Goal: Obtain resource: Obtain resource

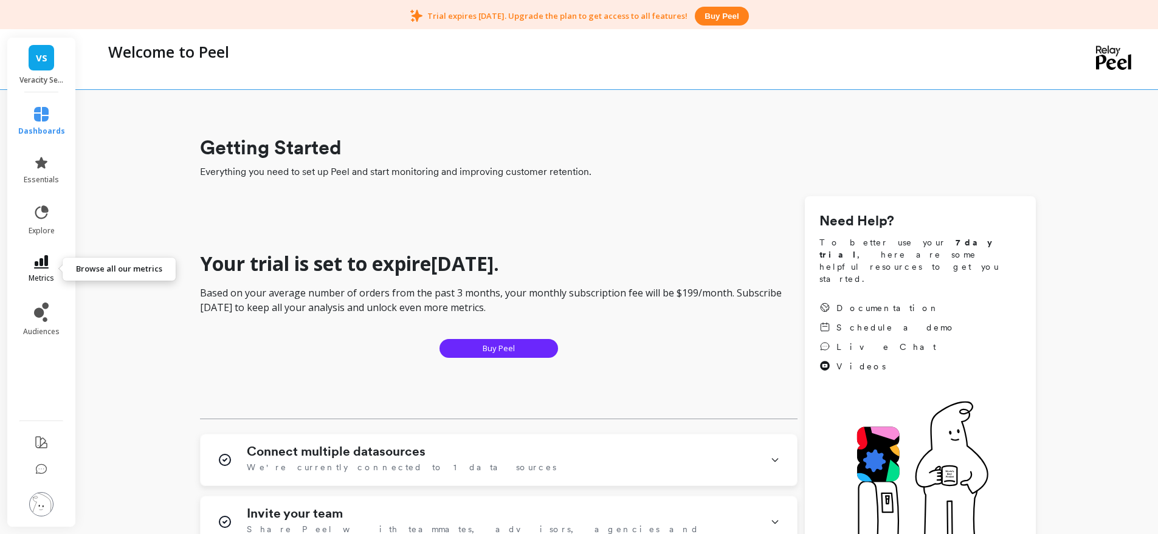
click at [44, 258] on icon at bounding box center [41, 261] width 15 height 13
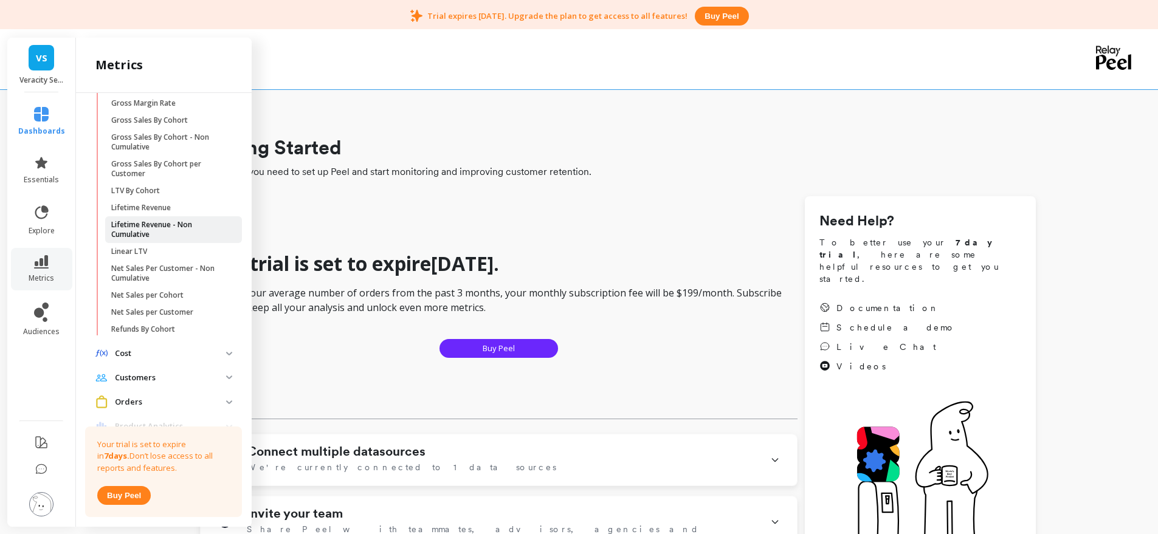
scroll to position [250, 0]
click at [143, 189] on link "LTV By Cohort" at bounding box center [173, 197] width 137 height 17
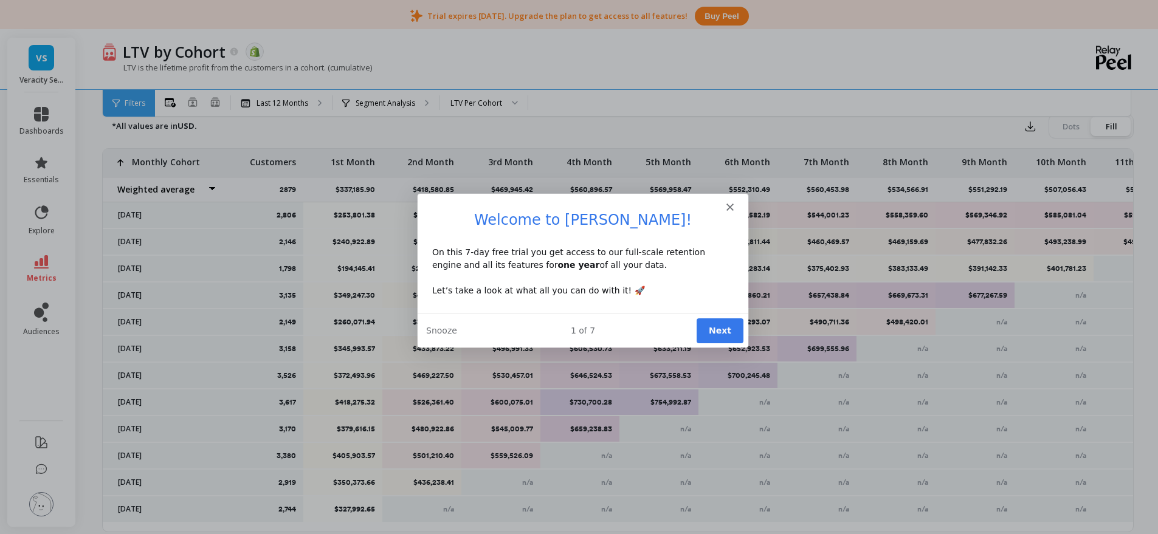
scroll to position [490, 0]
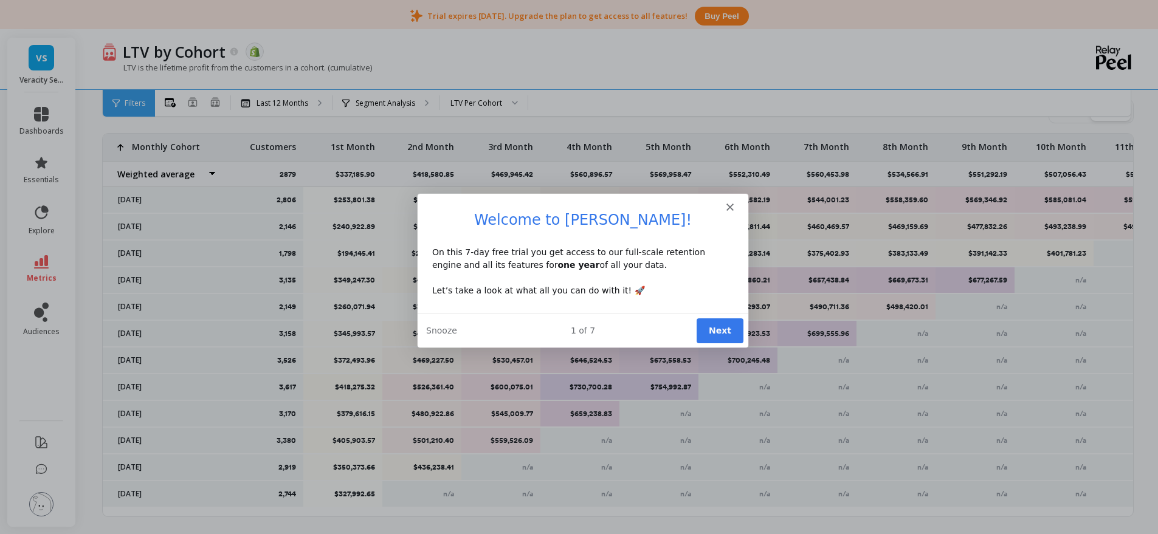
click at [730, 203] on icon "Close" at bounding box center [728, 205] width 7 height 7
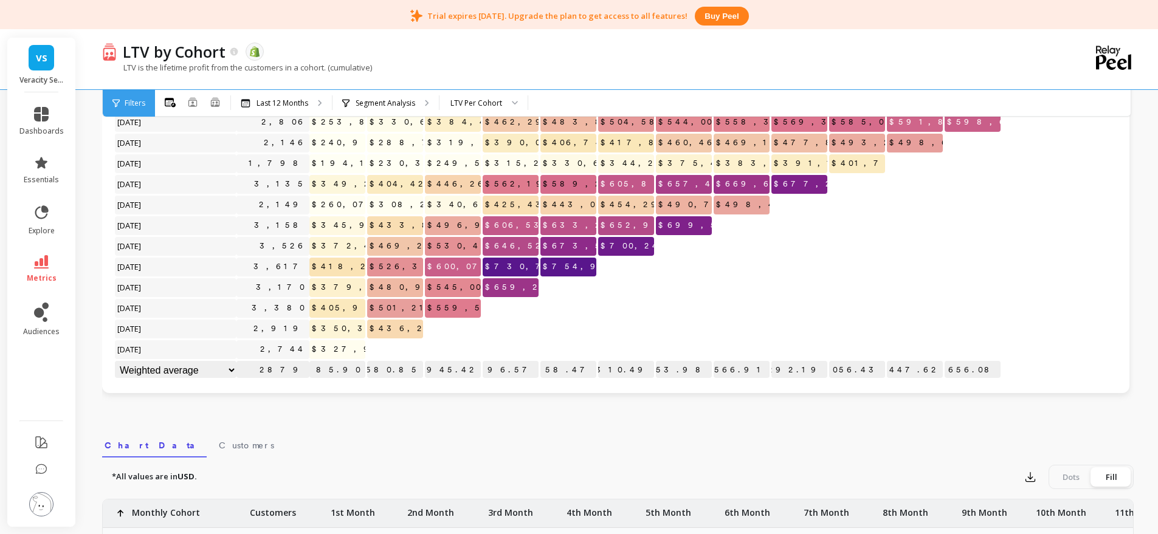
scroll to position [0, 0]
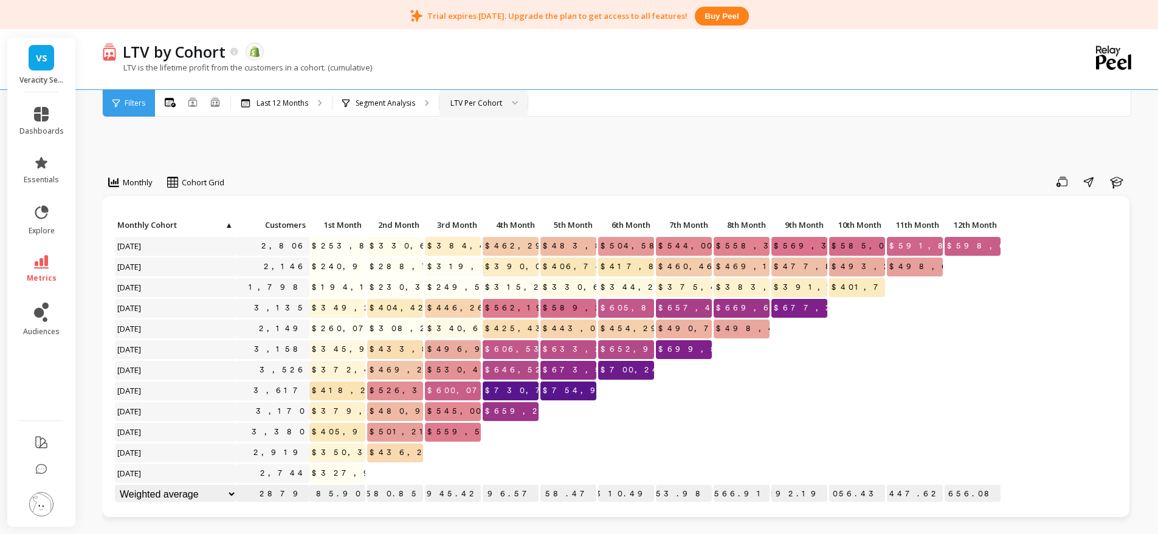
click at [513, 97] on div at bounding box center [510, 103] width 15 height 27
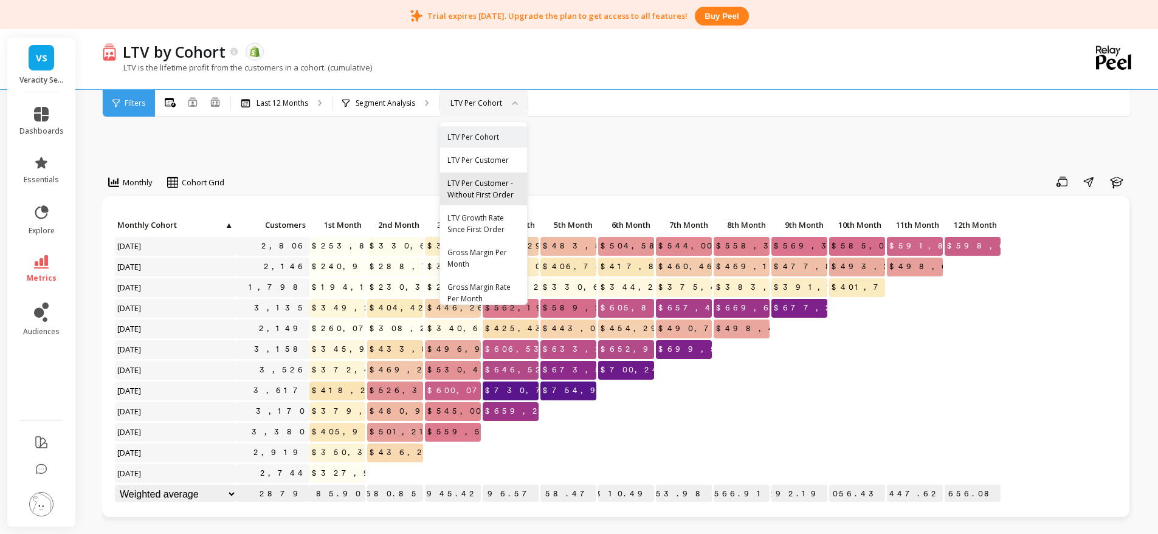
click at [473, 201] on div "LTV Per Customer - Without First Order" at bounding box center [483, 188] width 72 height 23
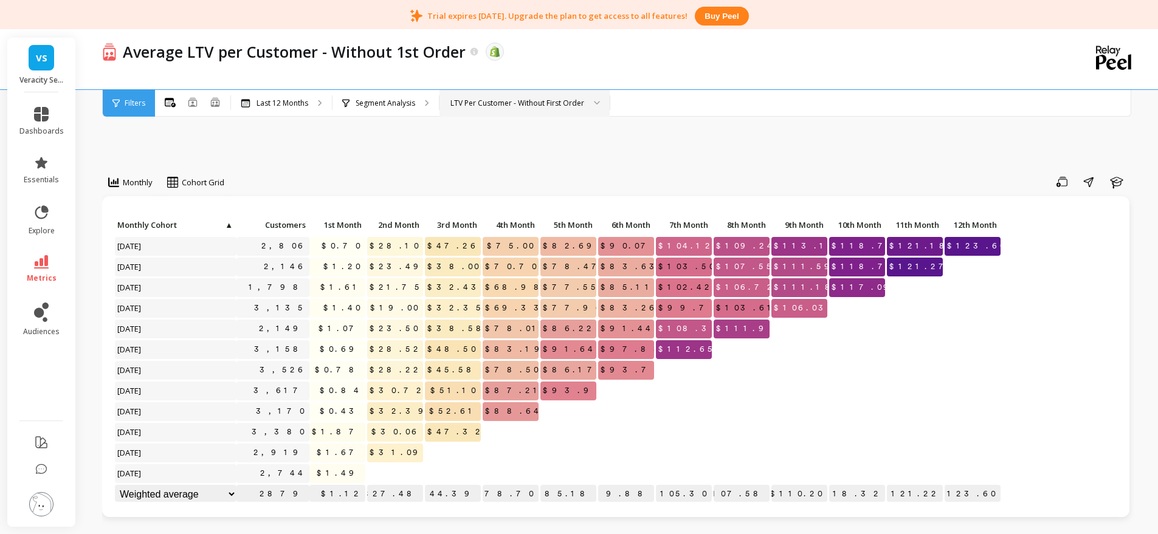
scroll to position [1, 0]
click at [562, 108] on div "LTV Per Customer - Without First Order" at bounding box center [517, 103] width 134 height 12
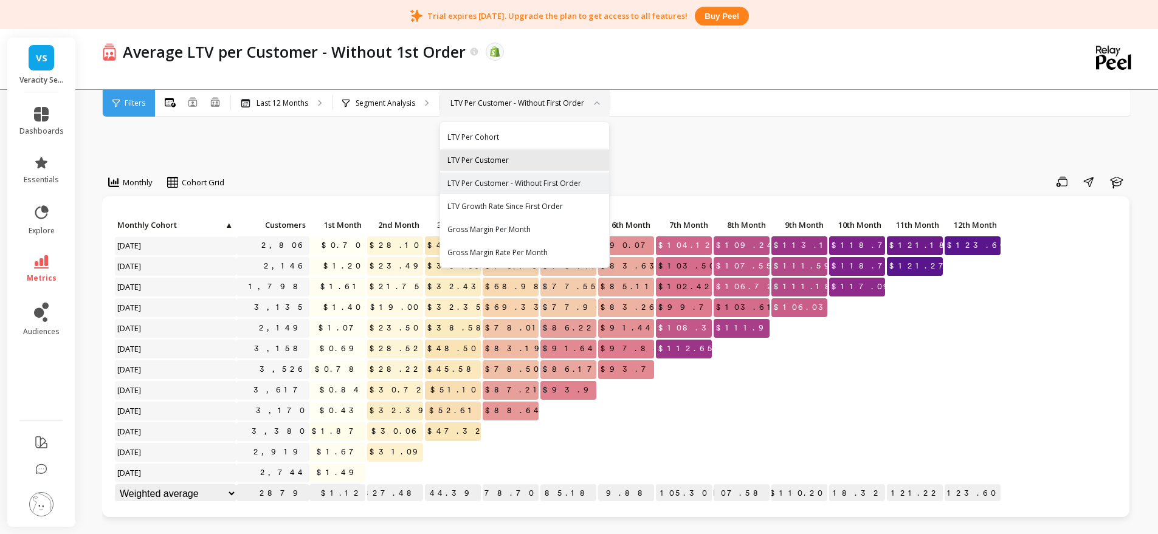
click at [530, 165] on div "LTV Per Customer" at bounding box center [524, 160] width 154 height 12
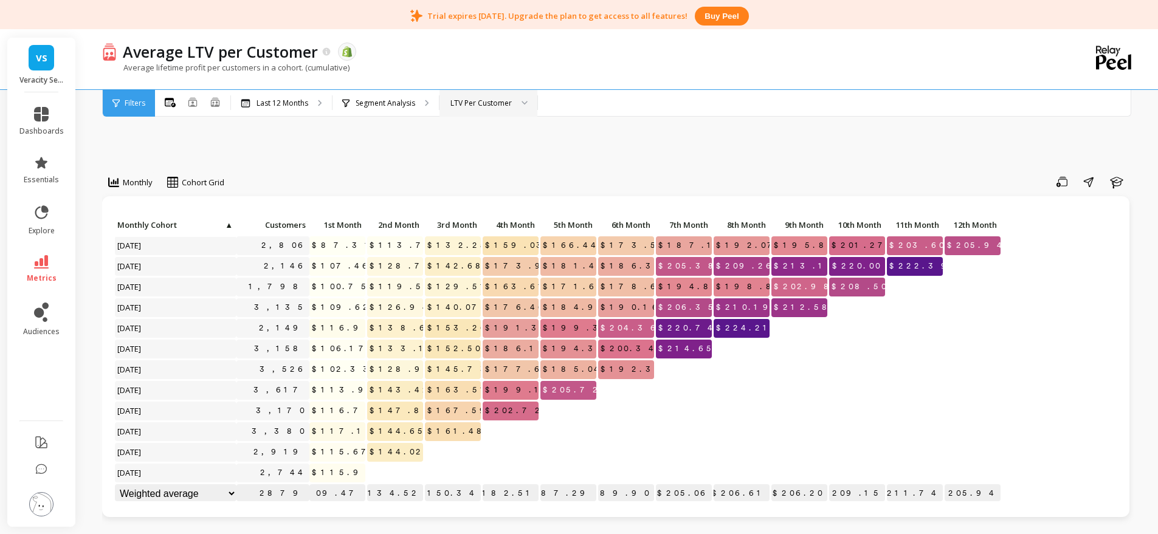
click at [501, 96] on div "LTV Per Customer" at bounding box center [488, 103] width 98 height 27
click at [32, 256] on link "metrics" at bounding box center [41, 269] width 44 height 28
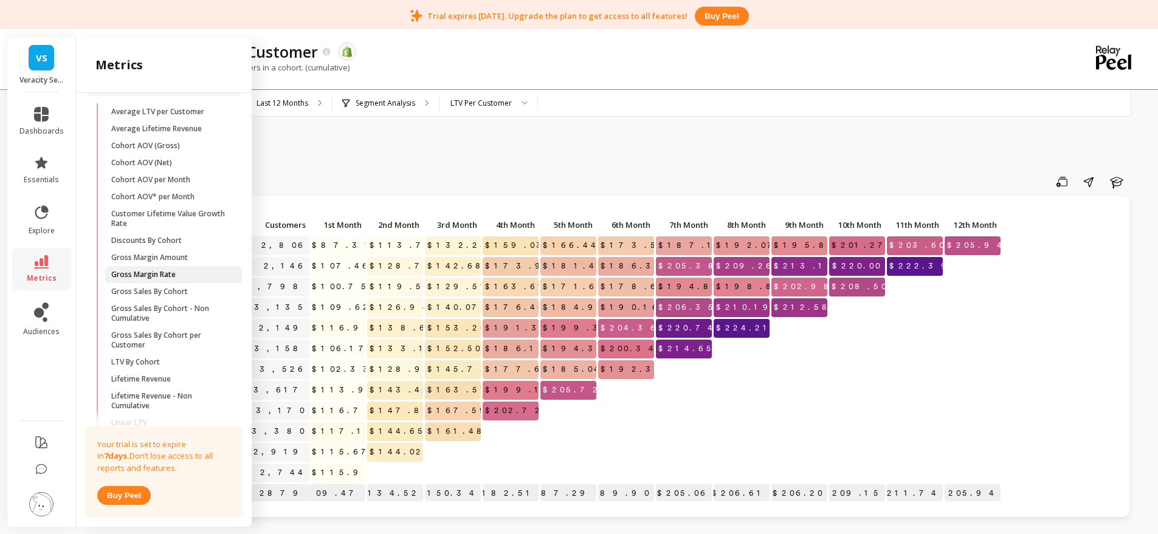
scroll to position [86, 0]
click at [130, 377] on p "Lifetime Revenue" at bounding box center [141, 379] width 60 height 10
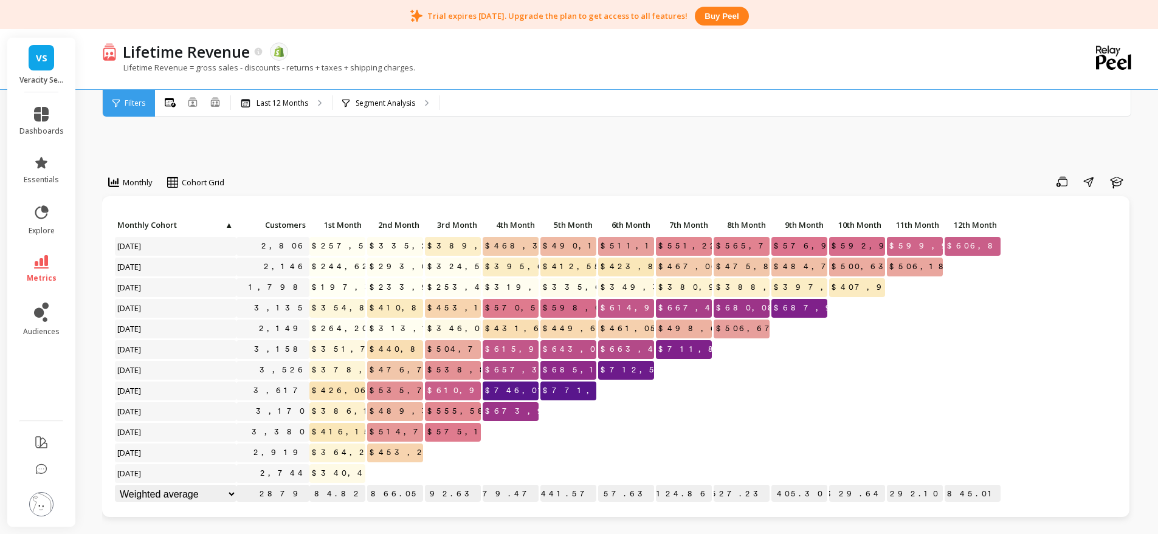
click at [61, 285] on li "metrics" at bounding box center [41, 269] width 59 height 43
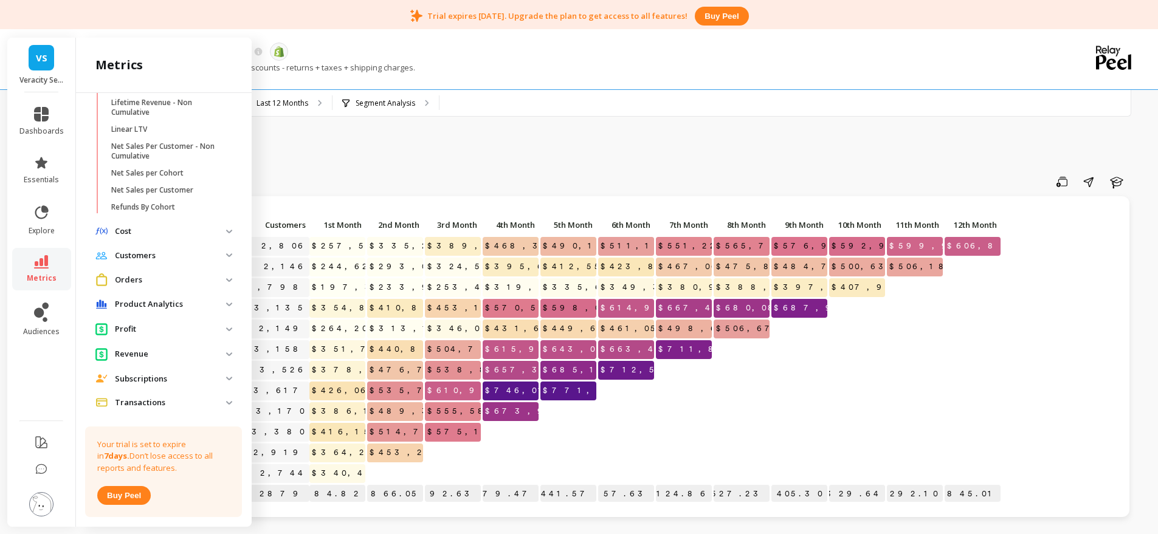
scroll to position [399, 0]
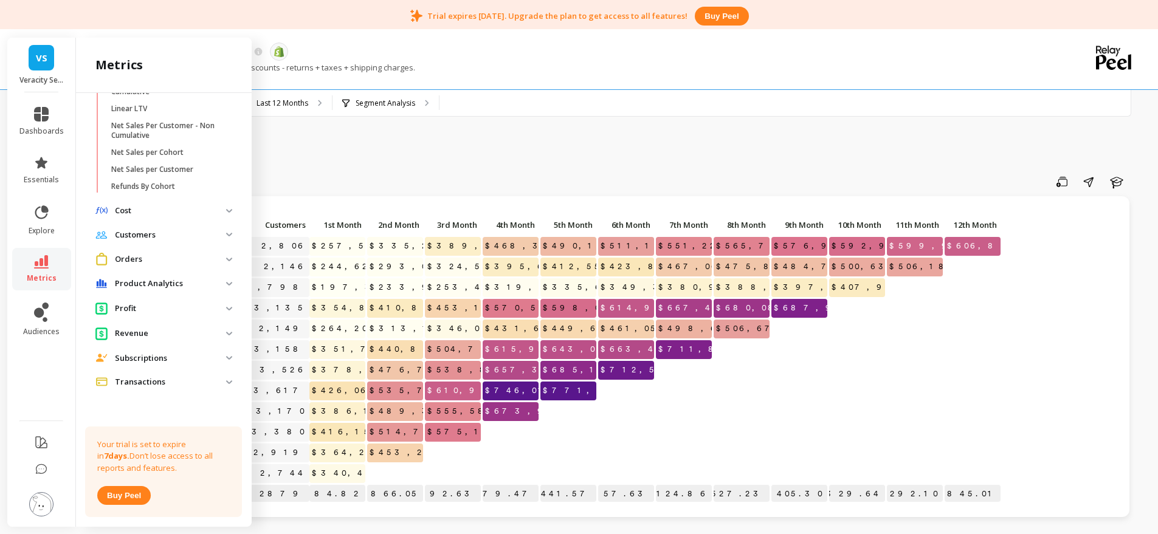
click at [213, 233] on p "Customers" at bounding box center [170, 235] width 111 height 12
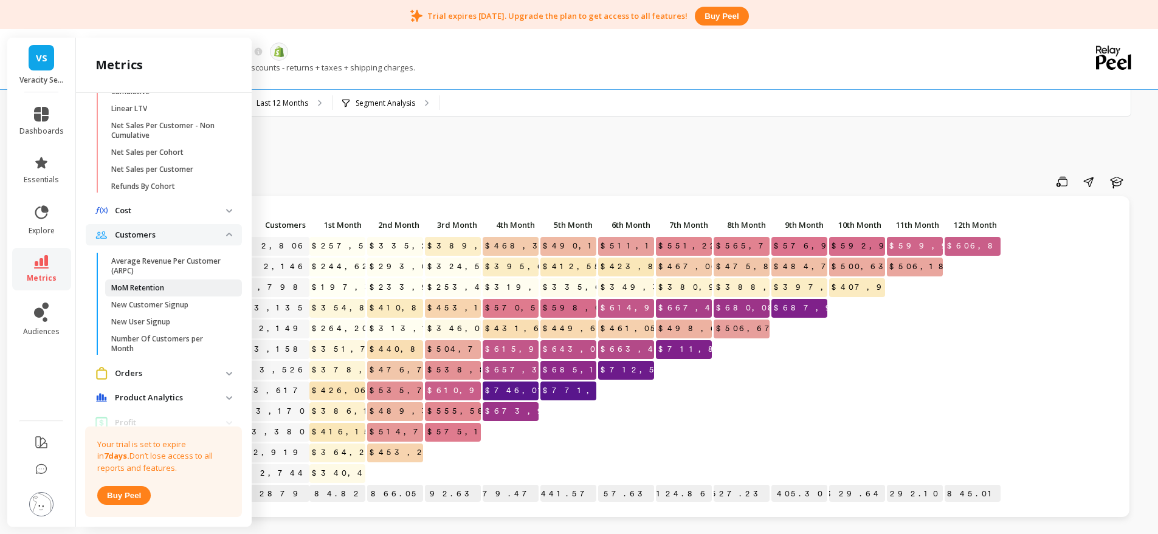
click at [179, 287] on span "MoM Retention" at bounding box center [169, 288] width 116 height 10
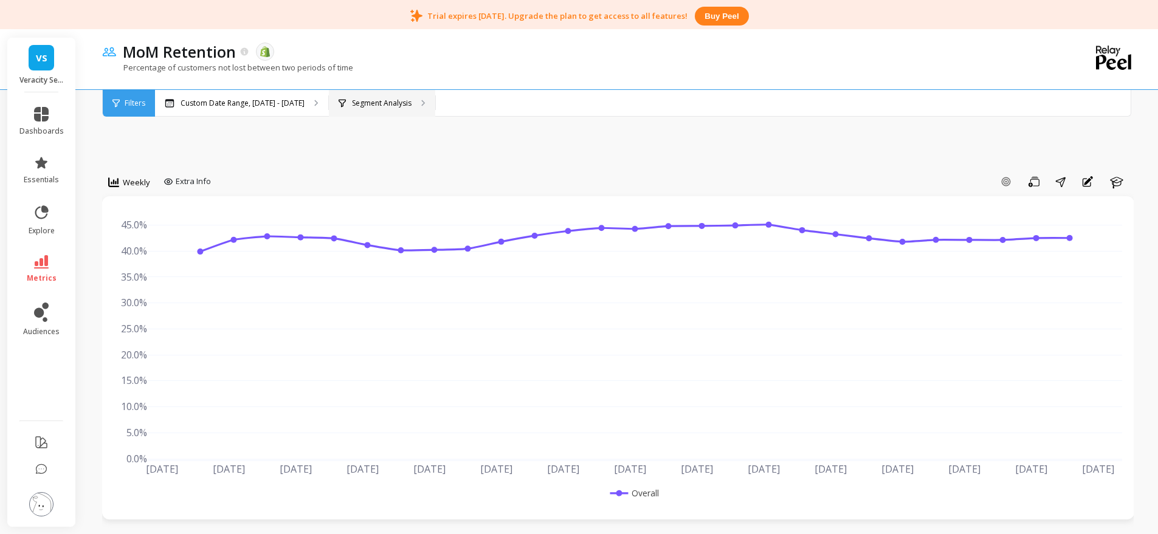
click at [378, 102] on p "Segment Analysis" at bounding box center [382, 103] width 60 height 10
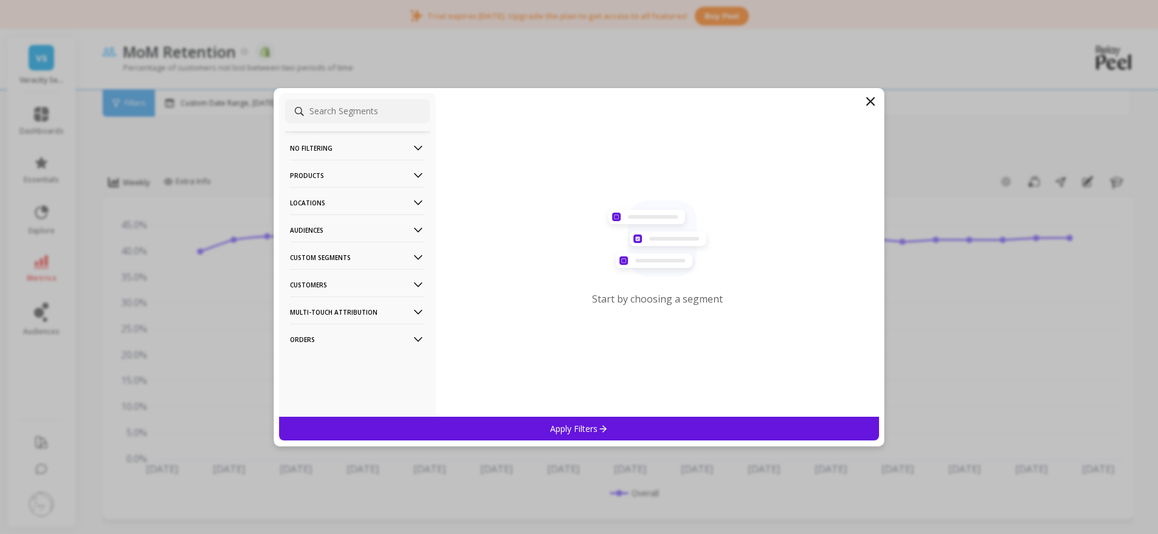
click at [874, 100] on icon at bounding box center [870, 101] width 15 height 15
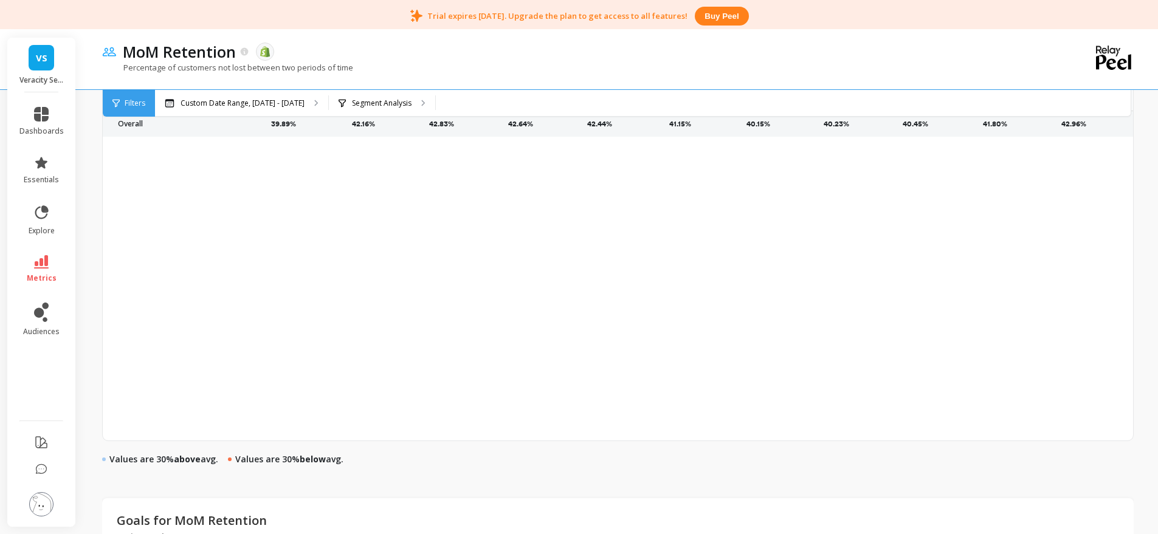
scroll to position [332, 0]
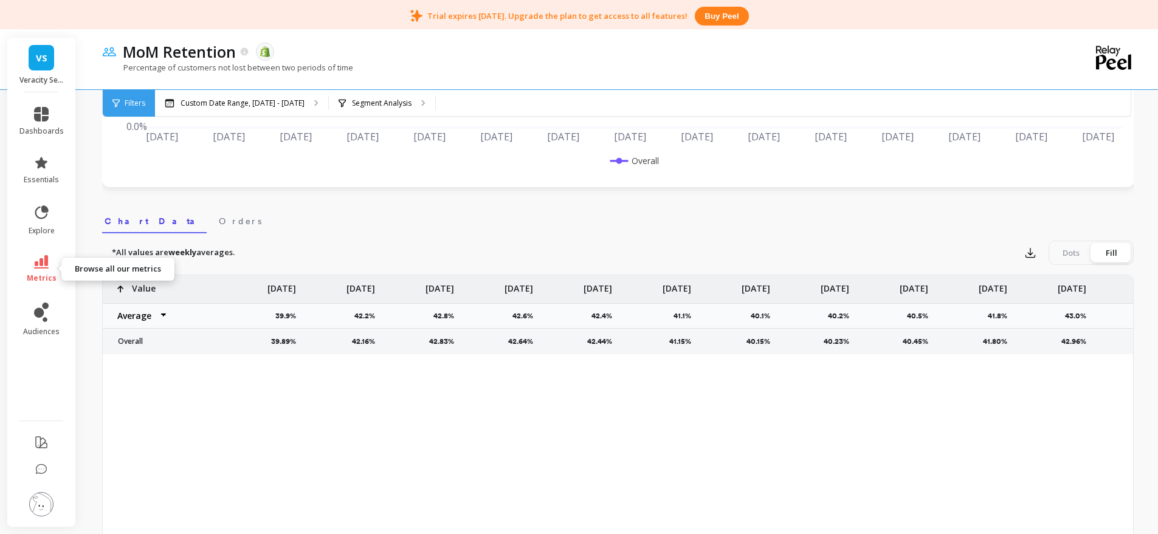
click at [53, 271] on link "metrics" at bounding box center [41, 269] width 44 height 28
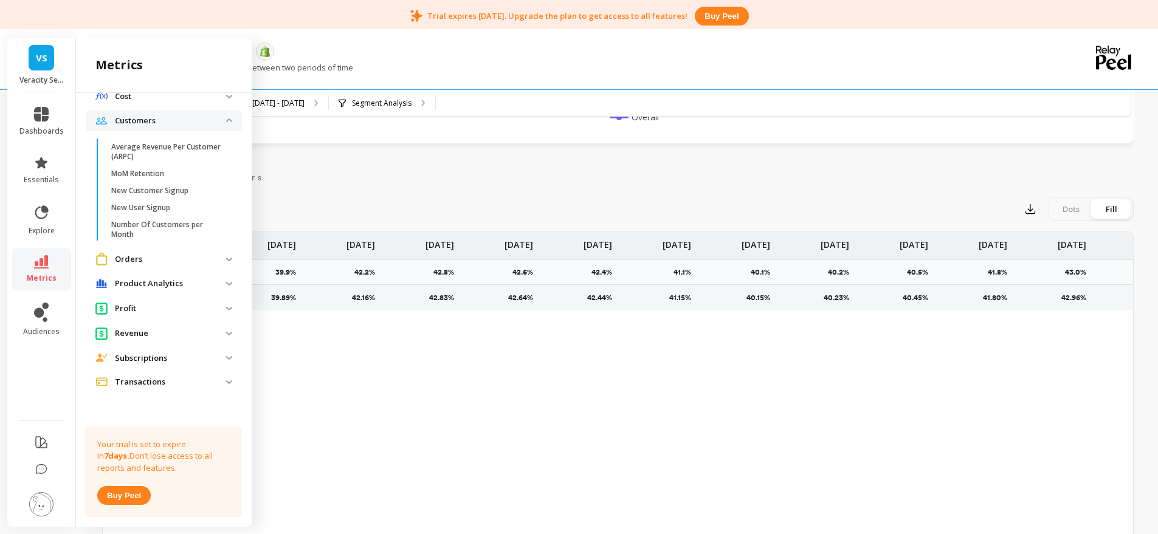
scroll to position [292, 0]
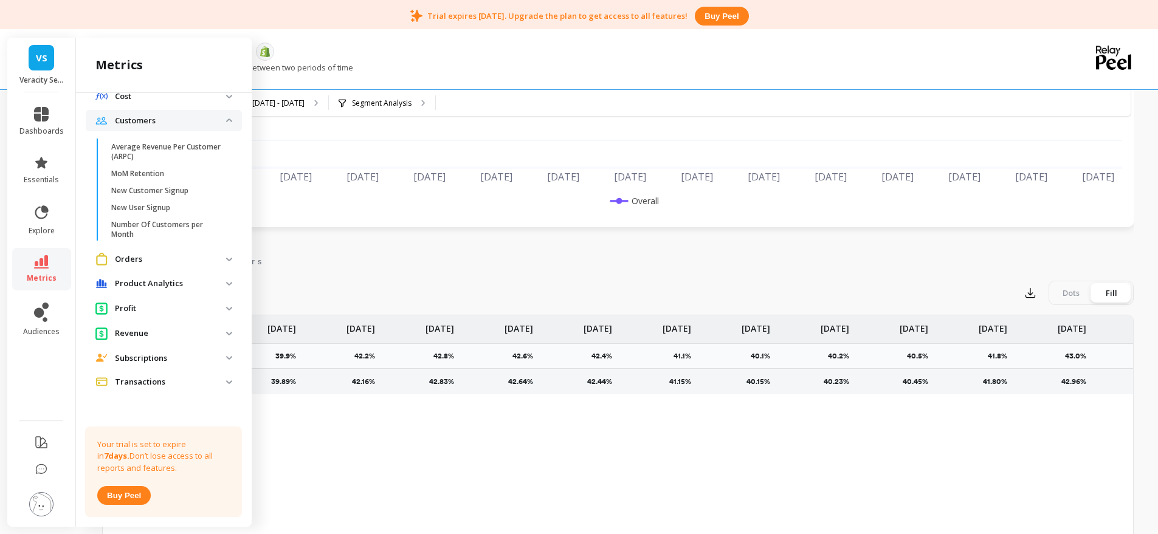
click at [226, 357] on img at bounding box center [229, 358] width 6 height 4
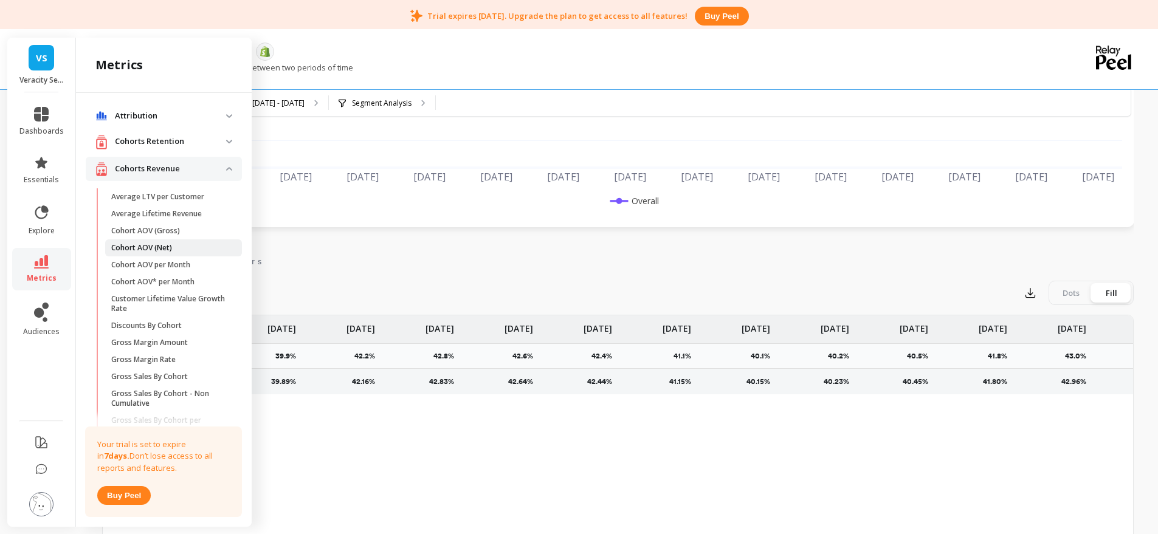
scroll to position [33, 0]
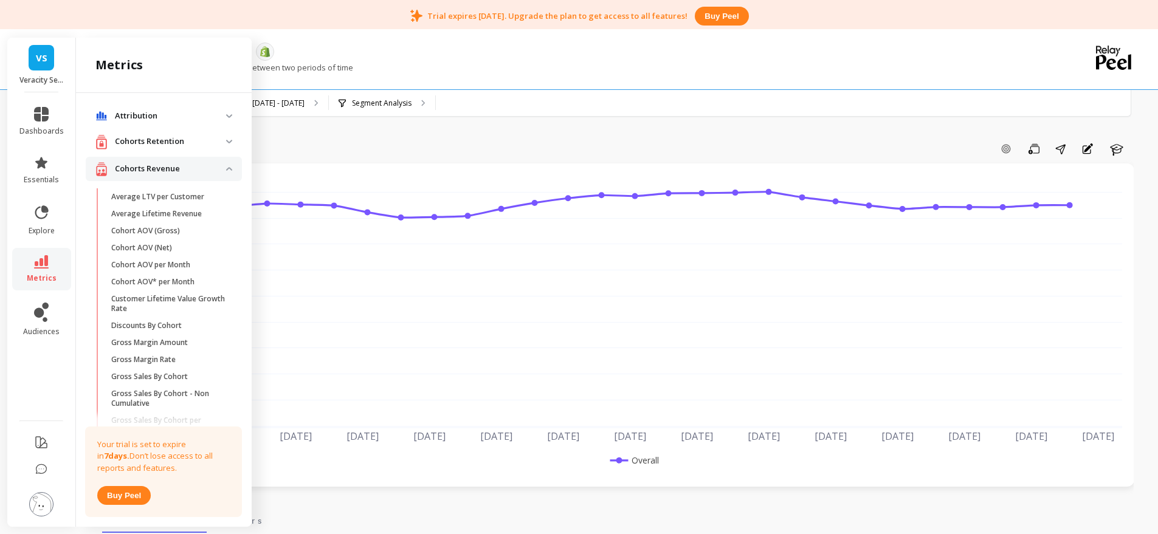
click at [171, 143] on p "Cohorts Retention" at bounding box center [170, 141] width 111 height 12
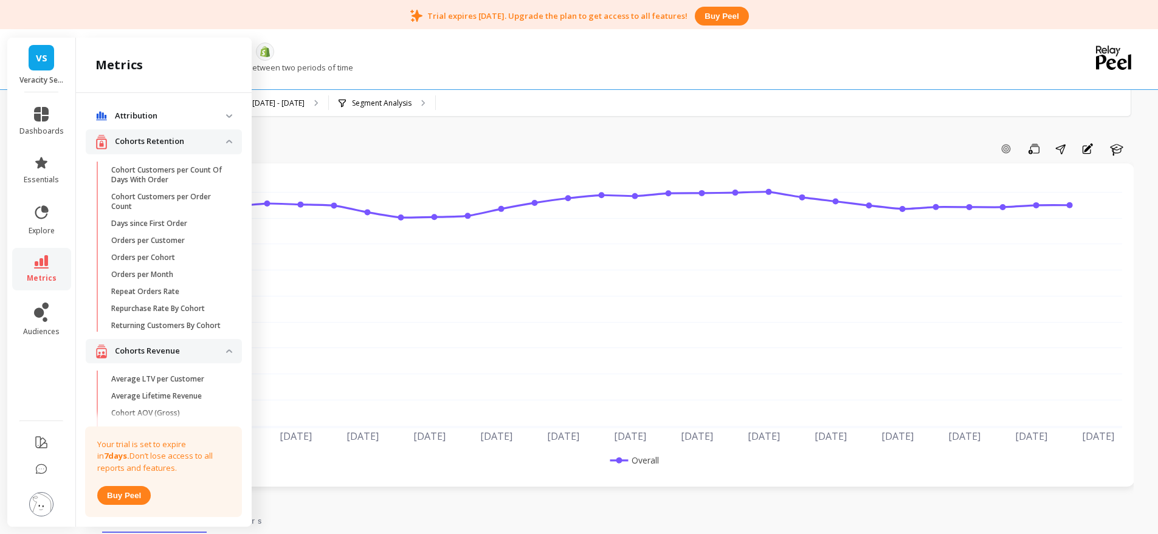
click at [219, 363] on revenue "Cohorts Revenue" at bounding box center [164, 351] width 156 height 25
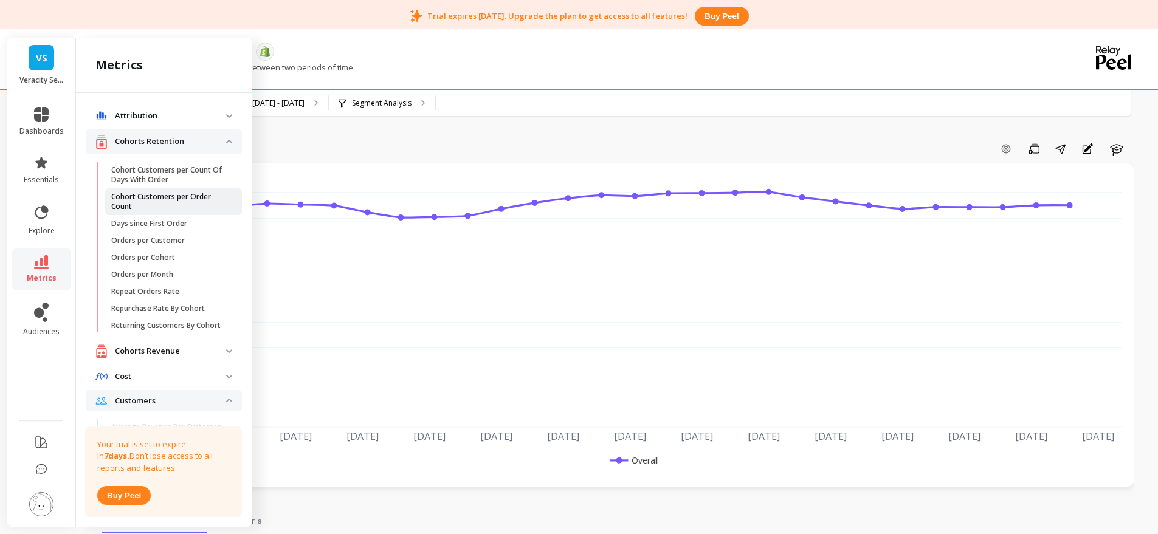
click at [194, 203] on p "Cohort Customers per Order Count" at bounding box center [169, 201] width 116 height 19
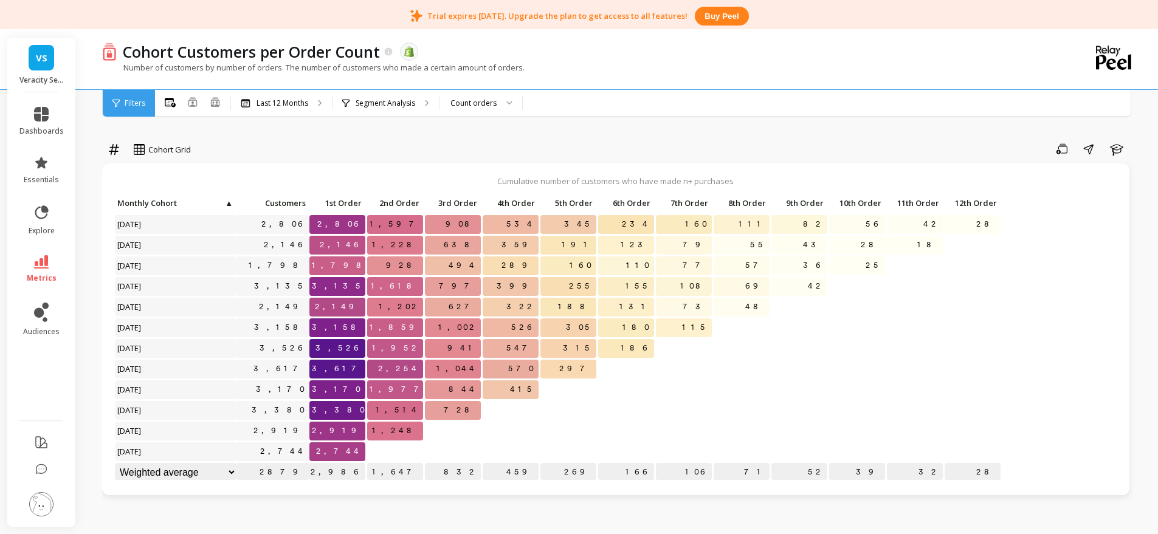
scroll to position [1, 0]
click at [105, 150] on div at bounding box center [114, 149] width 18 height 21
click at [149, 207] on div "Relative" at bounding box center [147, 200] width 84 height 21
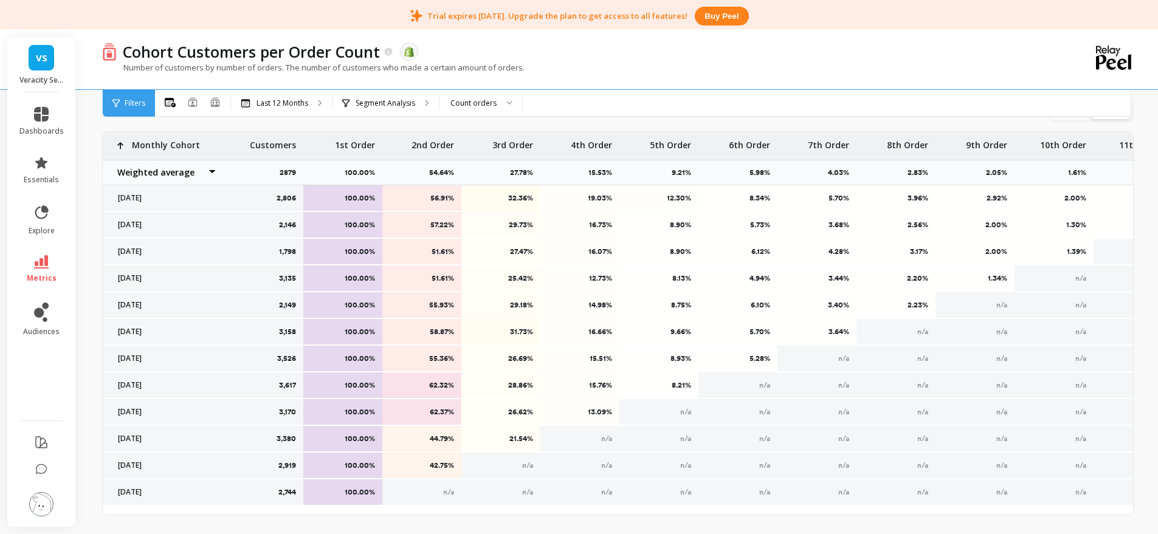
scroll to position [532, 0]
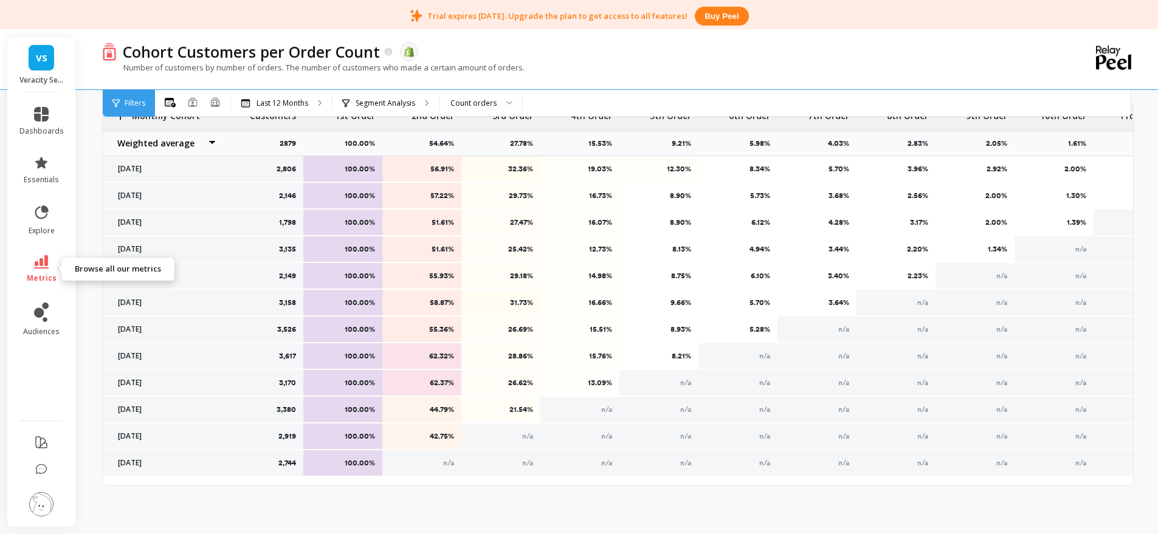
click at [47, 279] on span "metrics" at bounding box center [42, 278] width 30 height 10
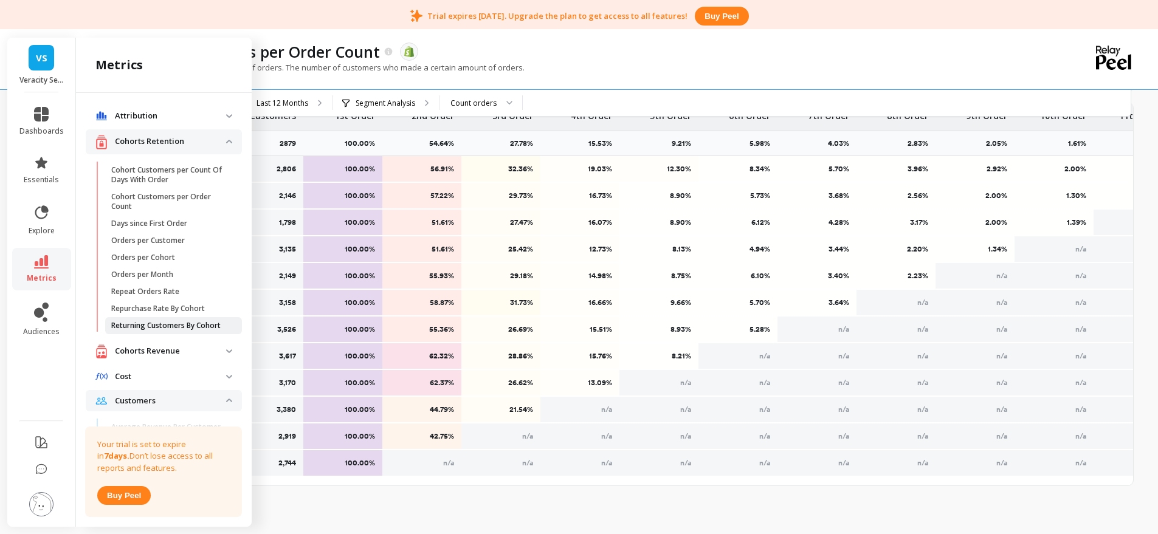
click at [171, 329] on p "Returning Customers By Cohort" at bounding box center [165, 326] width 109 height 10
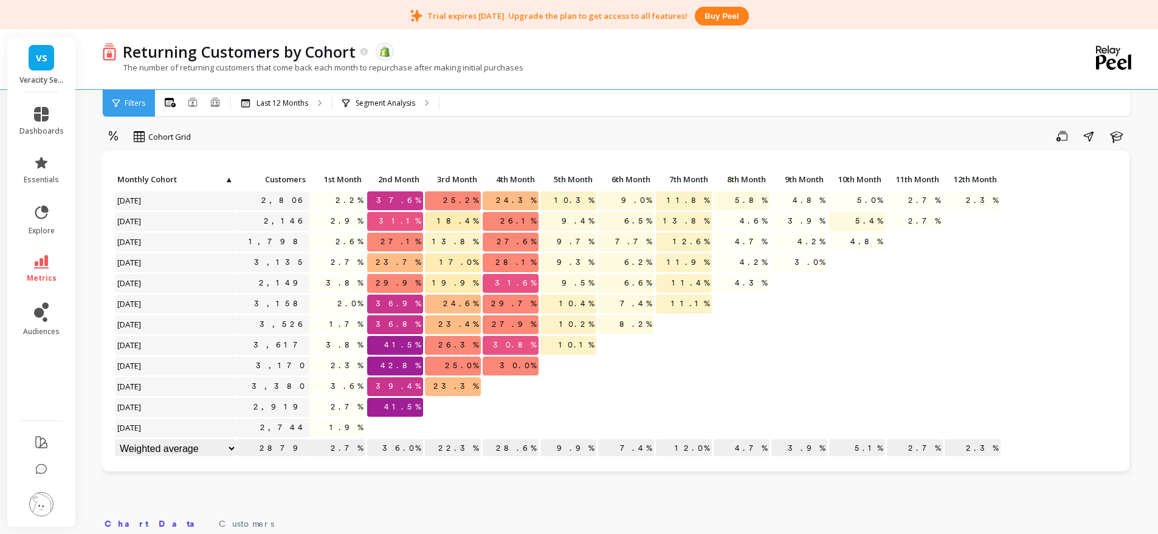
scroll to position [3, 0]
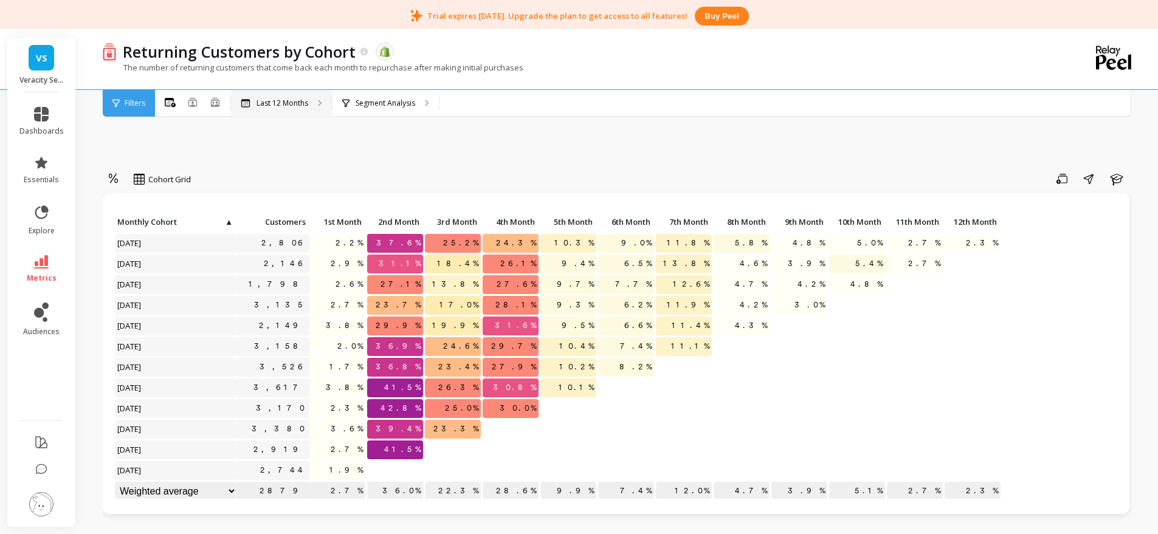
click at [293, 100] on p "Last 12 Months" at bounding box center [282, 103] width 52 height 10
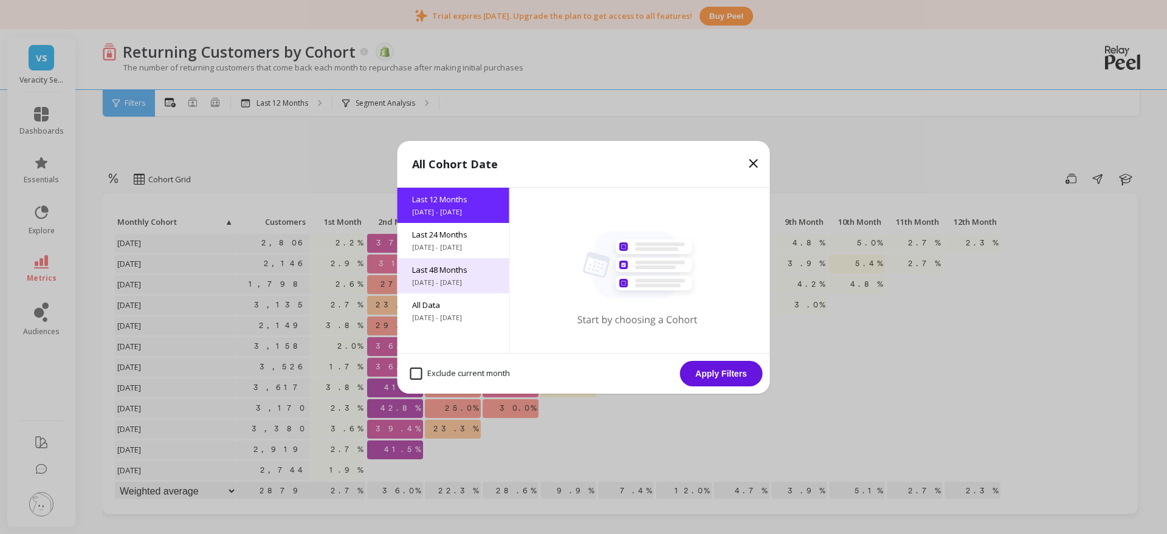
click at [433, 267] on span "Last 48 Months" at bounding box center [453, 269] width 83 height 11
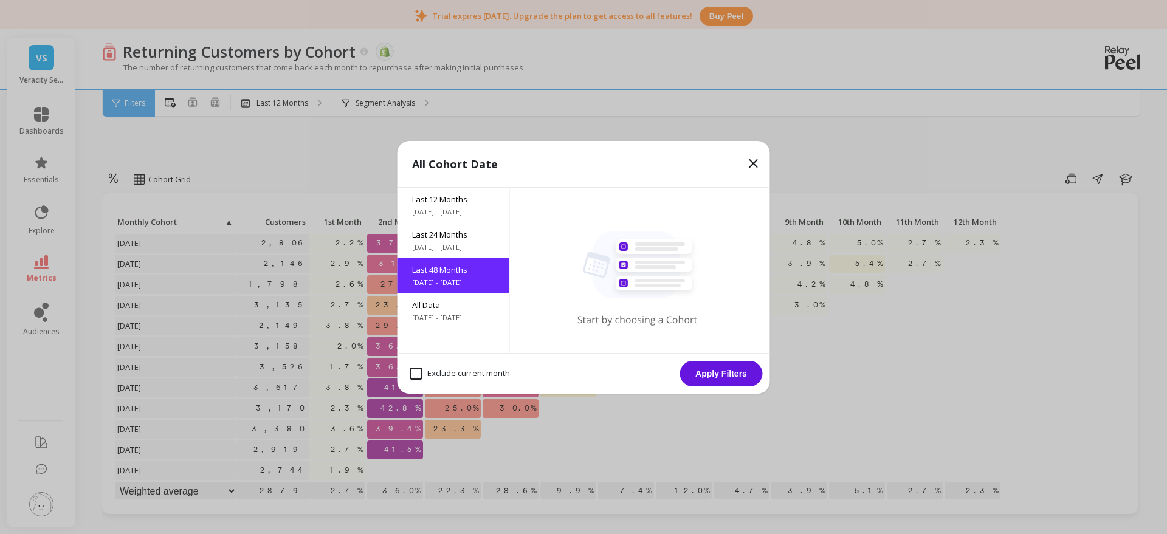
click at [715, 386] on div "Exclude current month Apply Filters" at bounding box center [583, 373] width 372 height 41
click at [719, 376] on button "Apply Filters" at bounding box center [721, 374] width 83 height 26
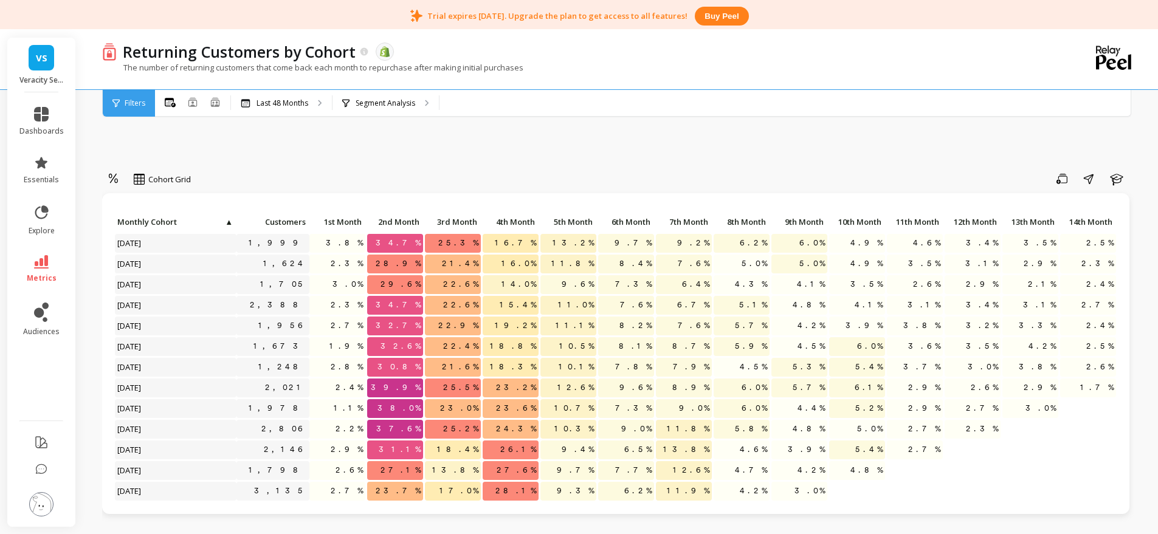
click at [127, 111] on div "Filters" at bounding box center [129, 103] width 52 height 27
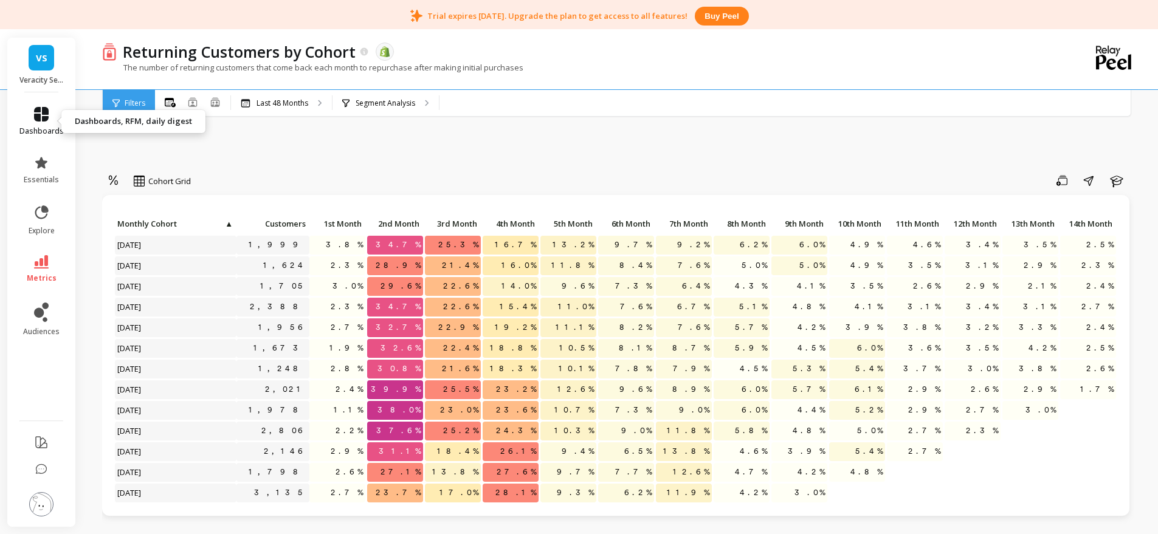
scroll to position [1, 0]
click at [26, 108] on link "dashboards" at bounding box center [41, 121] width 44 height 29
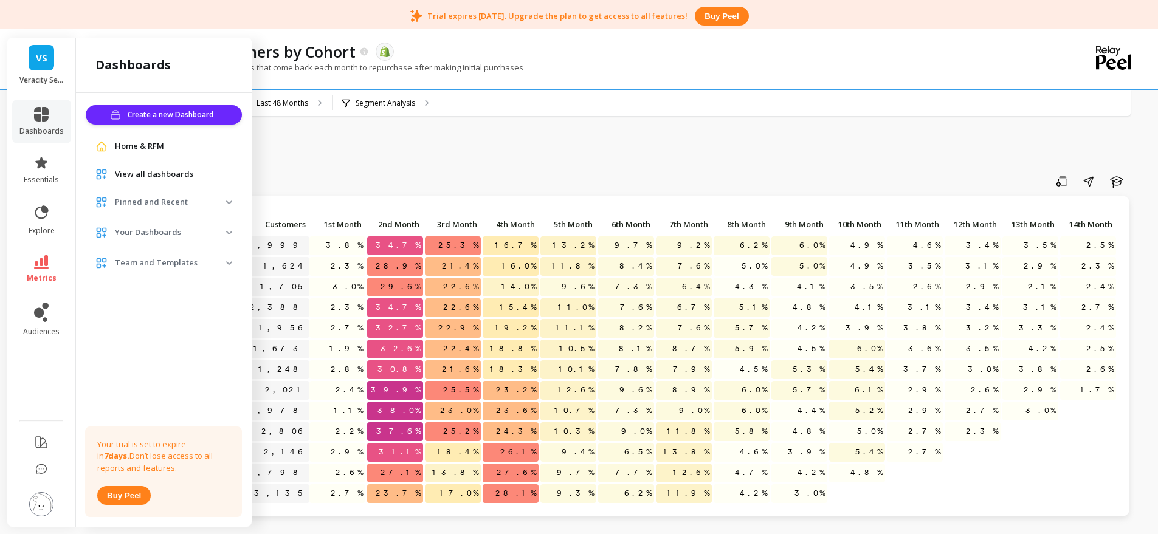
click at [224, 237] on p "Your Dashboards" at bounding box center [170, 233] width 111 height 12
click at [35, 221] on icon at bounding box center [41, 212] width 17 height 17
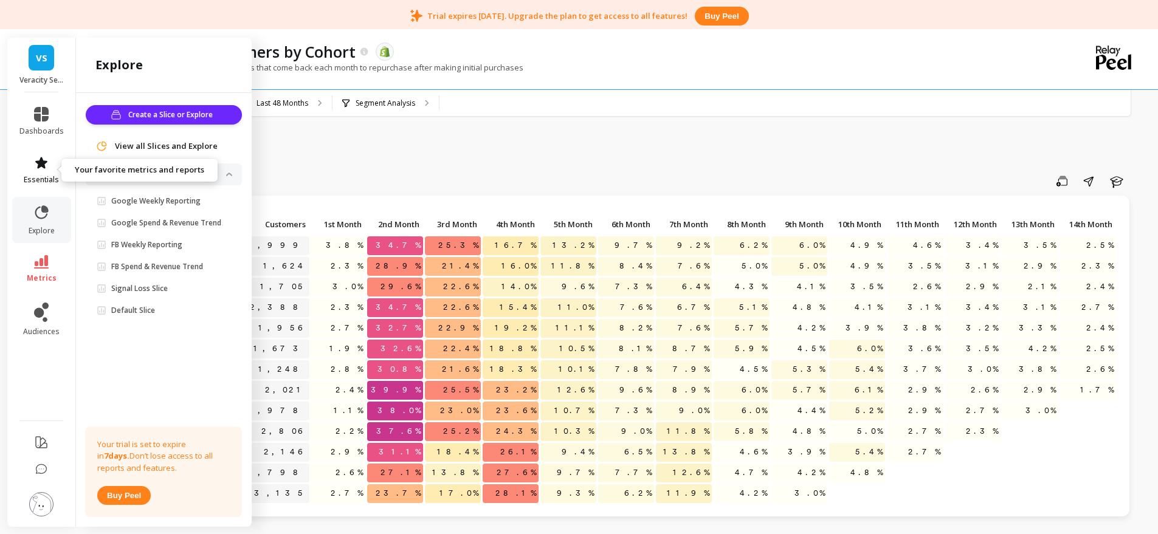
click at [36, 156] on icon at bounding box center [41, 163] width 15 height 15
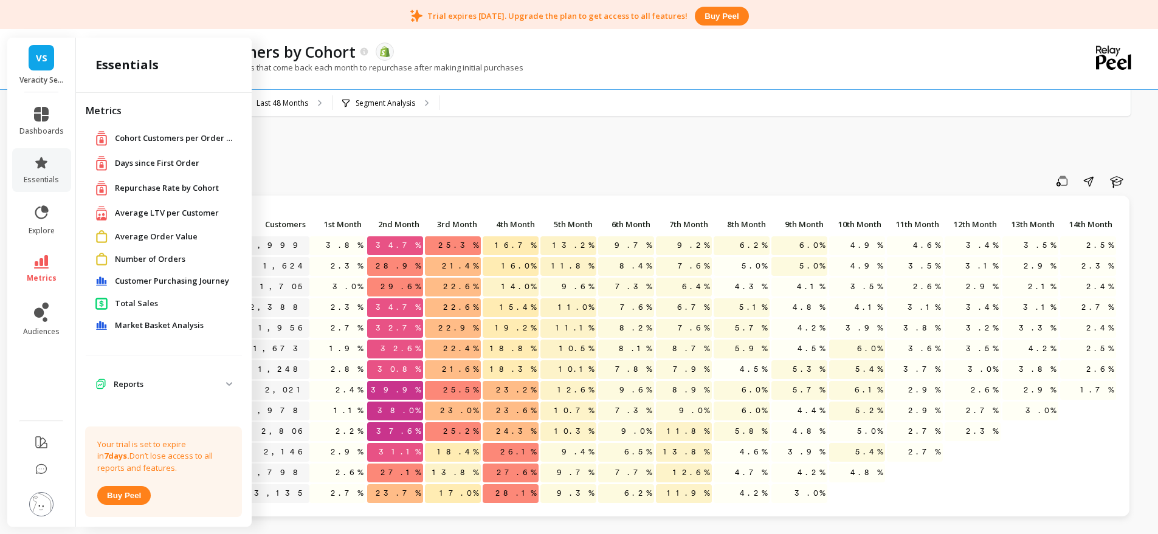
scroll to position [4, 0]
click at [143, 285] on span "Customer Purchasing Journey" at bounding box center [172, 279] width 114 height 12
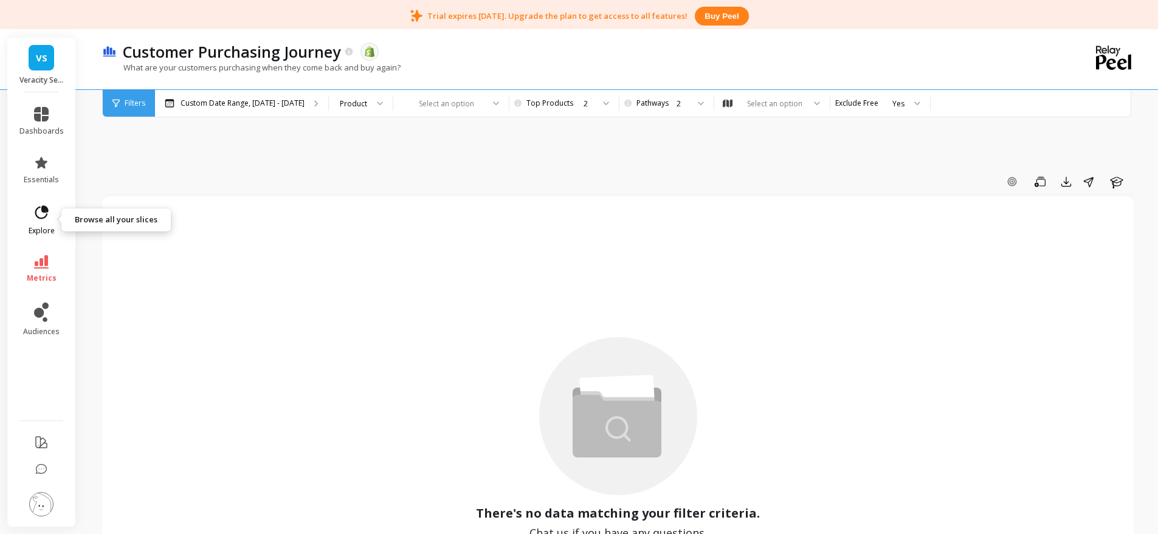
click at [33, 215] on icon at bounding box center [41, 212] width 17 height 17
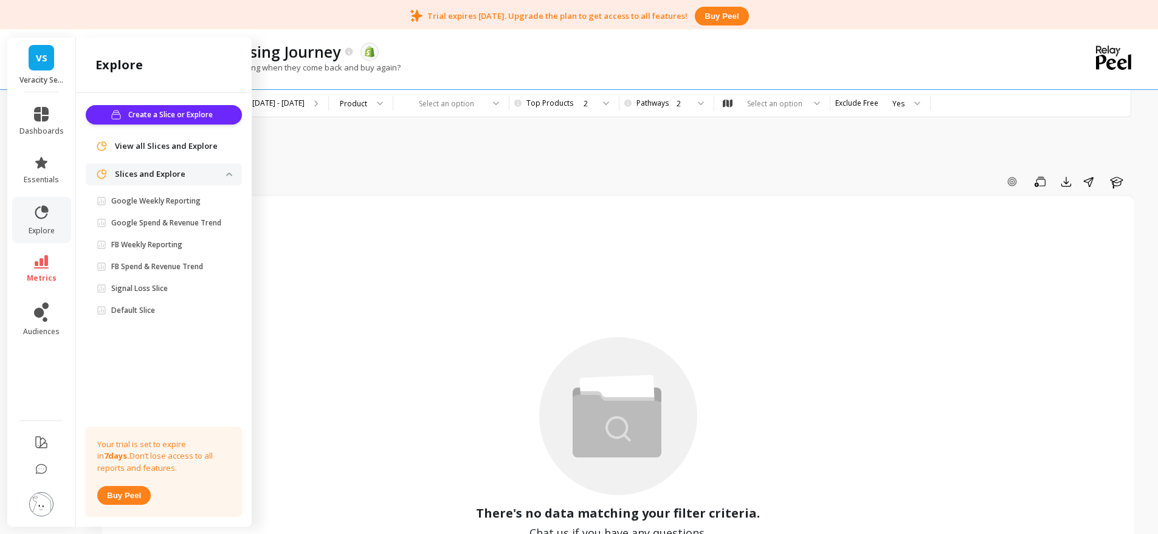
click at [58, 262] on link "metrics" at bounding box center [41, 269] width 44 height 28
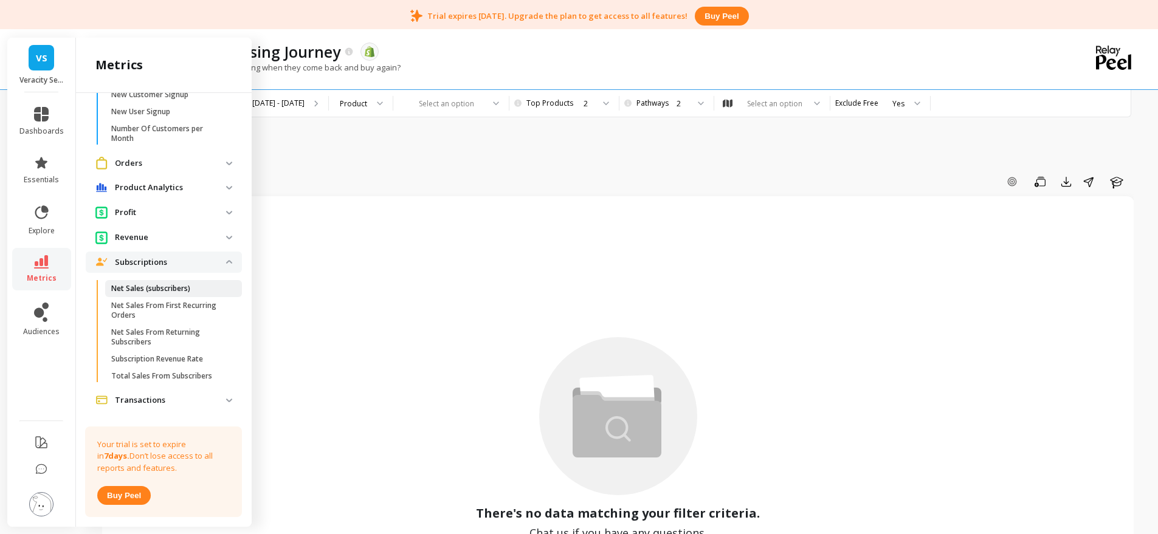
scroll to position [404, 0]
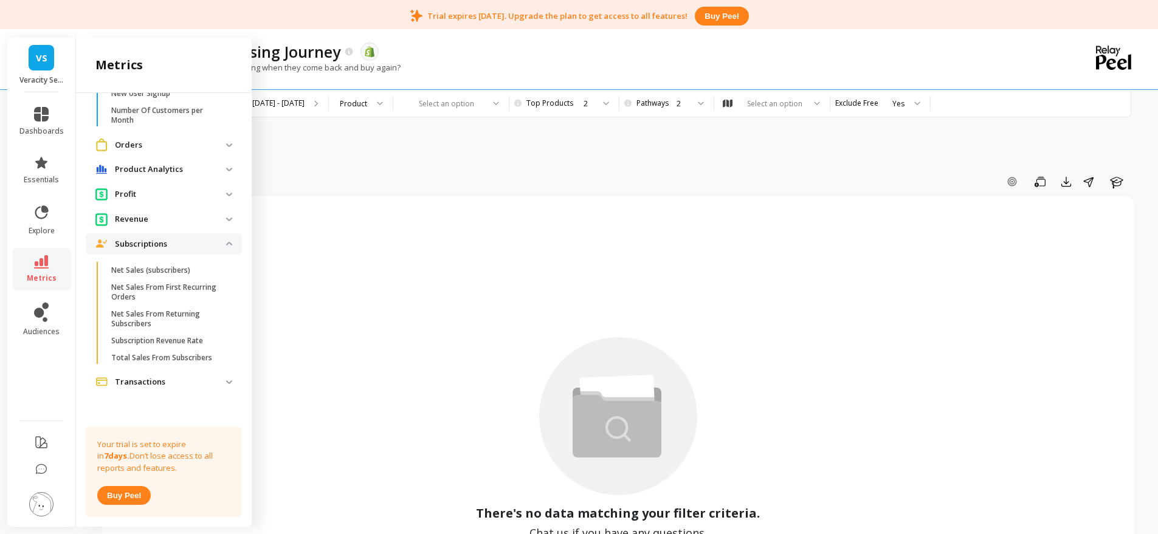
click at [198, 168] on p "Product Analytics" at bounding box center [170, 169] width 111 height 12
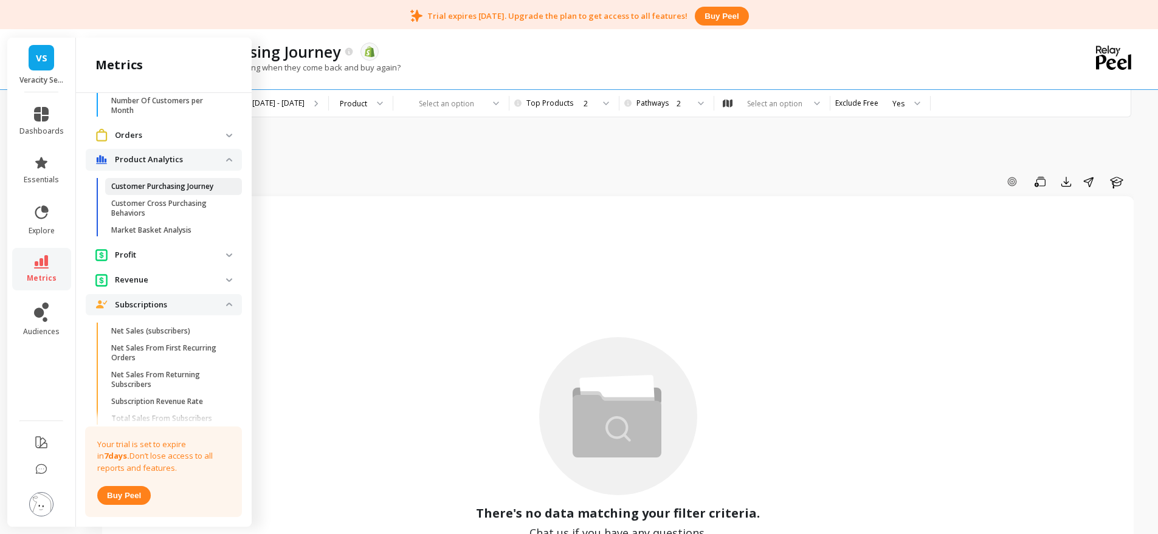
click at [162, 191] on p "Customer Purchasing Journey" at bounding box center [162, 187] width 102 height 10
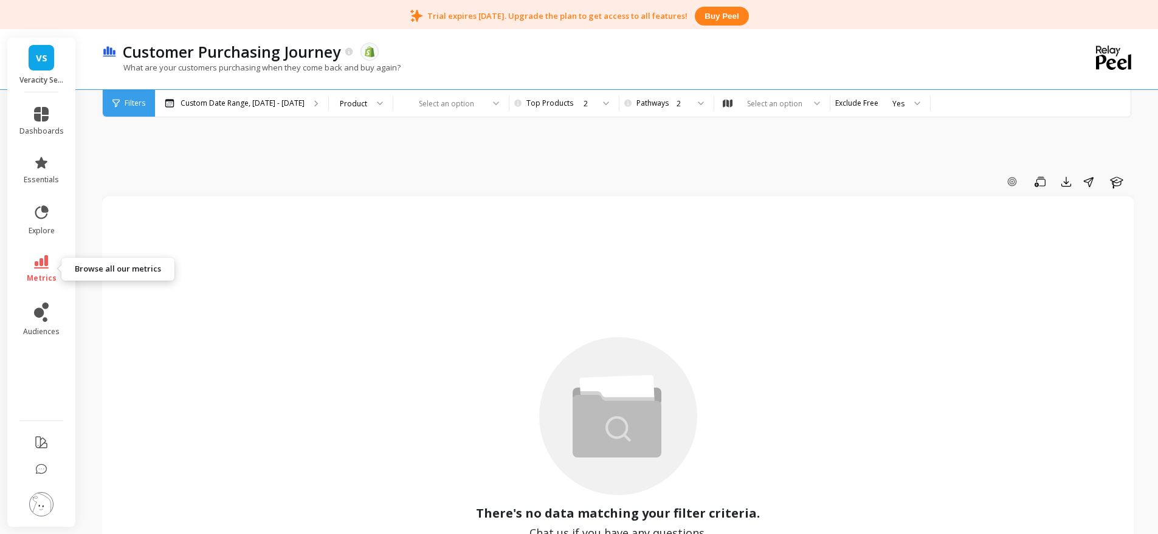
click at [30, 261] on link "metrics" at bounding box center [41, 269] width 44 height 28
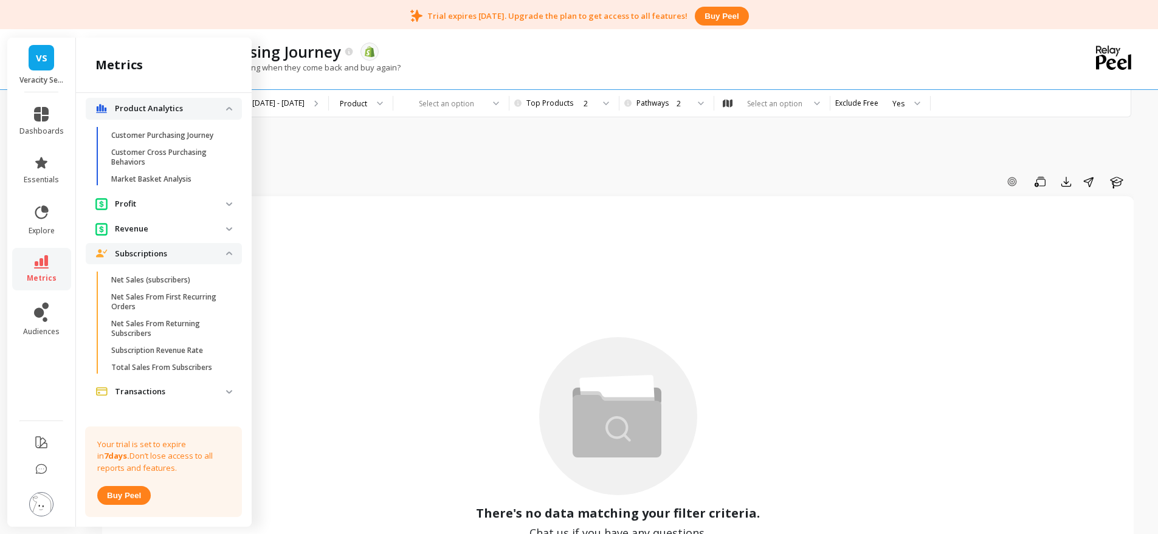
scroll to position [475, 0]
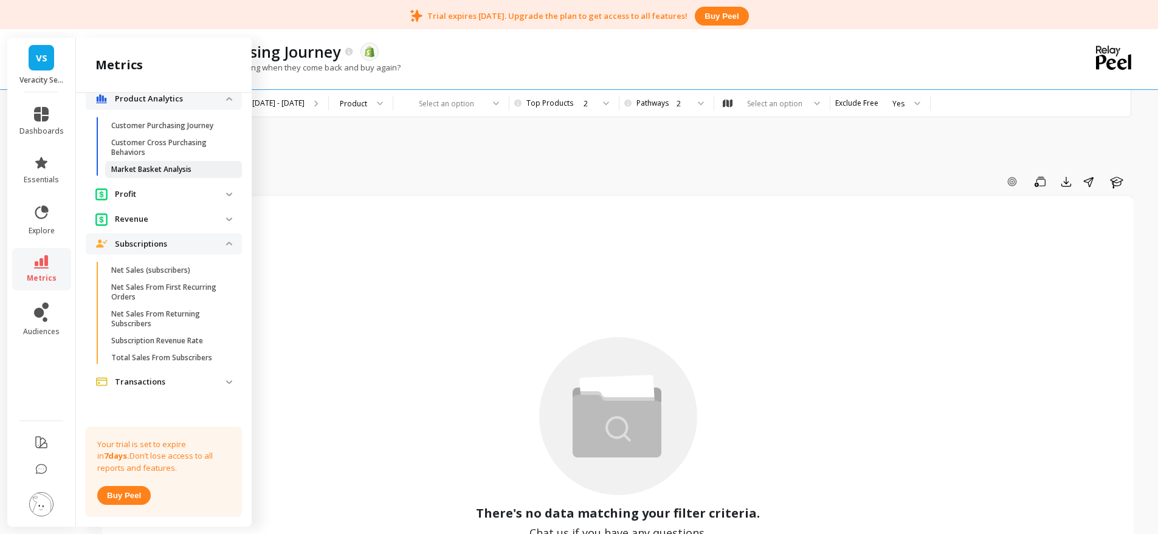
click at [169, 162] on link "Market Basket Analysis" at bounding box center [173, 169] width 137 height 17
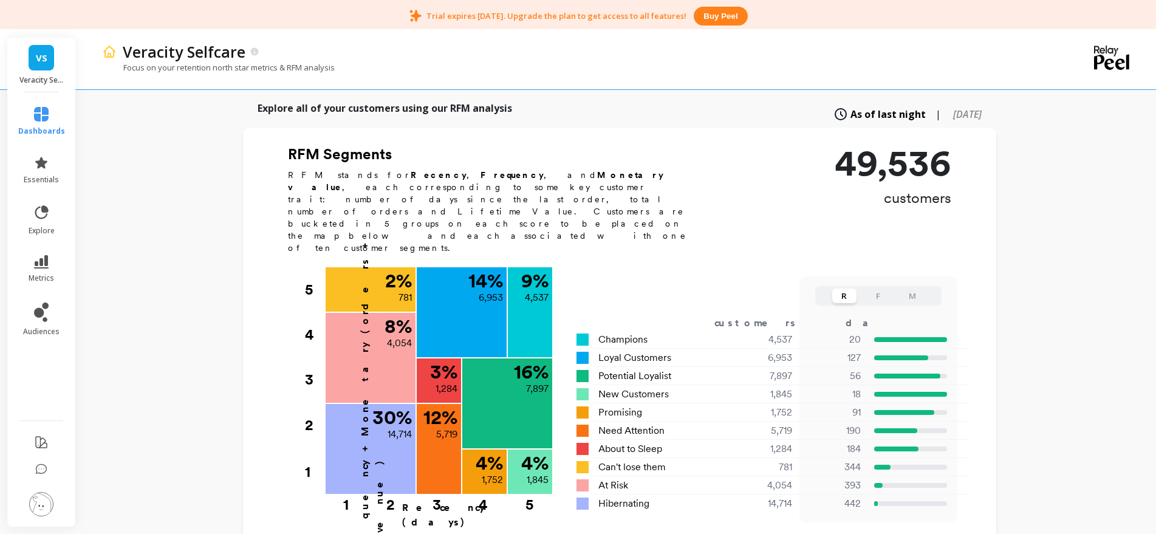
scroll to position [351, 0]
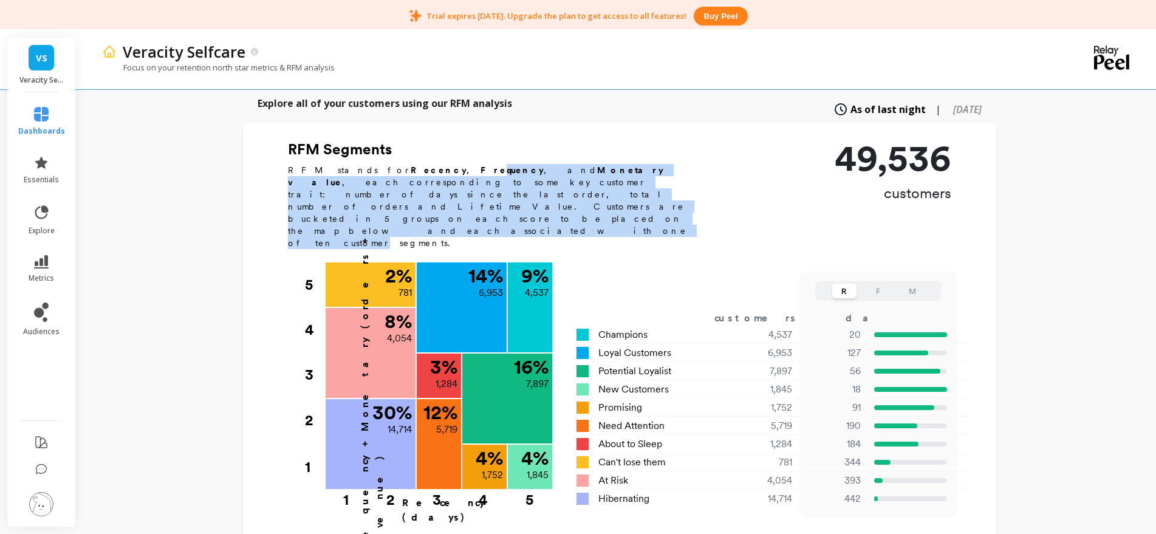
drag, startPoint x: 424, startPoint y: 162, endPoint x: 738, endPoint y: 185, distance: 314.4
click at [738, 185] on div "RFM Segments RFM stands for Recency , Frequency , and Monetary value , each cor…" at bounding box center [620, 199] width 664 height 118
click at [548, 180] on p "RFM stands for Recency , Frequency , and Monetary value , each corresponding to…" at bounding box center [494, 206] width 413 height 85
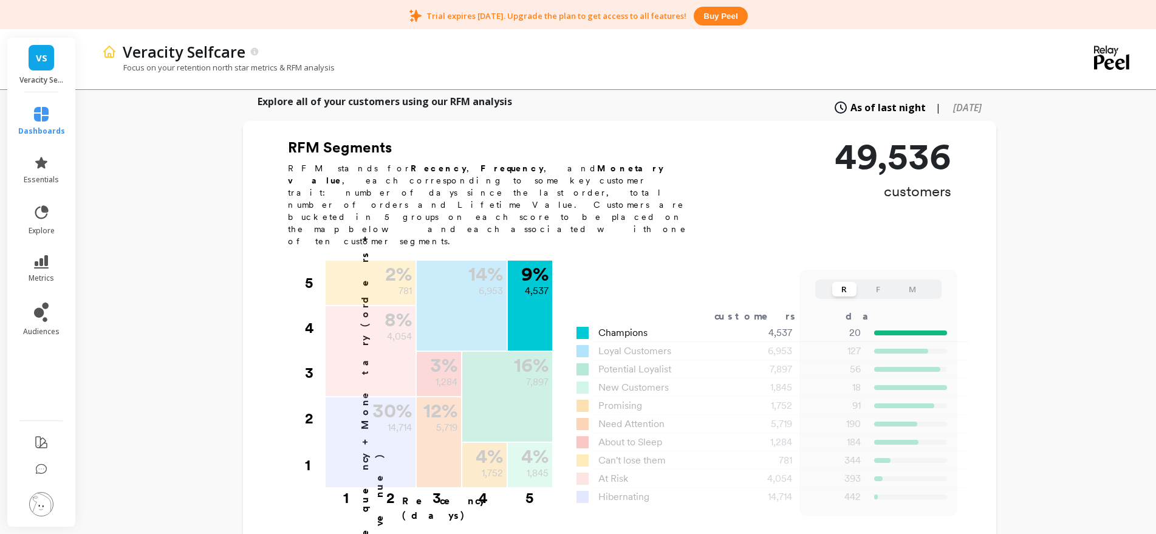
scroll to position [354, 0]
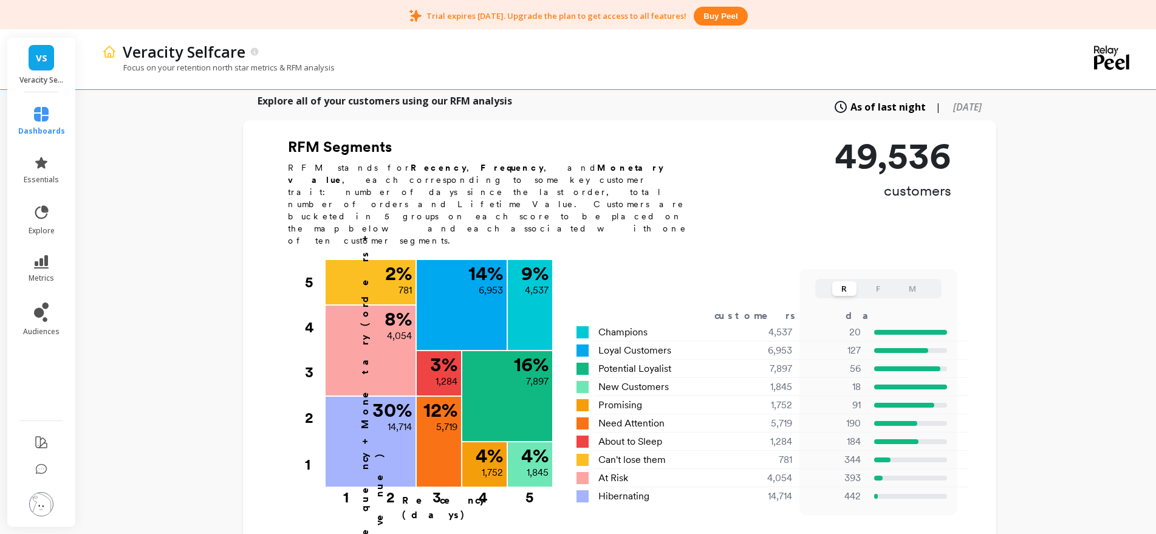
click at [883, 281] on button "F" at bounding box center [878, 288] width 24 height 15
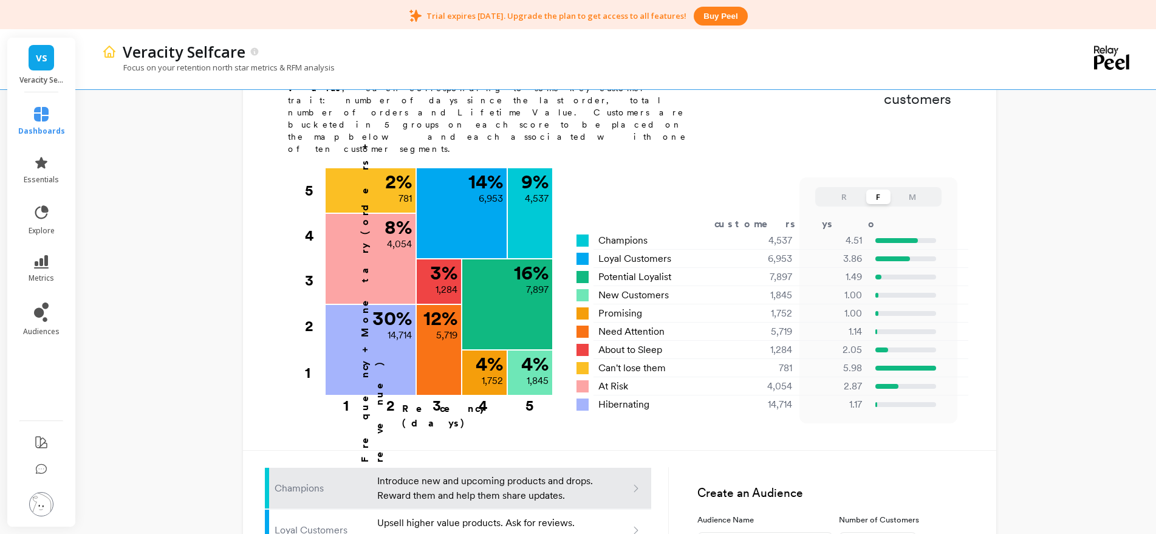
scroll to position [417, 0]
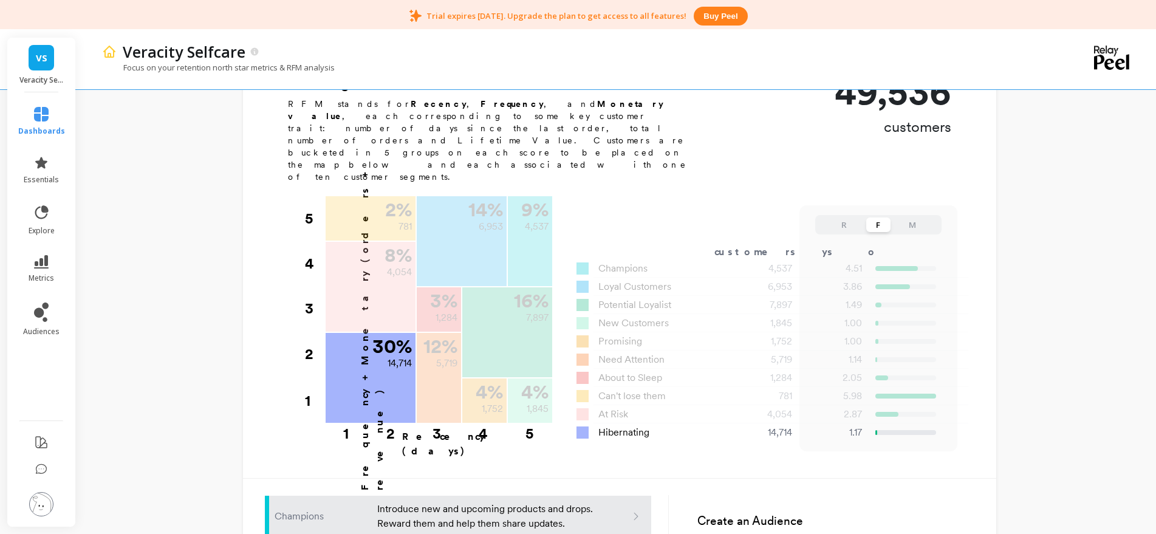
click at [617, 425] on span "Hibernating" at bounding box center [624, 432] width 51 height 15
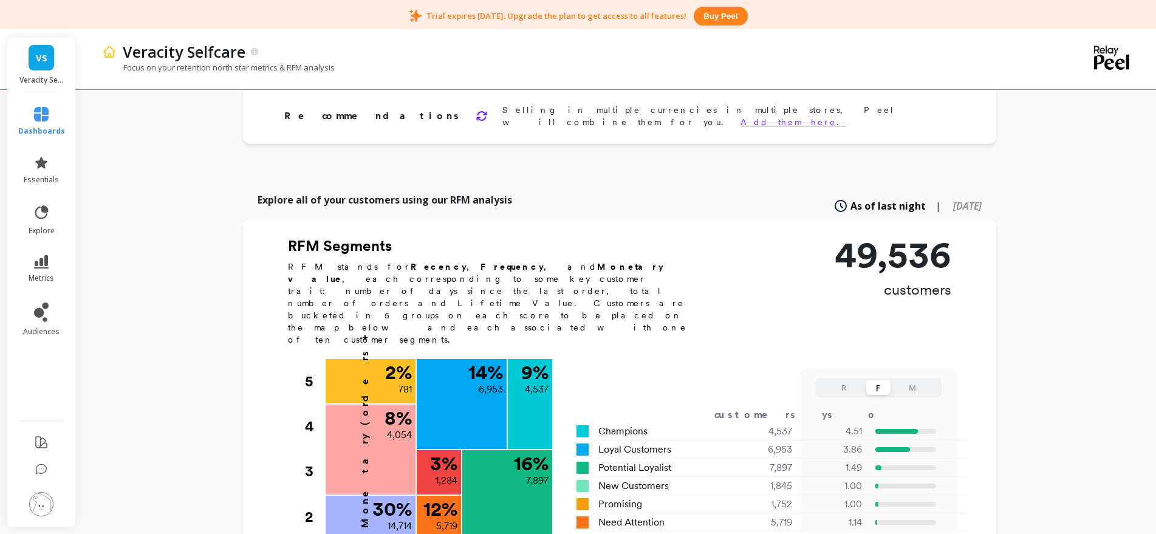
scroll to position [273, 0]
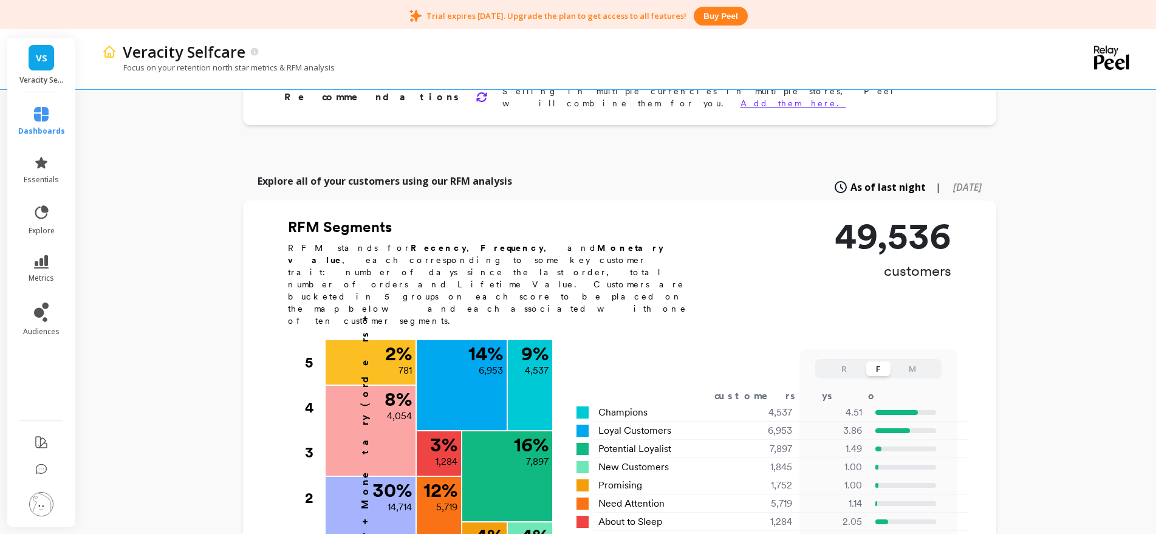
click at [960, 180] on span "[DATE]" at bounding box center [967, 186] width 29 height 13
click at [845, 180] on span "As of last night" at bounding box center [876, 186] width 64 height 13
click at [964, 180] on span "[DATE]" at bounding box center [967, 186] width 29 height 13
click at [845, 180] on span "As of last night" at bounding box center [876, 186] width 64 height 13
click at [953, 180] on span "[DATE]" at bounding box center [967, 186] width 29 height 13
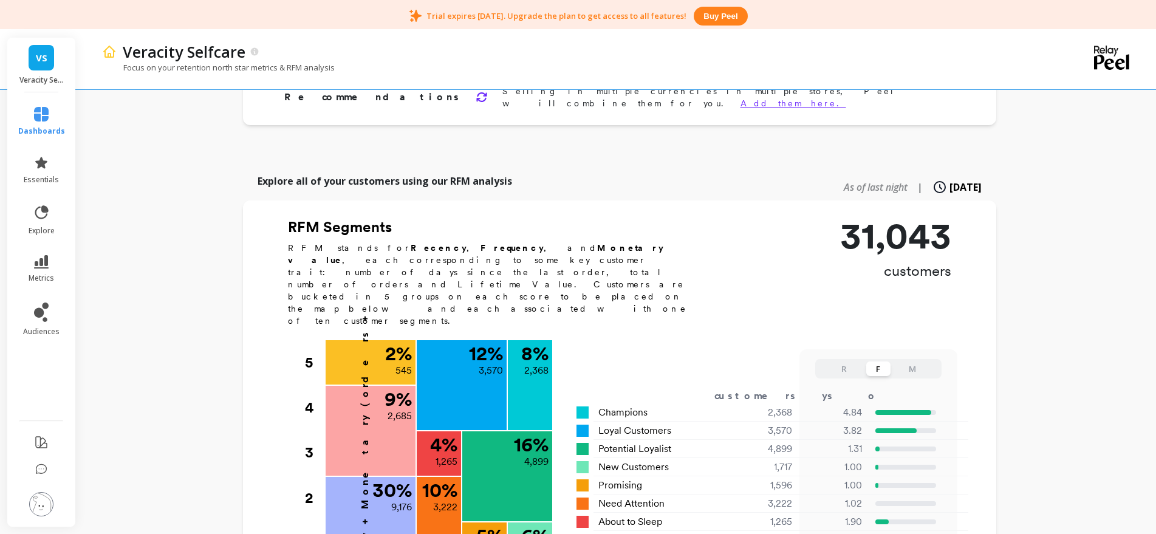
click at [844, 184] on span "As of last night" at bounding box center [876, 186] width 64 height 13
click at [953, 180] on span "[DATE]" at bounding box center [967, 186] width 29 height 13
click at [849, 180] on span "As of last night" at bounding box center [876, 186] width 64 height 13
click at [953, 180] on span "[DATE]" at bounding box center [967, 186] width 29 height 13
click at [870, 183] on span "As of last night" at bounding box center [876, 186] width 64 height 13
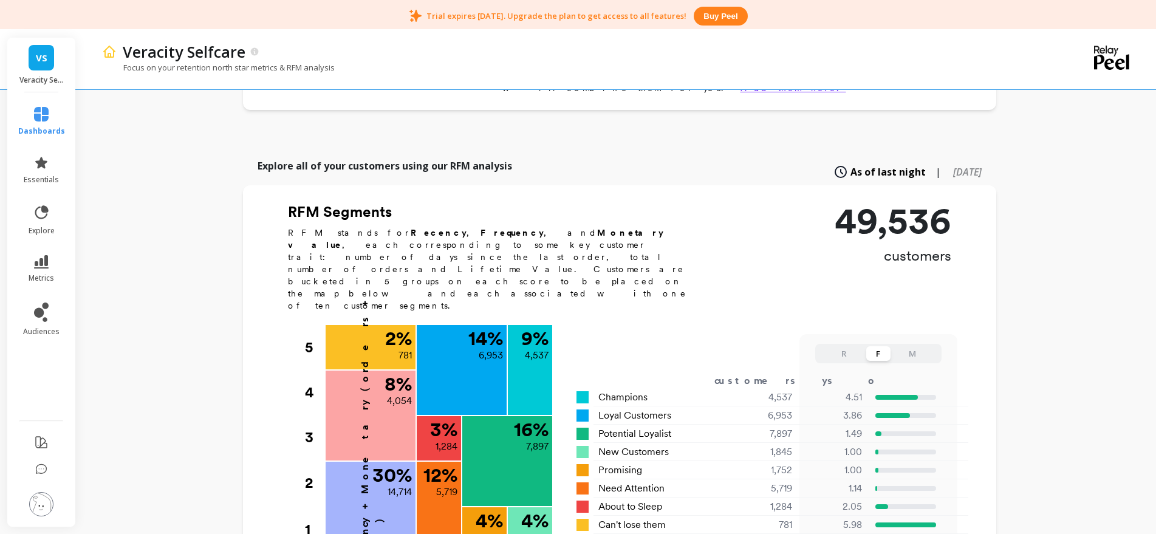
scroll to position [290, 0]
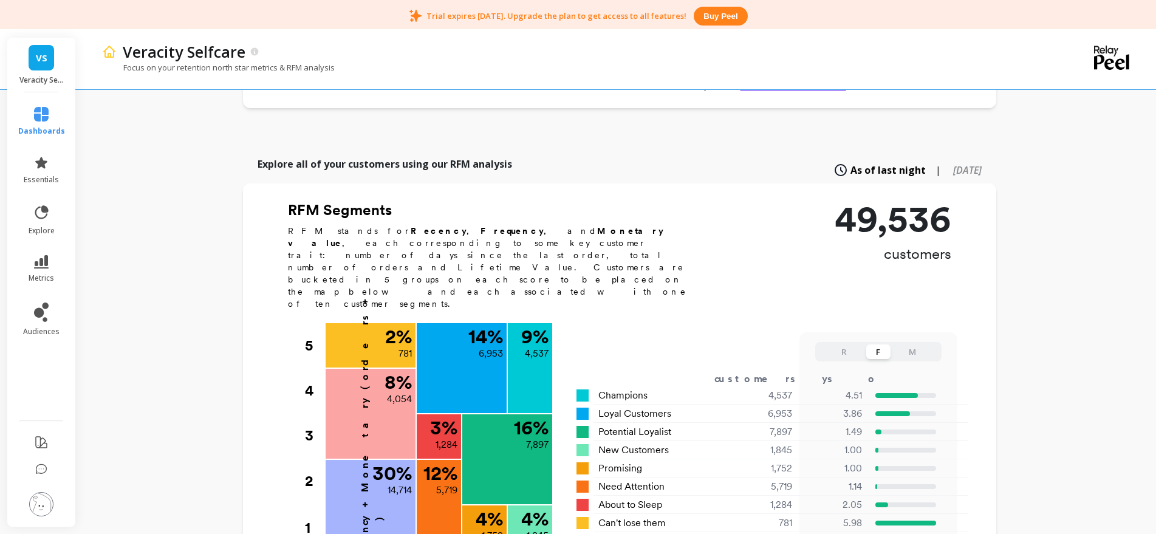
click at [963, 163] on span "6 months ago" at bounding box center [967, 169] width 29 height 13
click at [880, 157] on div "As of last night | 6 months ago" at bounding box center [912, 170] width 140 height 27
click at [864, 163] on span "As of last night" at bounding box center [876, 169] width 64 height 13
type input "4537"
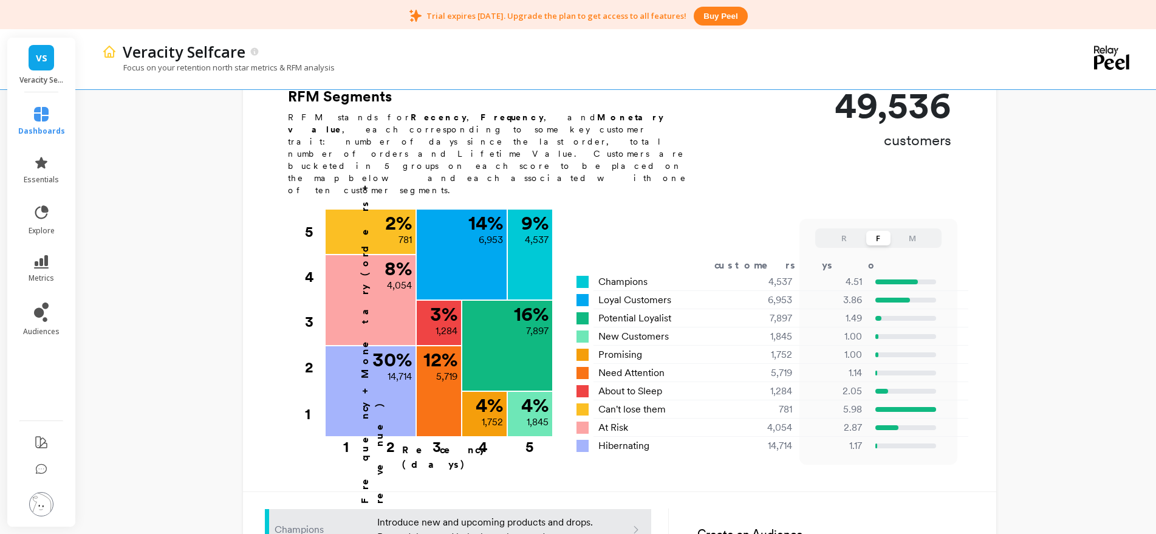
scroll to position [403, 0]
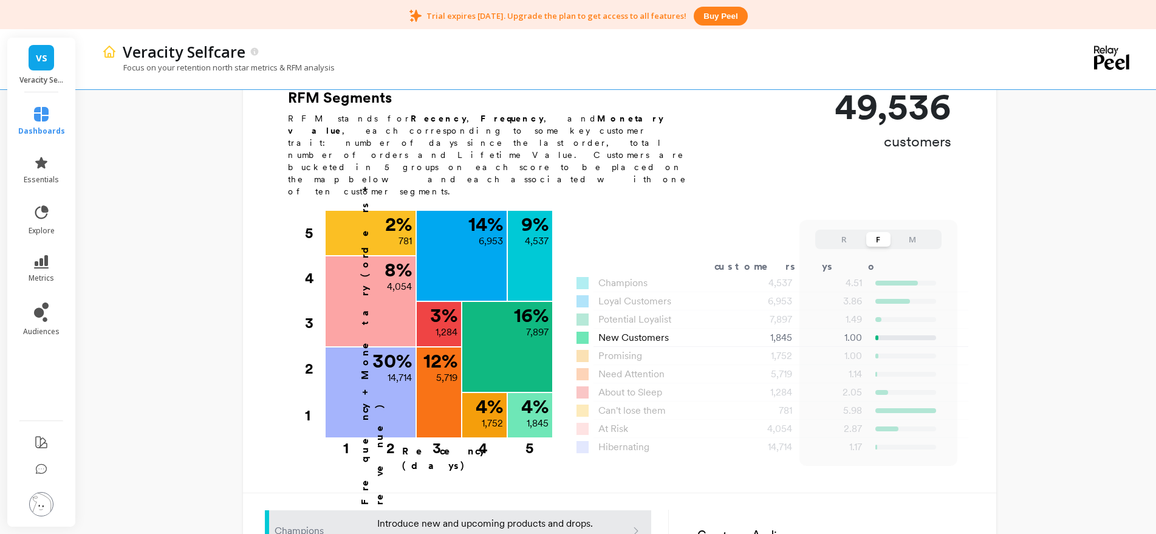
click at [469, 444] on p "Recency (days)" at bounding box center [476, 458] width 149 height 29
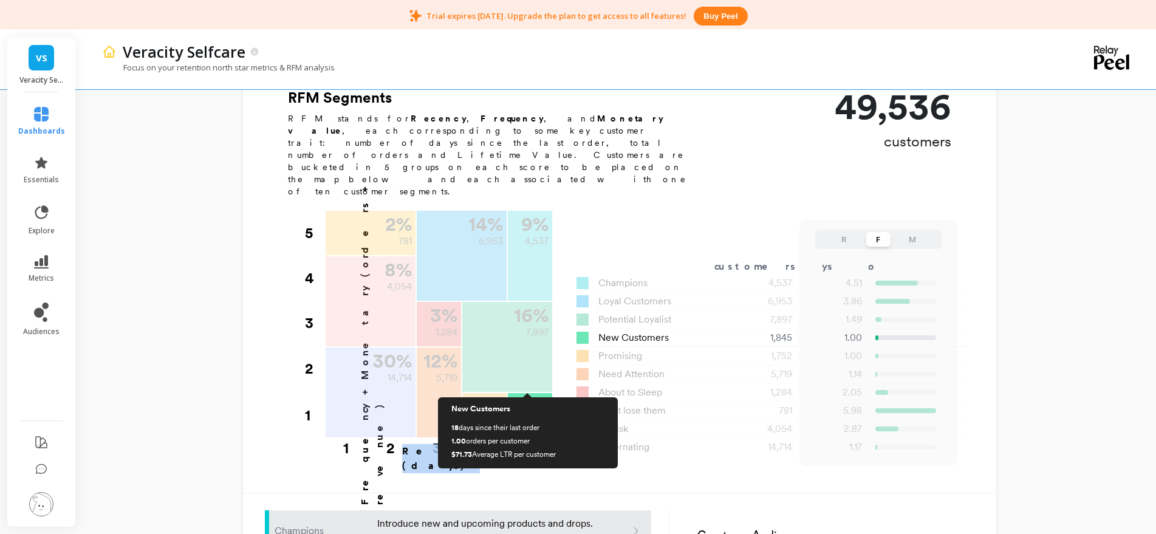
click at [527, 393] on div "4 % 1,845" at bounding box center [530, 413] width 44 height 41
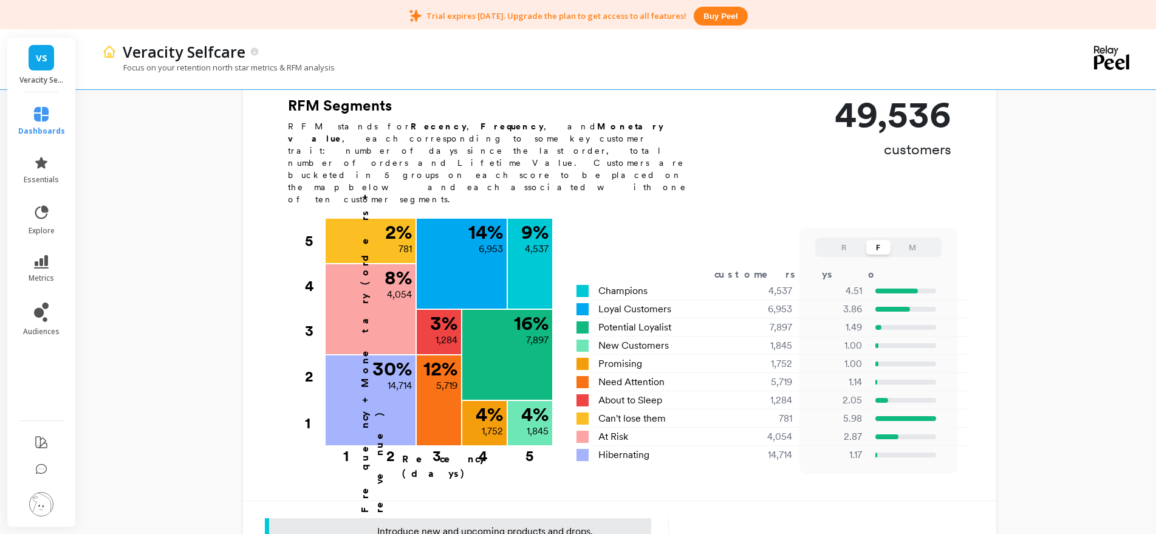
scroll to position [294, 0]
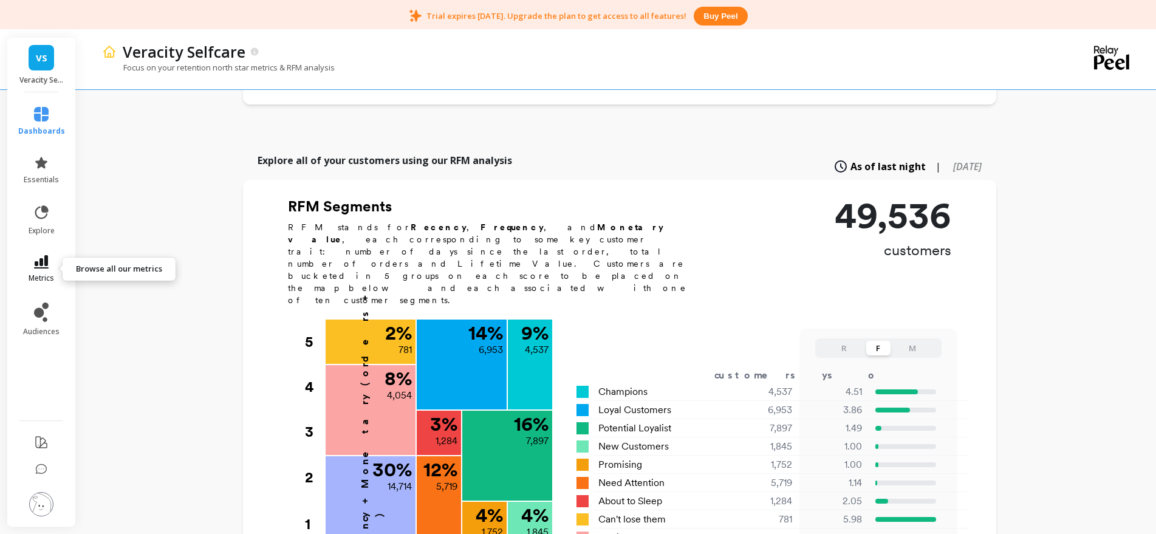
click at [47, 274] on span "metrics" at bounding box center [42, 278] width 26 height 10
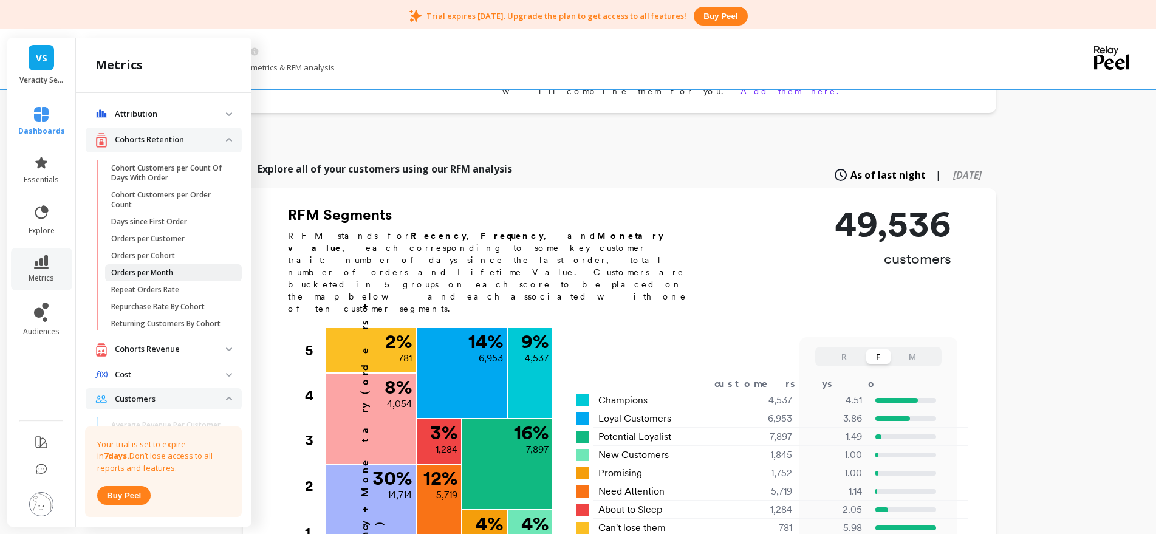
scroll to position [0, 0]
click at [46, 213] on icon at bounding box center [41, 212] width 17 height 17
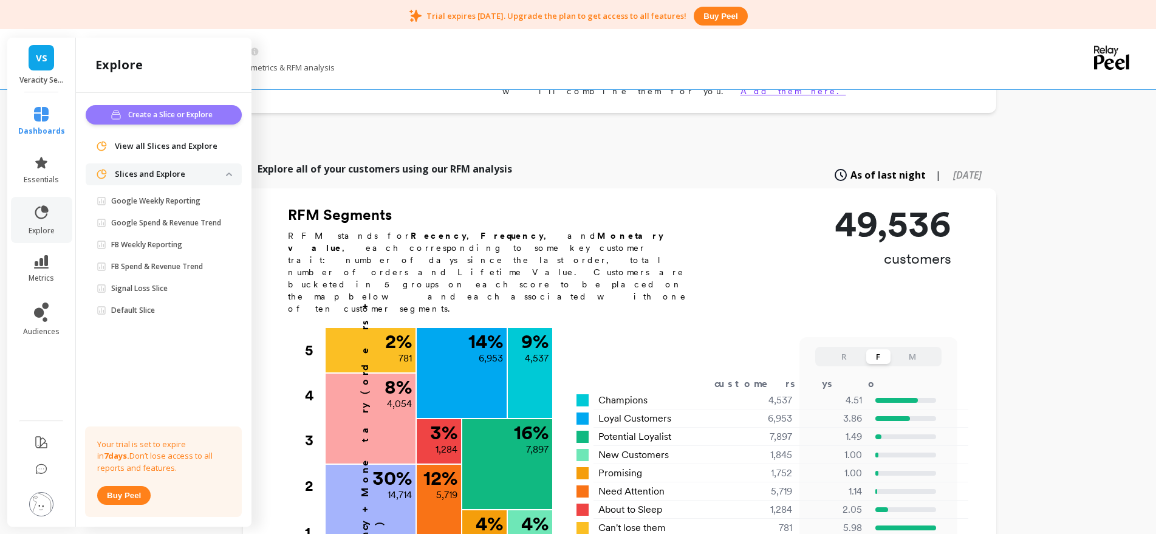
click at [171, 119] on span "Create a Slice or Explore" at bounding box center [172, 115] width 88 height 12
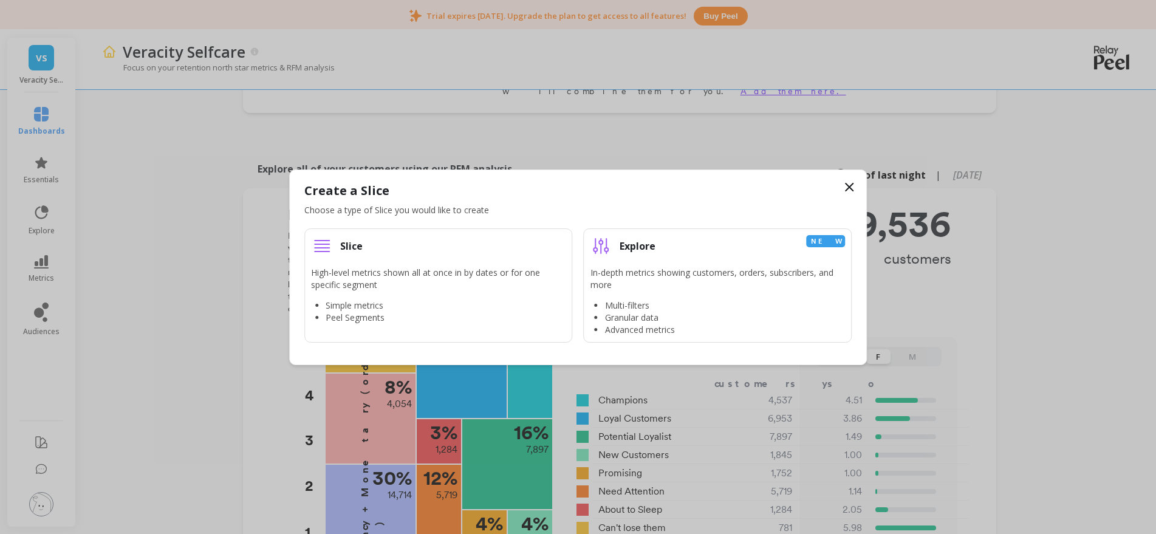
click at [854, 184] on icon at bounding box center [849, 187] width 15 height 15
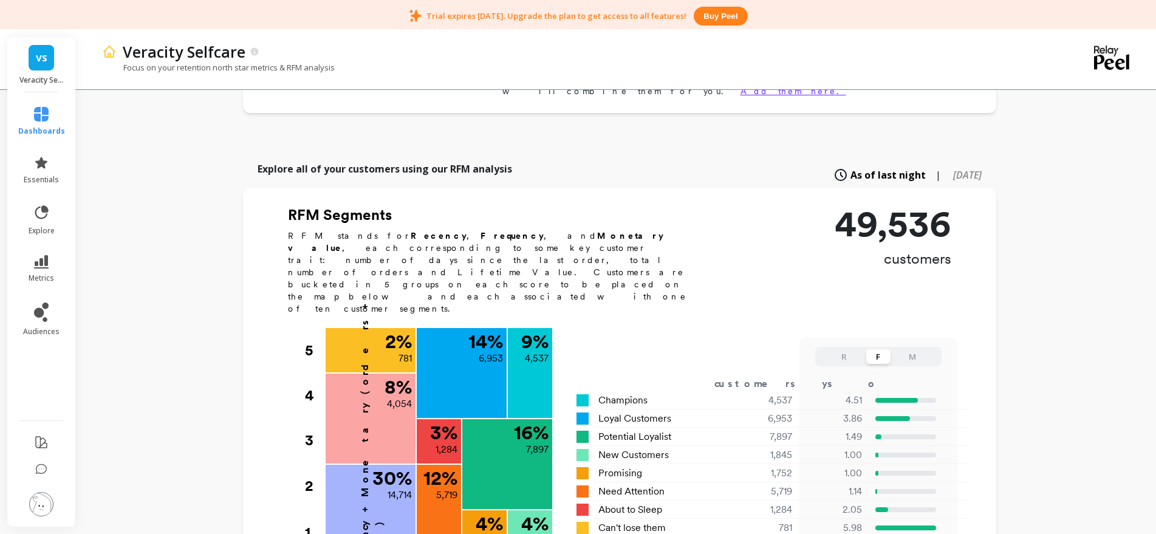
click at [585, 255] on p "RFM stands for Recency , Frequency , and Monetary value , each corresponding to…" at bounding box center [494, 272] width 413 height 85
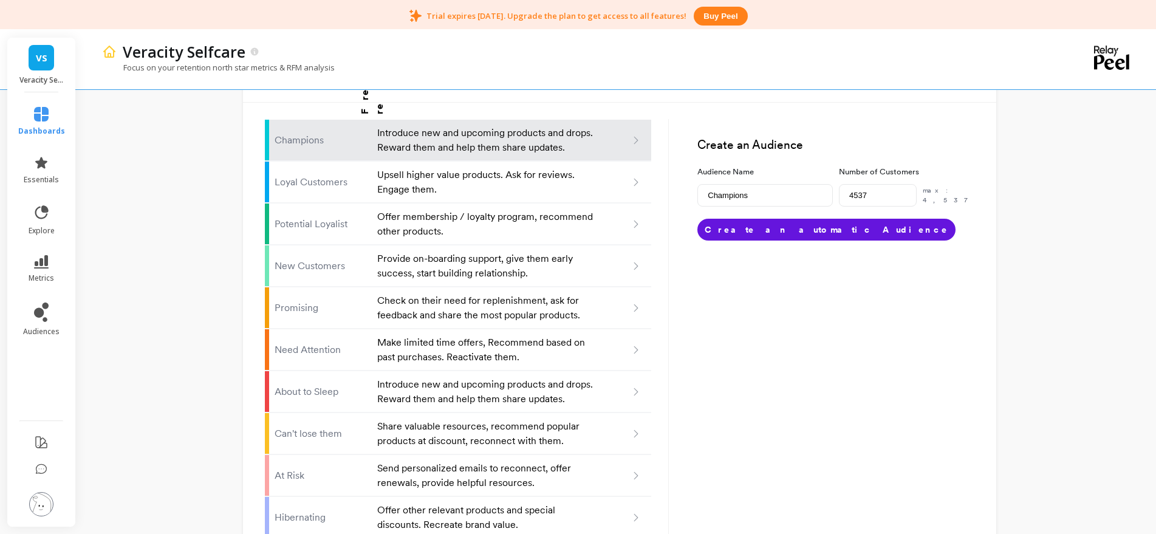
scroll to position [529, 0]
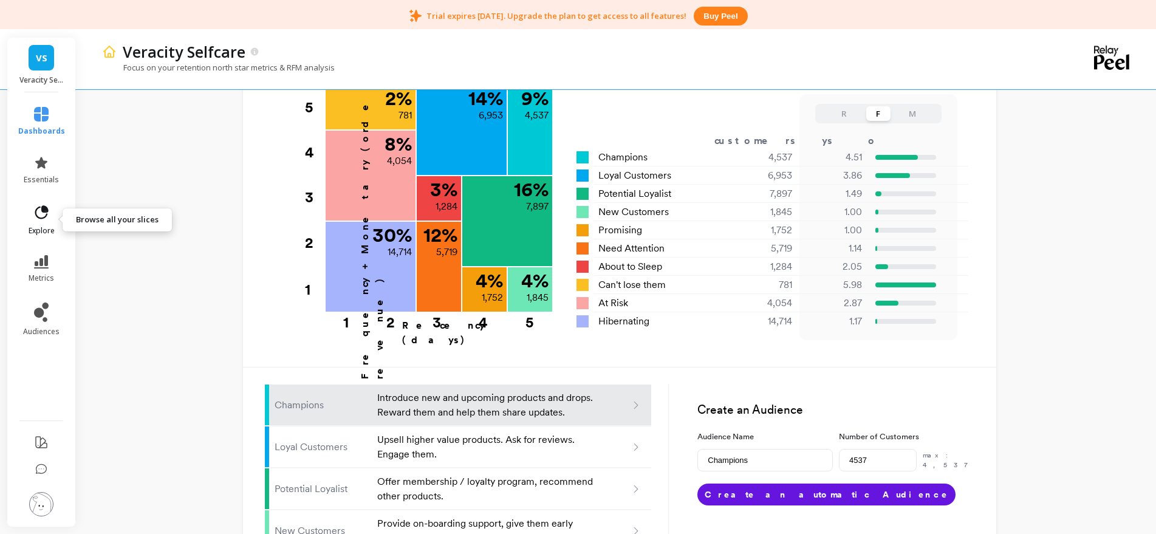
click at [39, 229] on span "explore" at bounding box center [42, 231] width 26 height 10
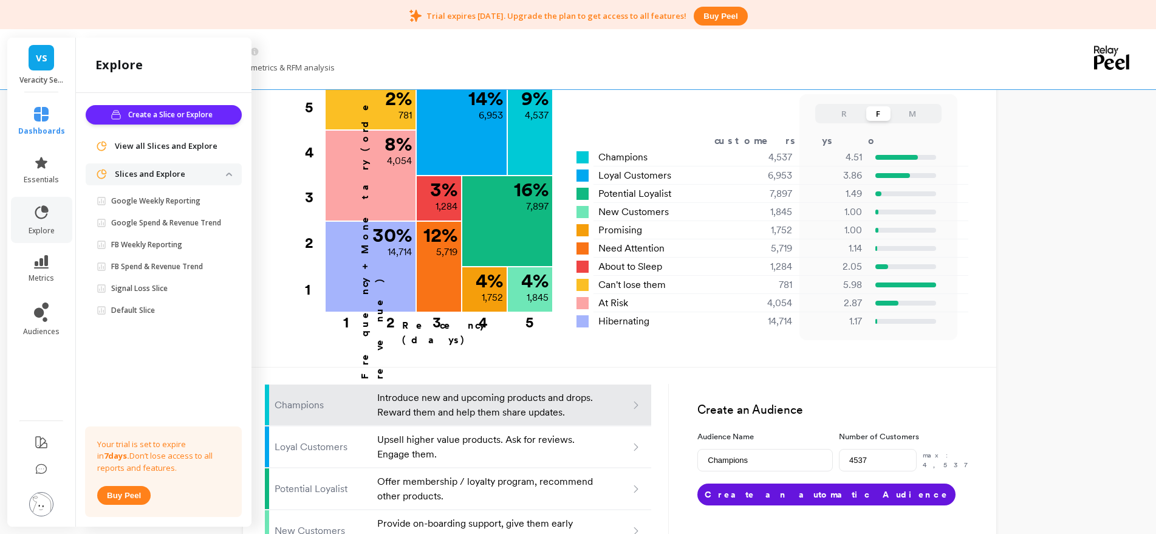
click at [64, 274] on li "metrics" at bounding box center [41, 269] width 61 height 43
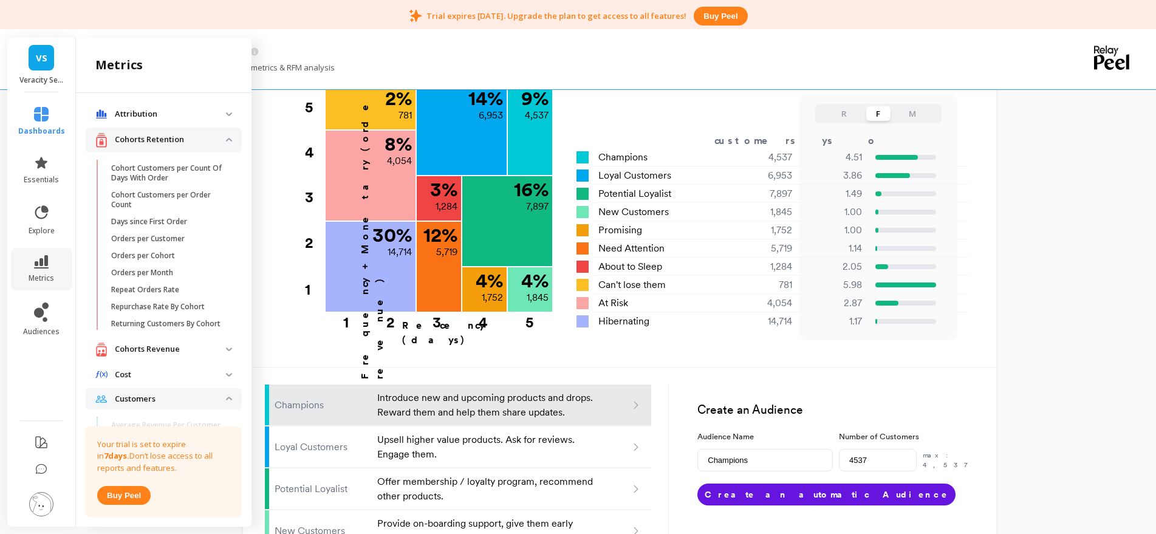
scroll to position [0, 0]
click at [202, 127] on li "Attribution Attribution Dashboard Orders By Channel Revenue By Channel Payback …" at bounding box center [164, 117] width 156 height 24
click at [204, 117] on p "Attribution" at bounding box center [170, 116] width 111 height 12
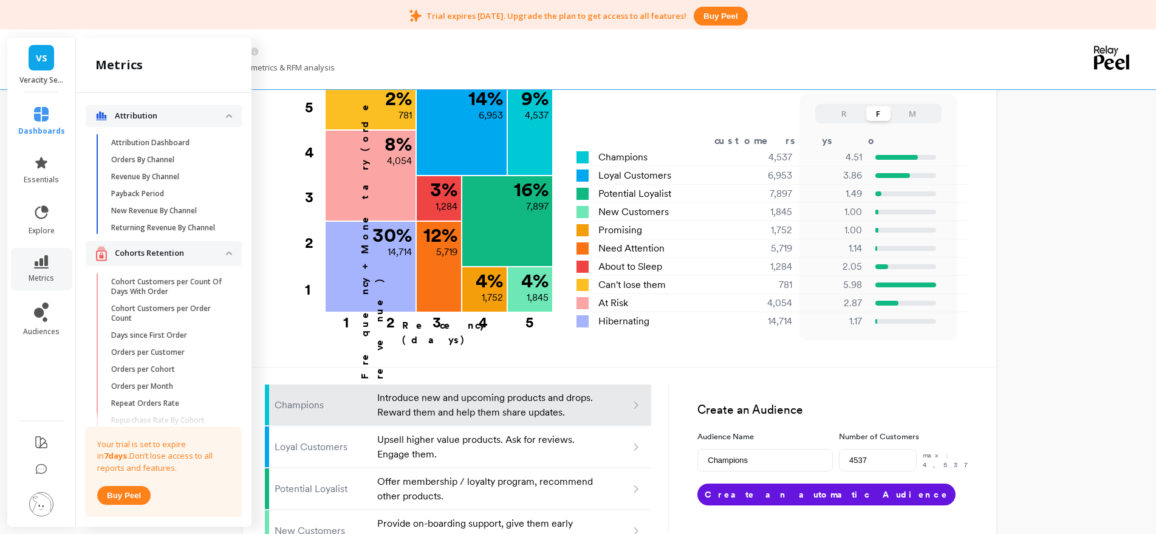
click at [214, 119] on p "Attribution" at bounding box center [170, 116] width 111 height 12
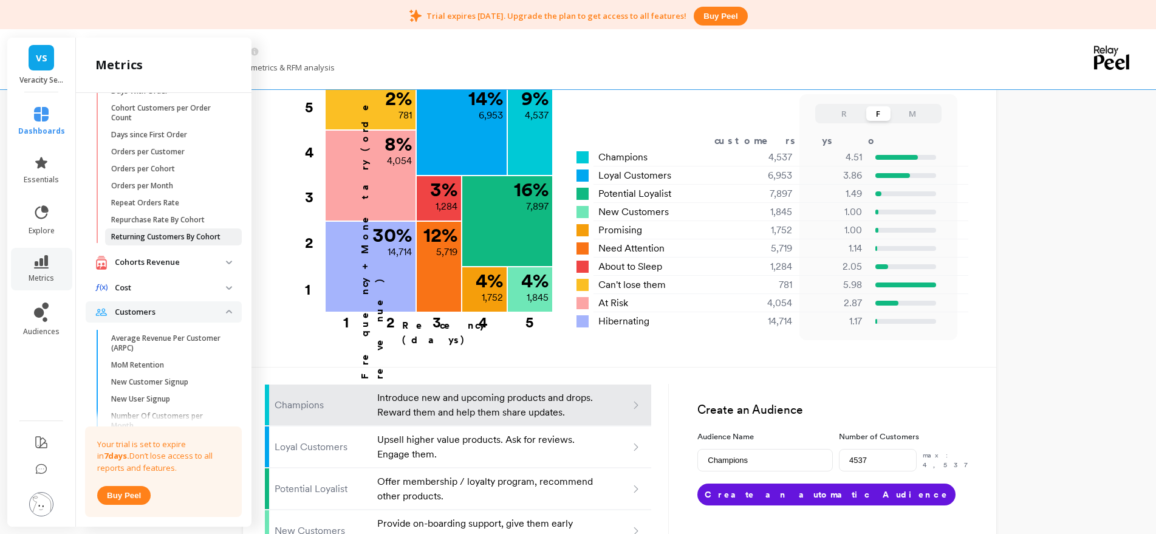
scroll to position [102, 0]
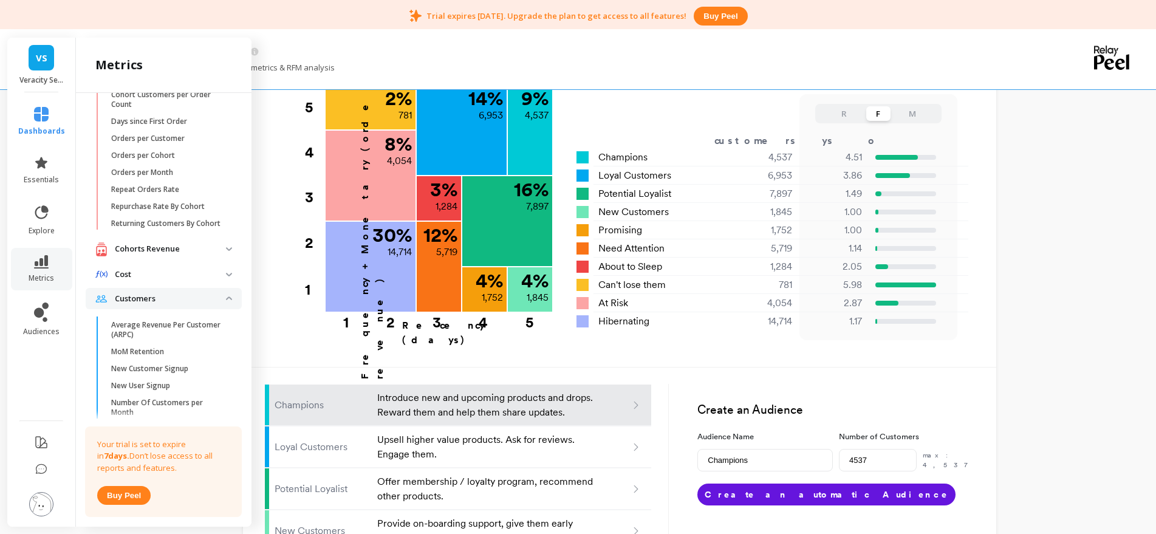
click at [209, 255] on p "Cohorts Revenue" at bounding box center [170, 249] width 111 height 12
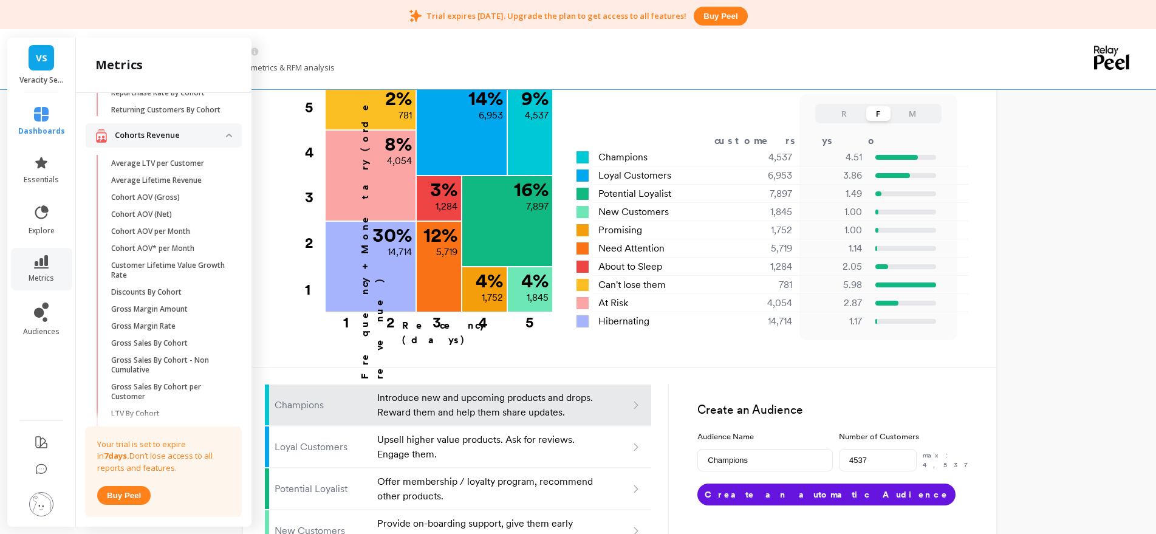
scroll to position [213, 0]
click at [186, 144] on p "Cohorts Revenue" at bounding box center [170, 138] width 111 height 12
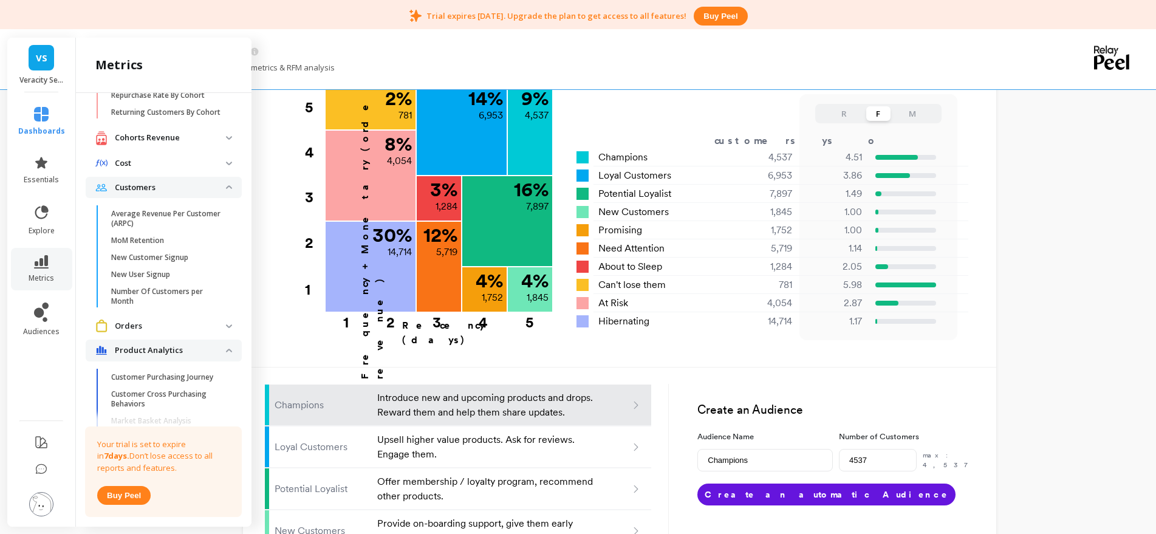
click at [169, 170] on p "Cost" at bounding box center [170, 163] width 111 height 12
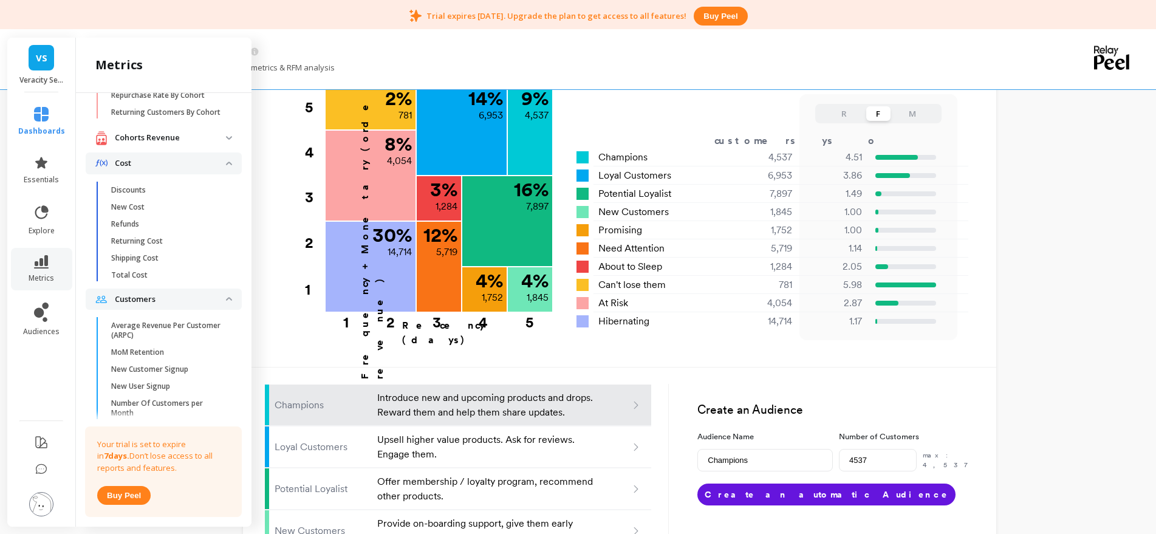
click at [169, 170] on p "Cost" at bounding box center [170, 163] width 111 height 12
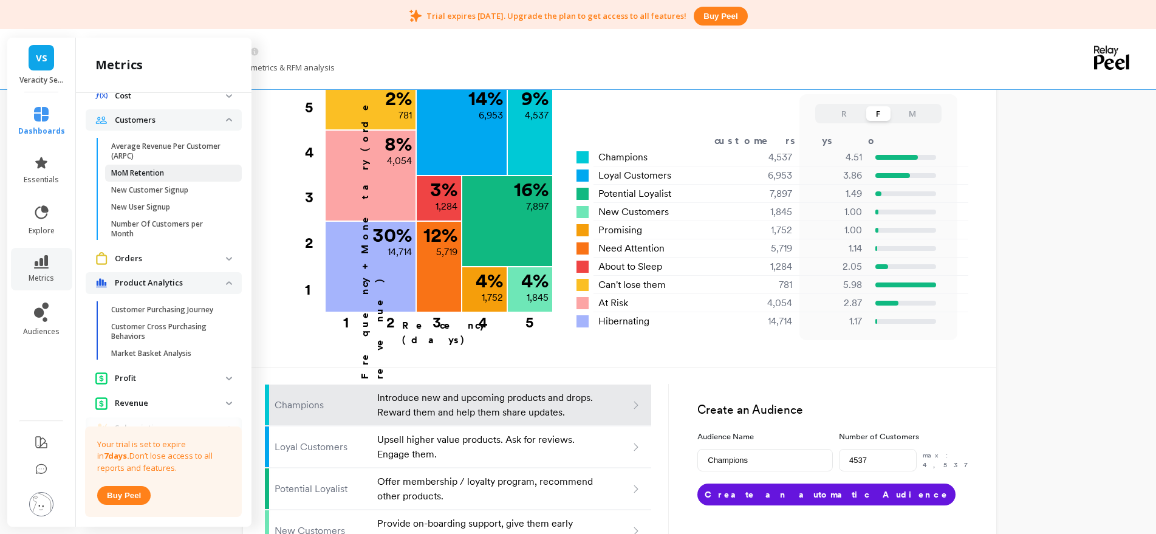
scroll to position [313, 0]
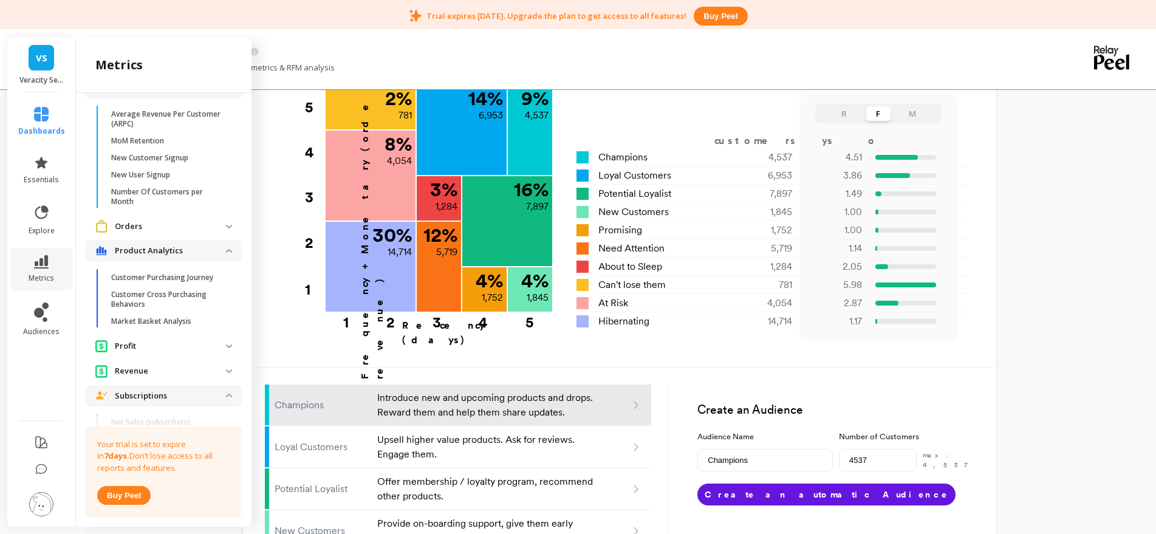
click at [187, 230] on p "Orders" at bounding box center [170, 227] width 111 height 12
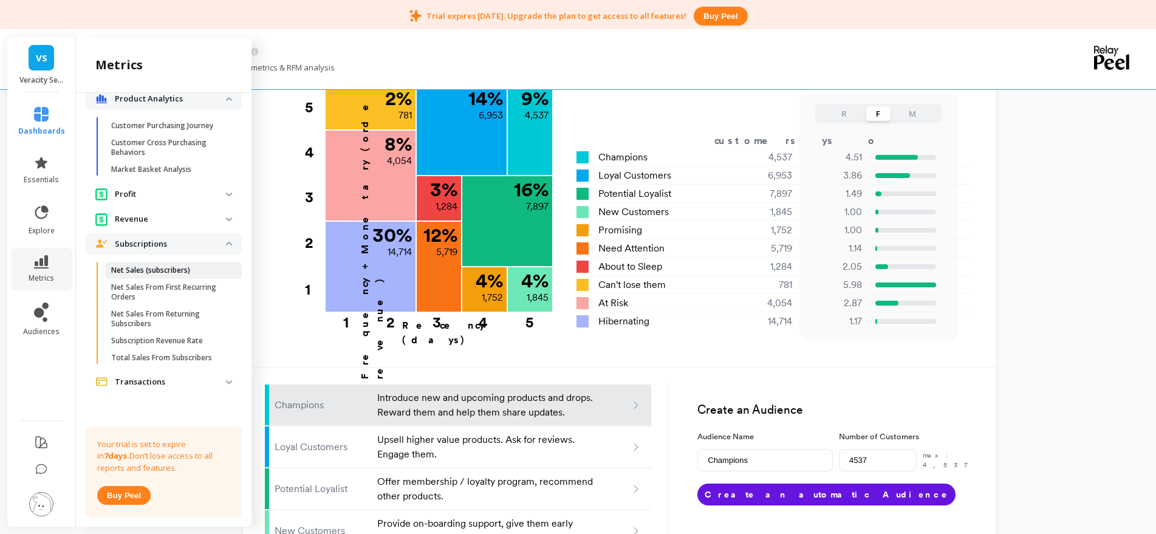
scroll to position [910, 0]
click at [180, 383] on p "Transactions" at bounding box center [170, 382] width 111 height 12
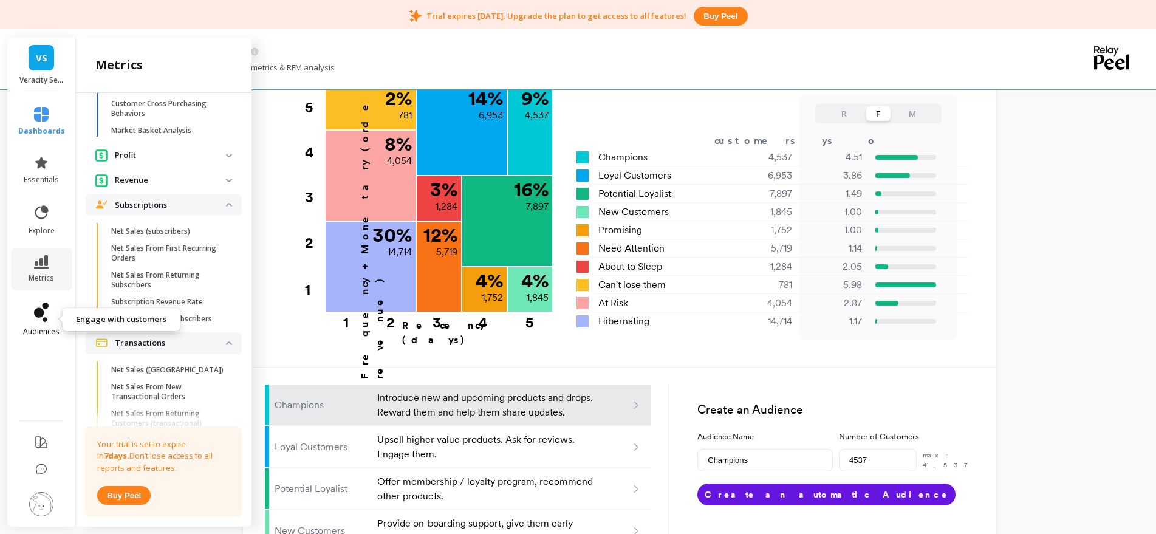
click at [48, 314] on icon at bounding box center [41, 312] width 15 height 19
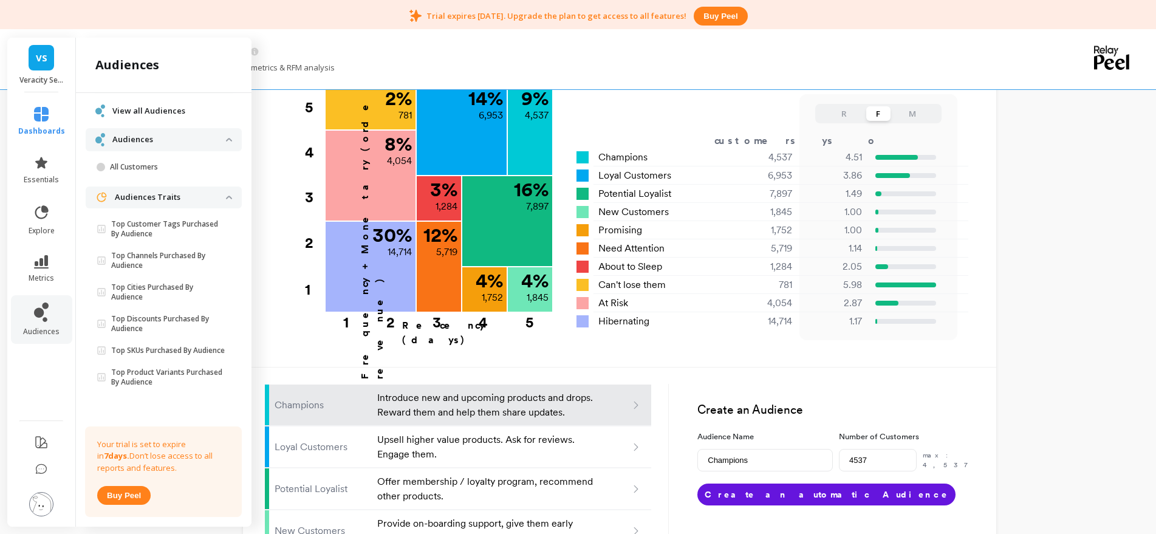
scroll to position [46, 0]
click at [144, 283] on p "Top Cities Purchased By Audience" at bounding box center [168, 292] width 115 height 19
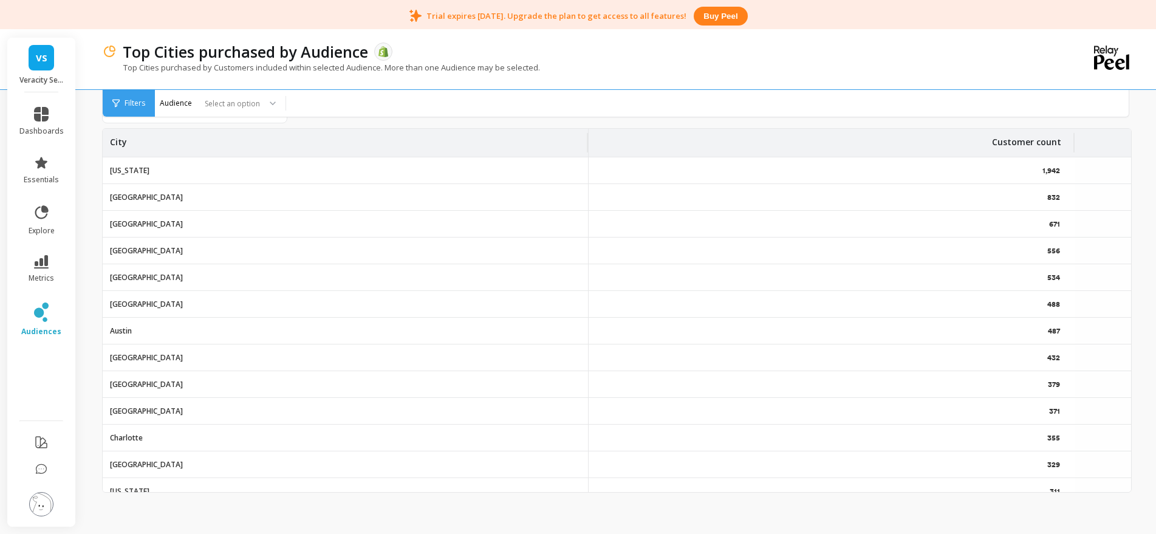
scroll to position [95, 0]
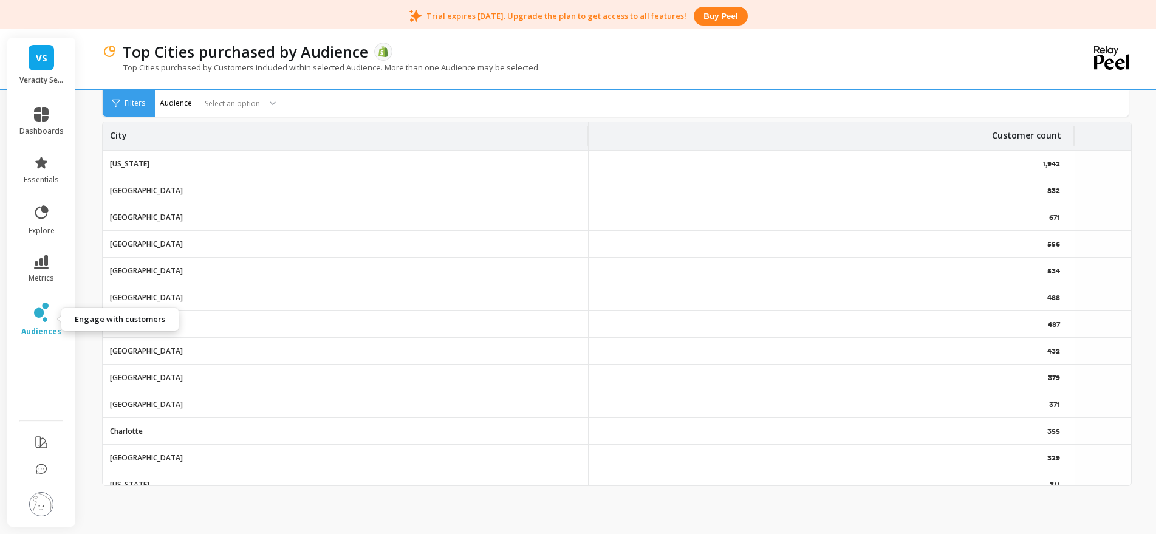
click at [50, 318] on link "audiences" at bounding box center [41, 320] width 44 height 34
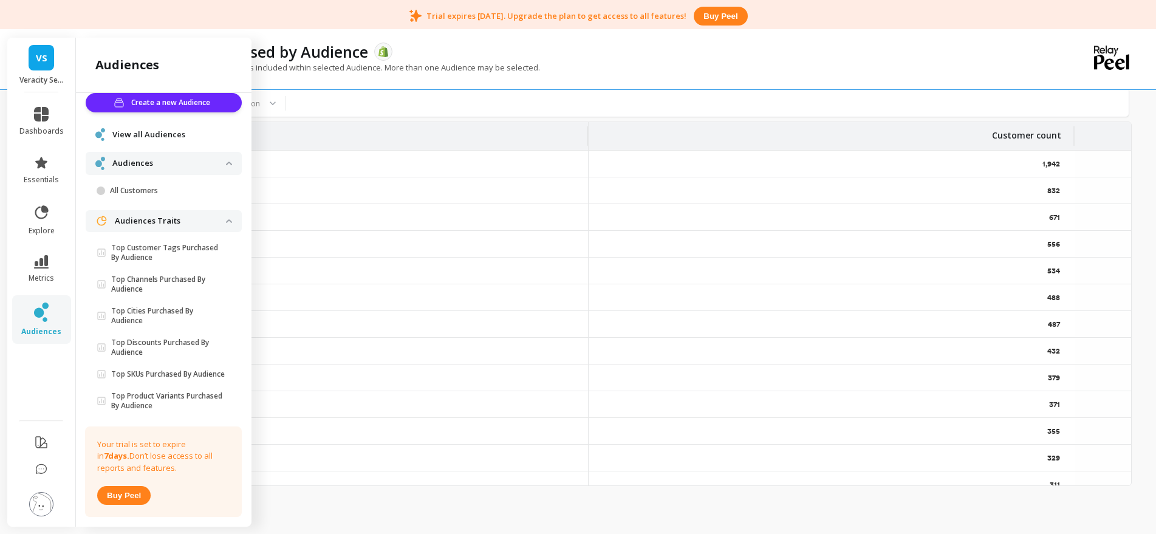
scroll to position [0, 0]
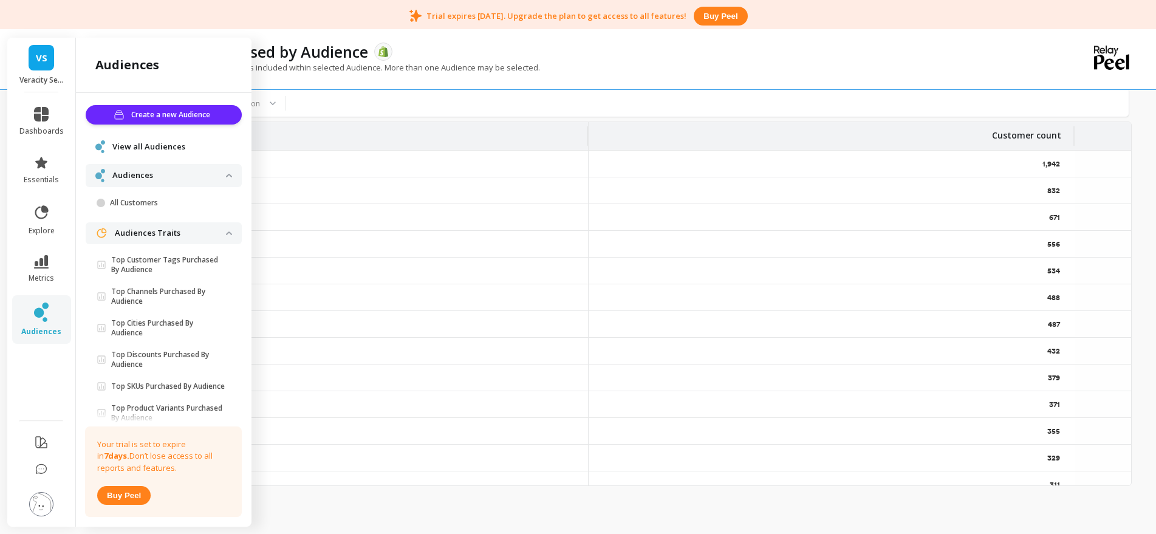
click at [211, 179] on p "Audiences" at bounding box center [169, 176] width 114 height 12
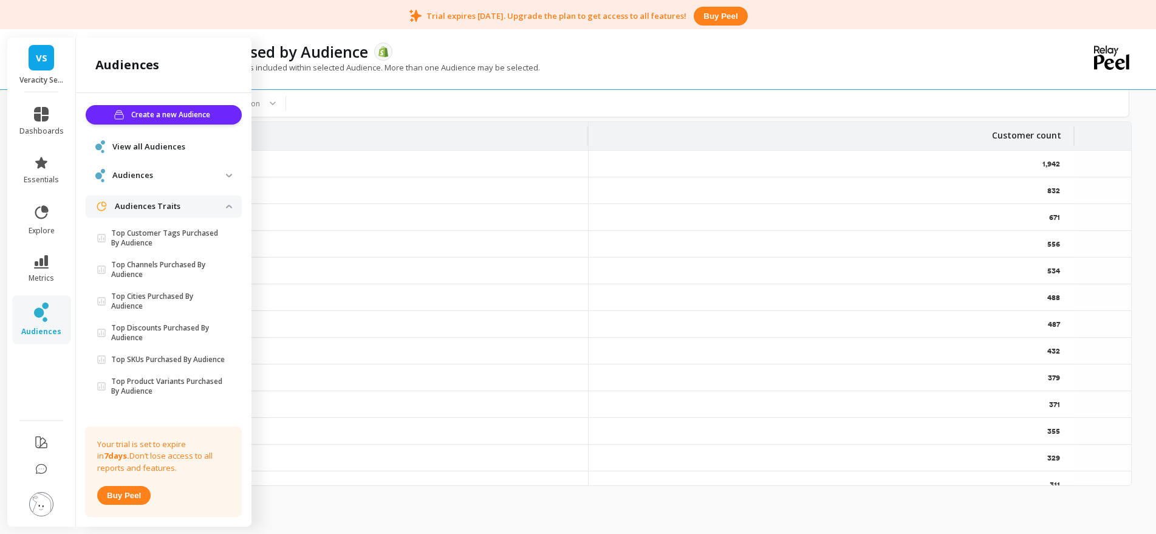
click at [214, 179] on p "Audiences" at bounding box center [169, 176] width 114 height 12
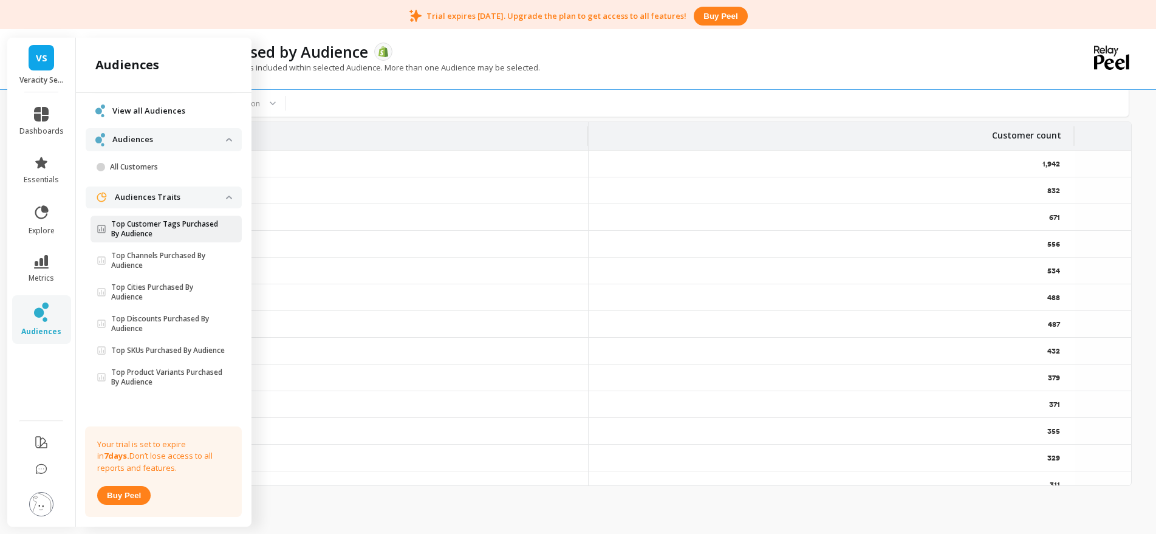
scroll to position [46, 0]
click at [170, 354] on p "Top SKUs Purchased By Audience" at bounding box center [168, 351] width 114 height 10
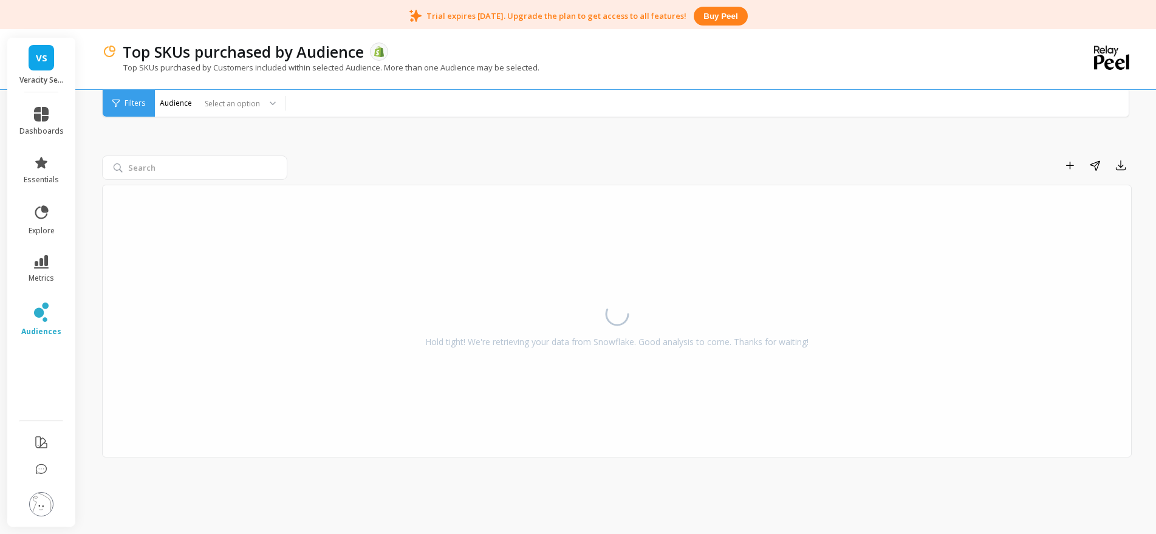
scroll to position [44, 0]
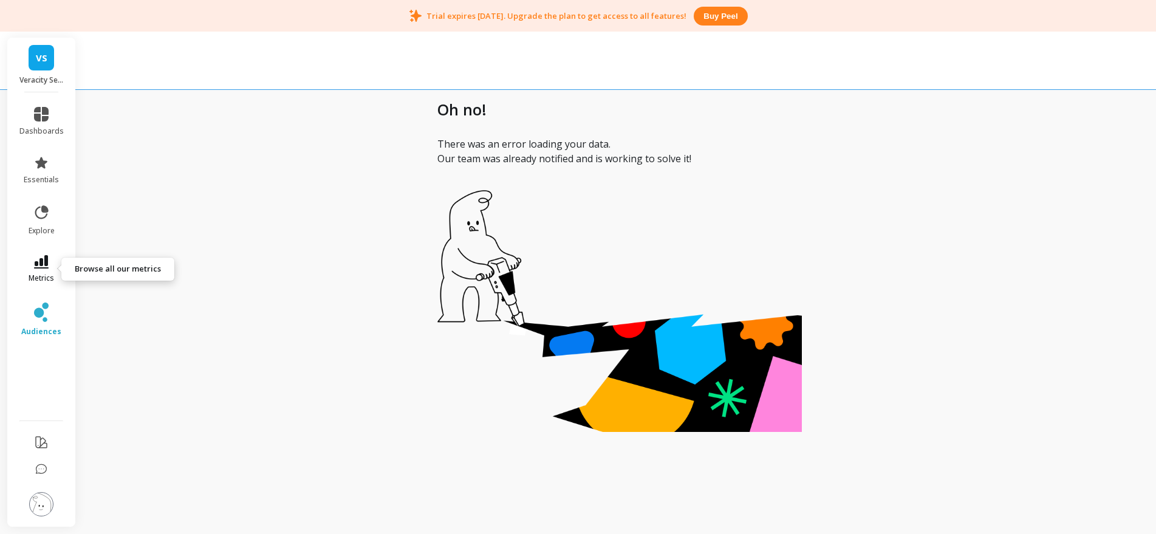
click at [30, 271] on link "metrics" at bounding box center [41, 269] width 44 height 28
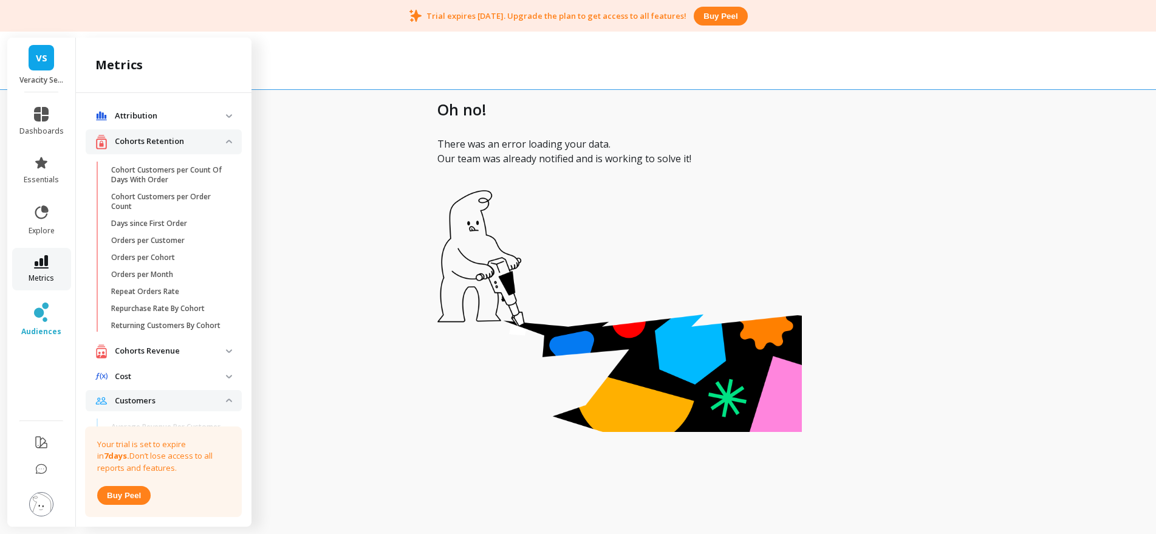
scroll to position [910, 0]
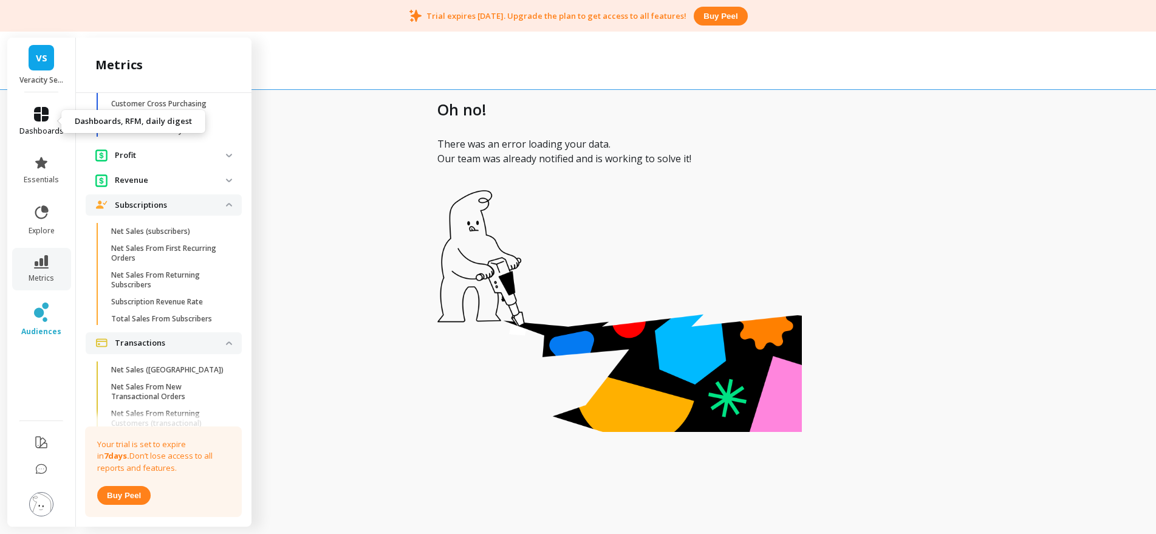
click at [32, 114] on link "dashboards" at bounding box center [41, 121] width 44 height 29
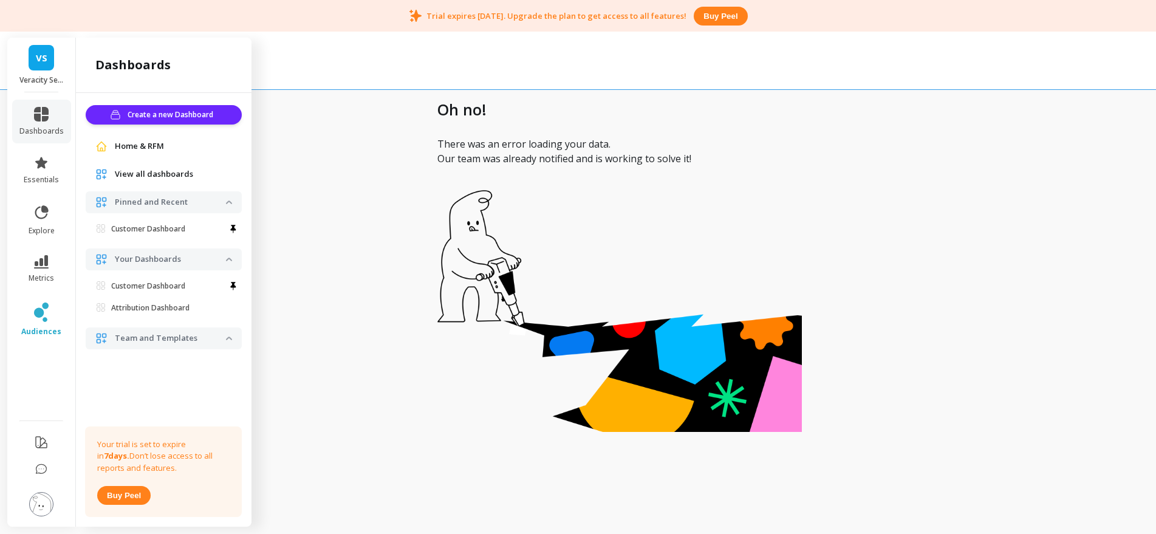
click at [170, 142] on link "Home & RFM" at bounding box center [173, 146] width 117 height 12
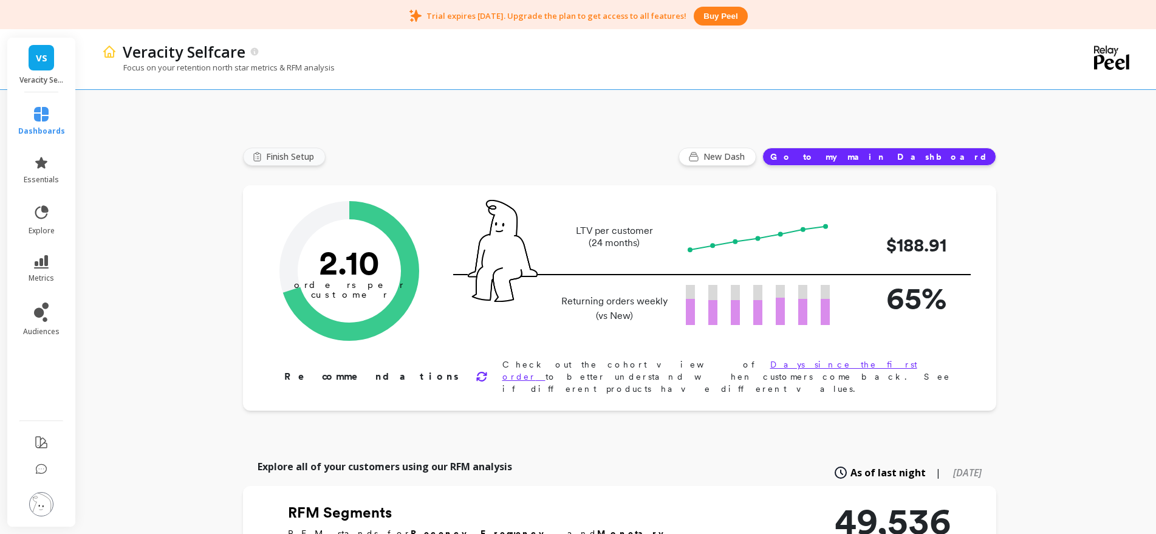
click at [283, 160] on span "Finish Setup" at bounding box center [292, 157] width 52 height 12
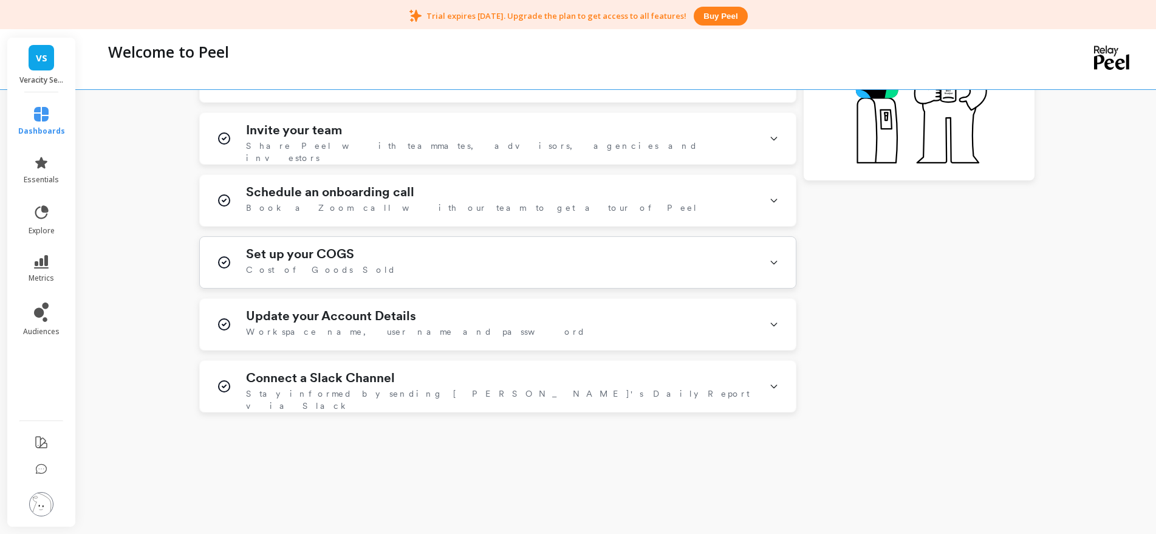
scroll to position [399, 0]
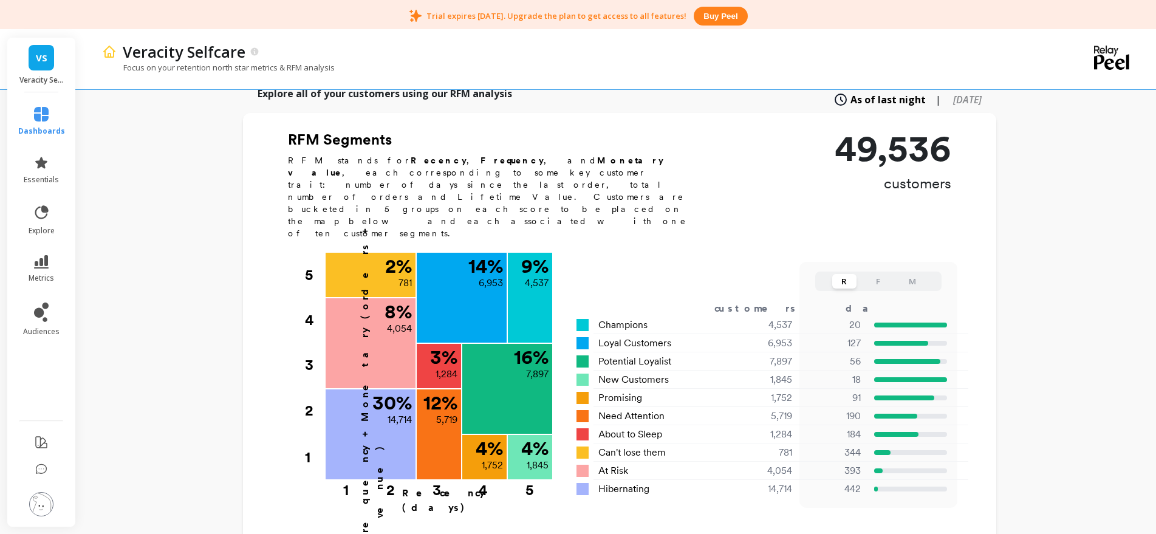
scroll to position [386, 0]
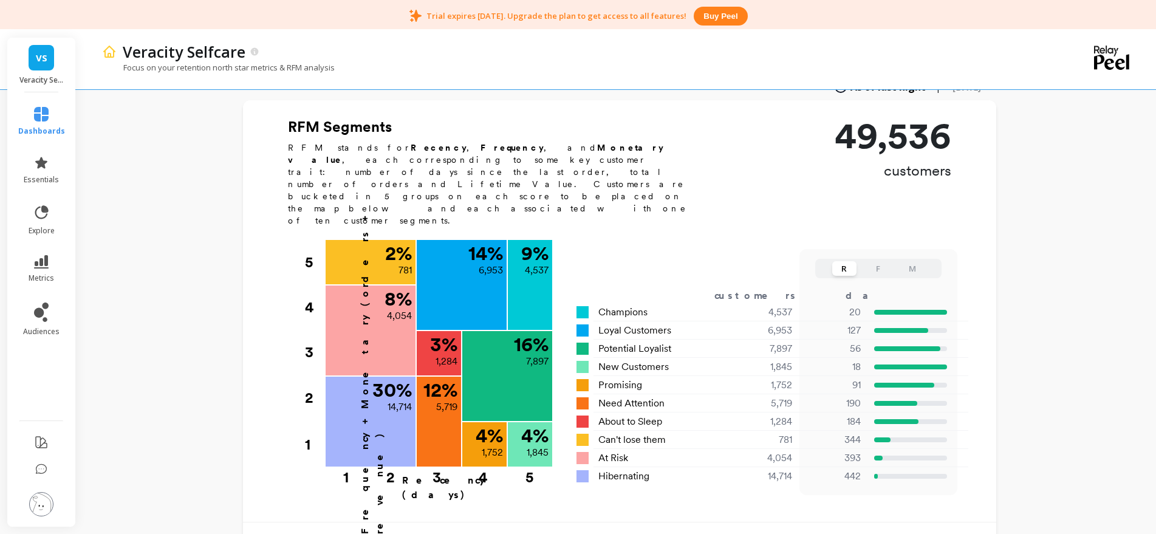
click at [874, 261] on button "F" at bounding box center [878, 268] width 24 height 15
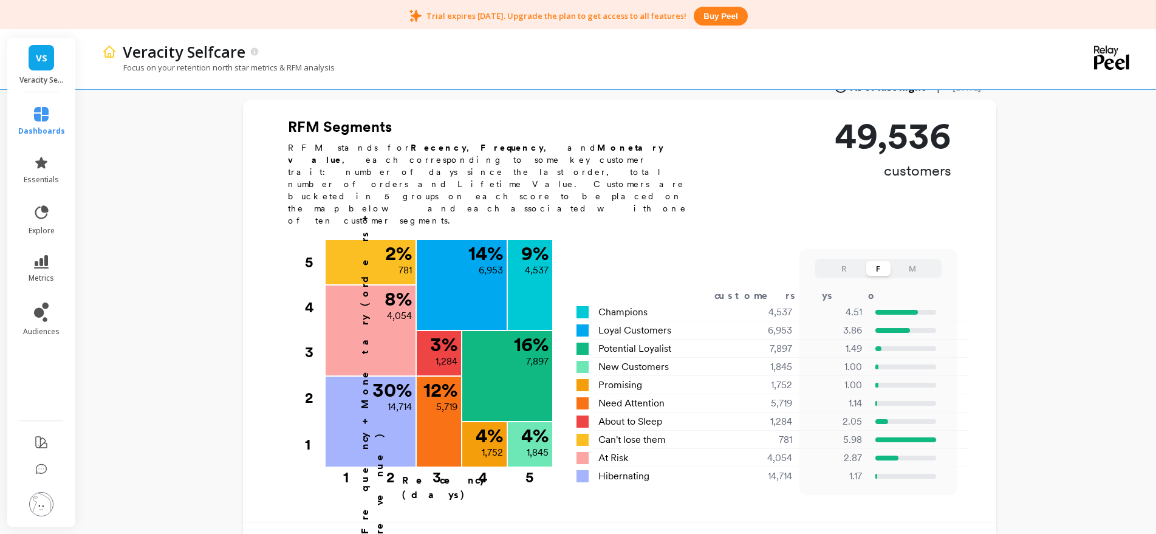
click at [921, 261] on button "M" at bounding box center [912, 268] width 24 height 15
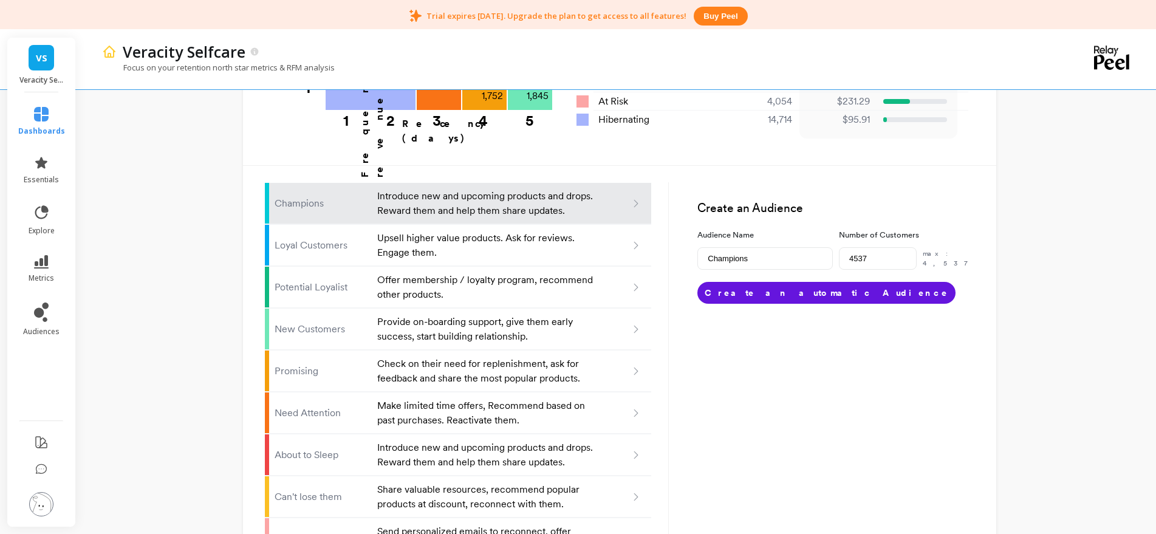
scroll to position [747, 0]
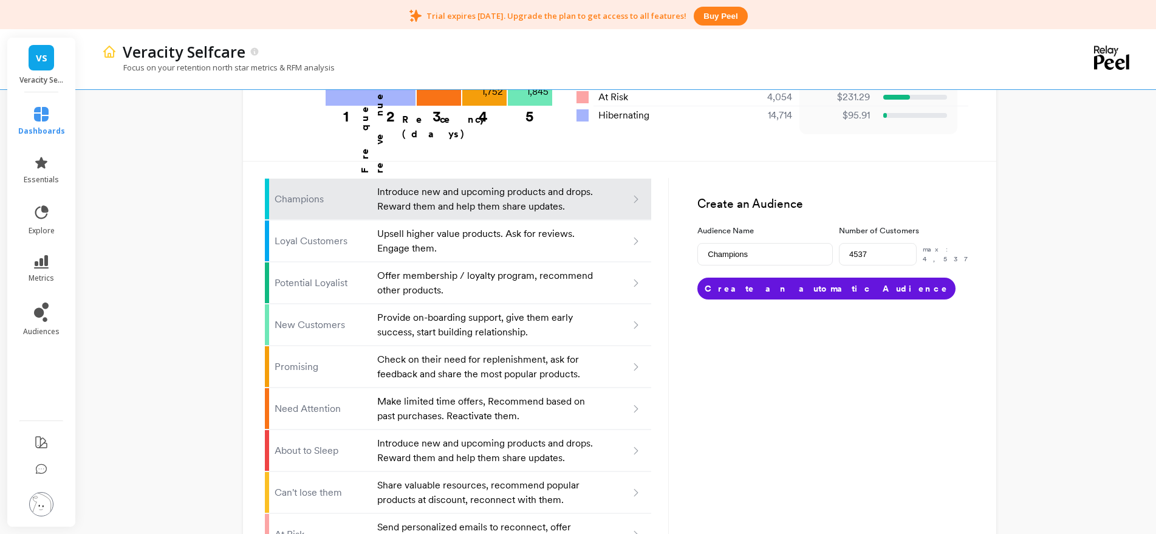
click at [636, 194] on icon at bounding box center [636, 199] width 11 height 11
click at [637, 194] on icon at bounding box center [636, 199] width 11 height 11
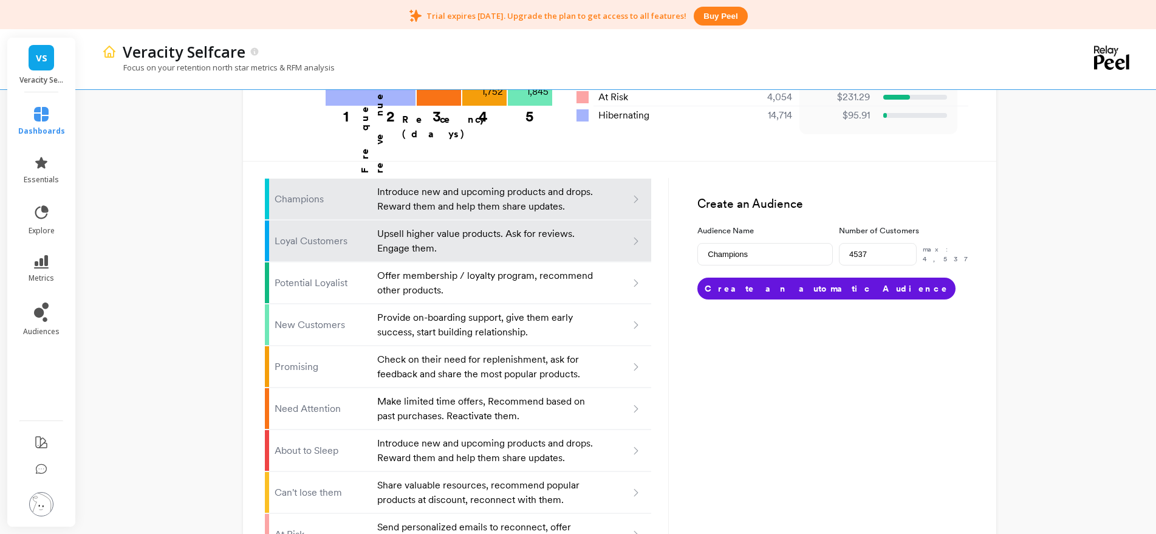
click at [404, 227] on p "Upsell higher value products. Ask for reviews. Engage them." at bounding box center [486, 241] width 218 height 29
type input "Loyal customers"
type input "6953"
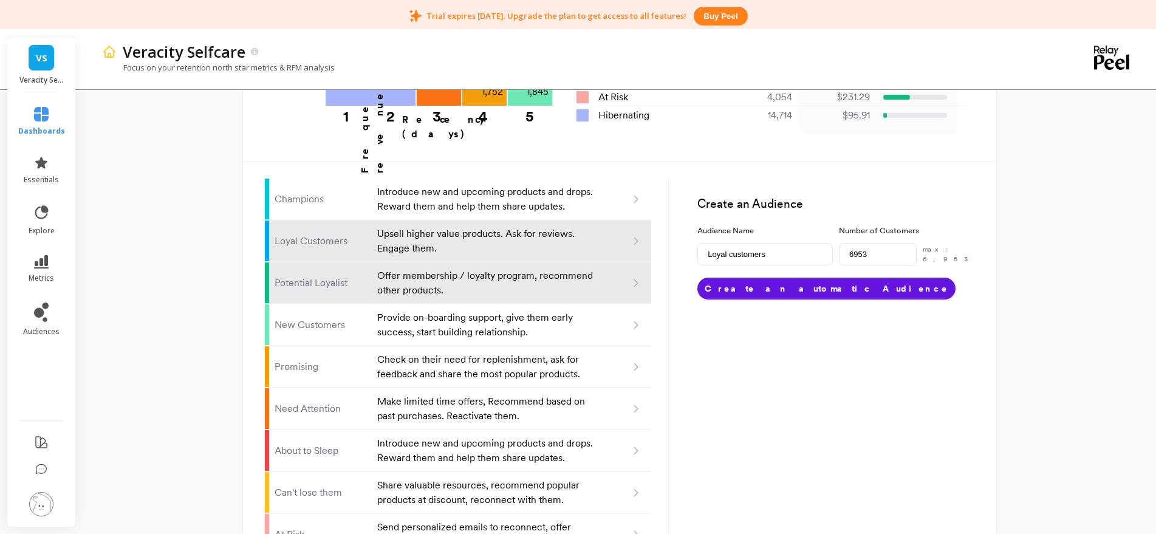
click at [427, 269] on p "Offer membership / loyalty program, recommend other products." at bounding box center [486, 283] width 218 height 29
type input "Potential loyalist"
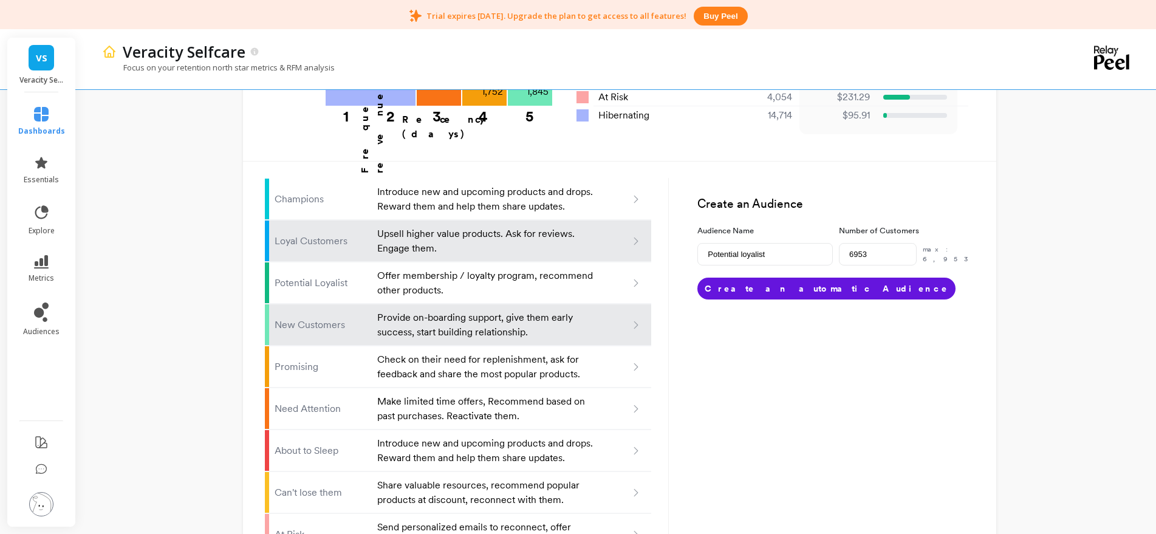
type input "7897"
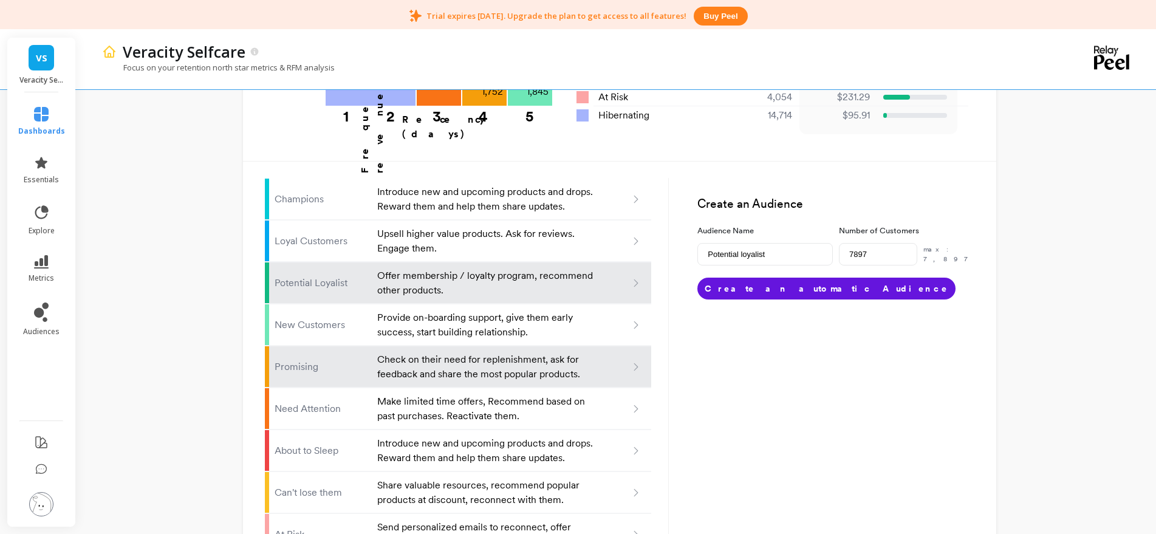
click at [421, 352] on p "Check on their need for replenishment, ask for feedback and share the most popu…" at bounding box center [486, 366] width 218 height 29
type input "Promising"
type input "1752"
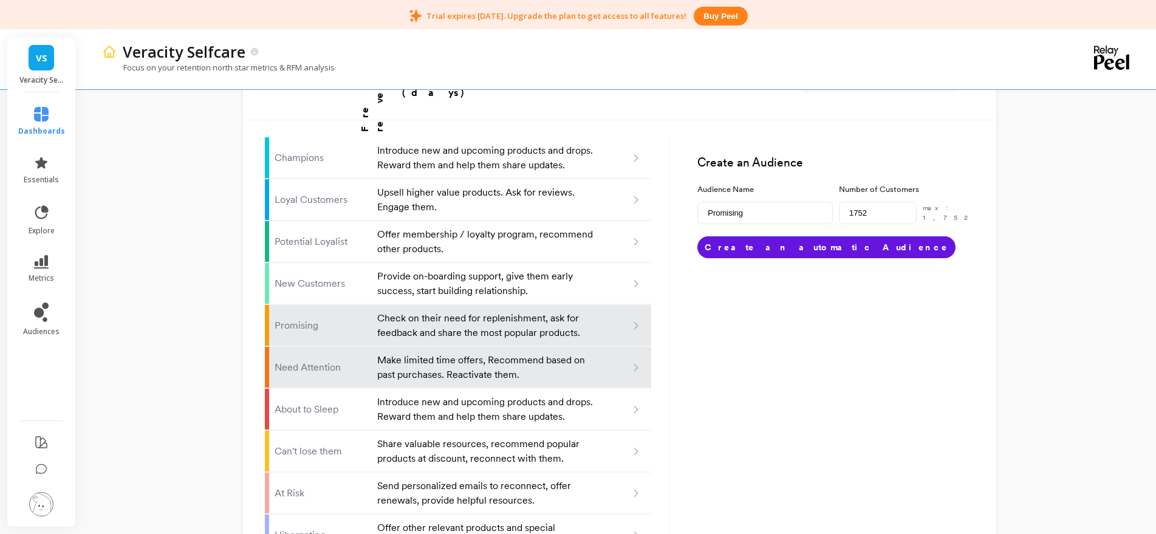
scroll to position [794, 0]
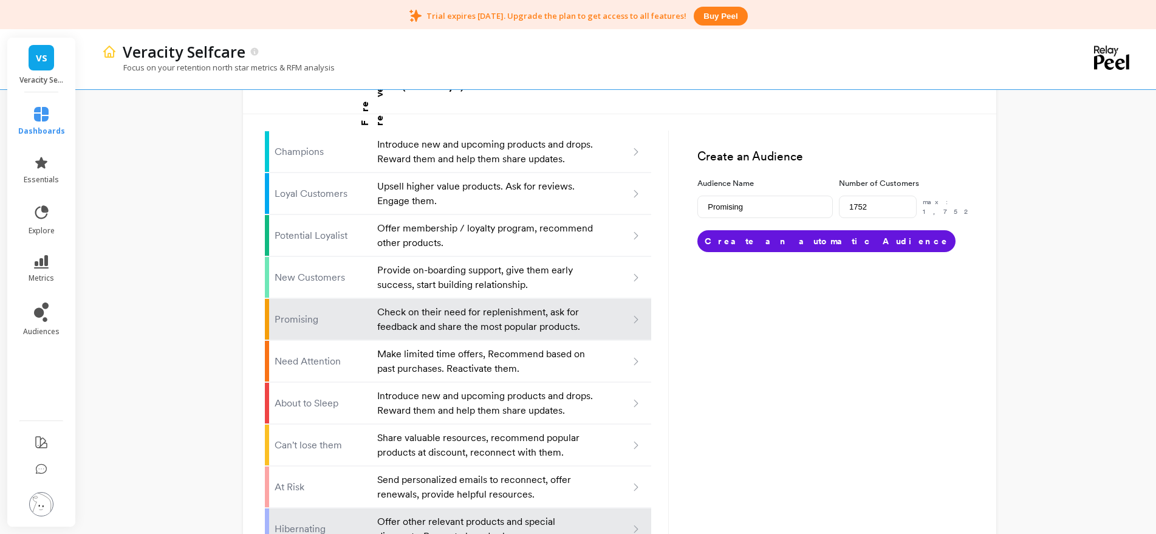
click at [432, 515] on p "Offer other relevant products and special discounts. Recreate brand value." at bounding box center [486, 529] width 218 height 29
type input "Hibernating"
type input "14714"
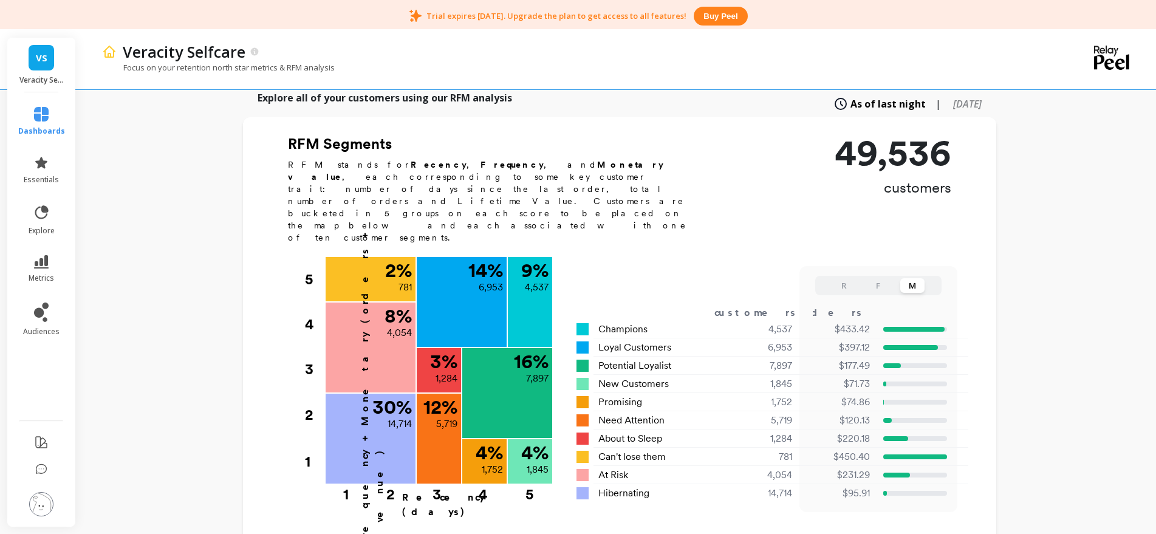
type input "Champions"
type input "4537"
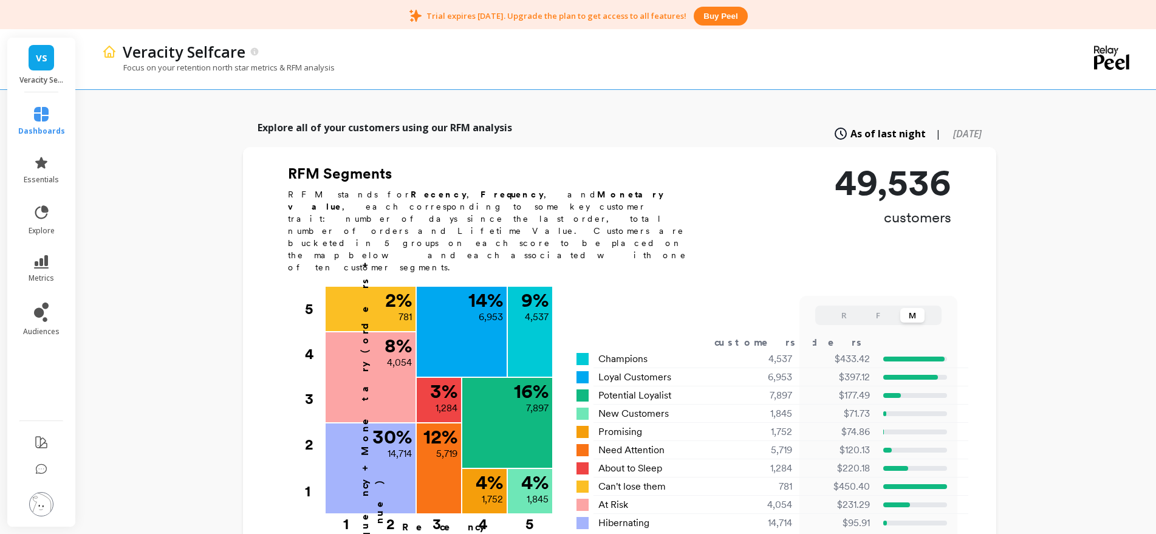
scroll to position [342, 0]
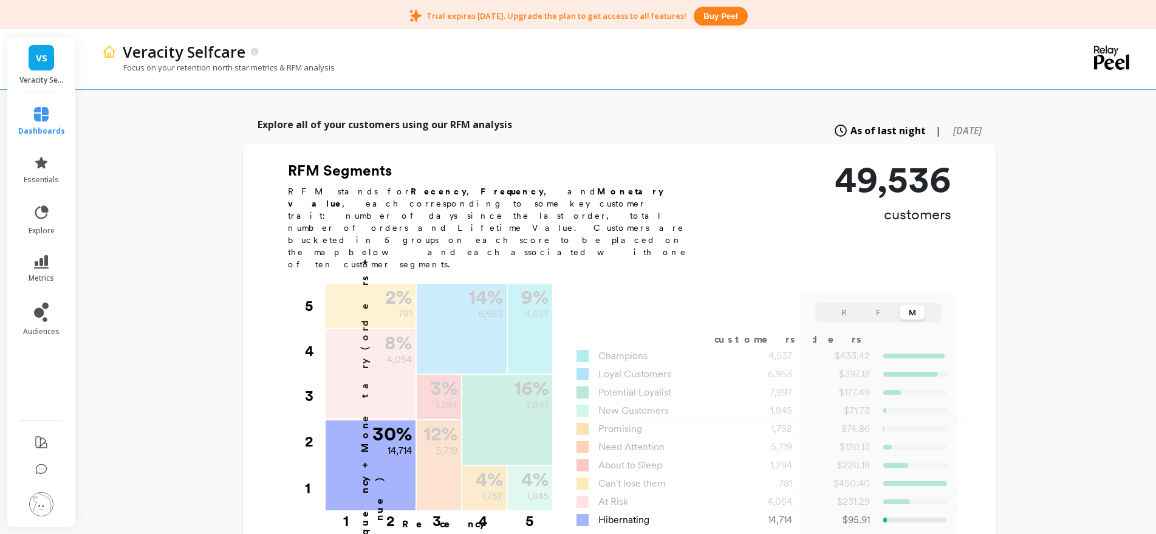
drag, startPoint x: 626, startPoint y: 464, endPoint x: 619, endPoint y: 465, distance: 7.5
click at [626, 513] on span "Hibernating" at bounding box center [624, 520] width 51 height 15
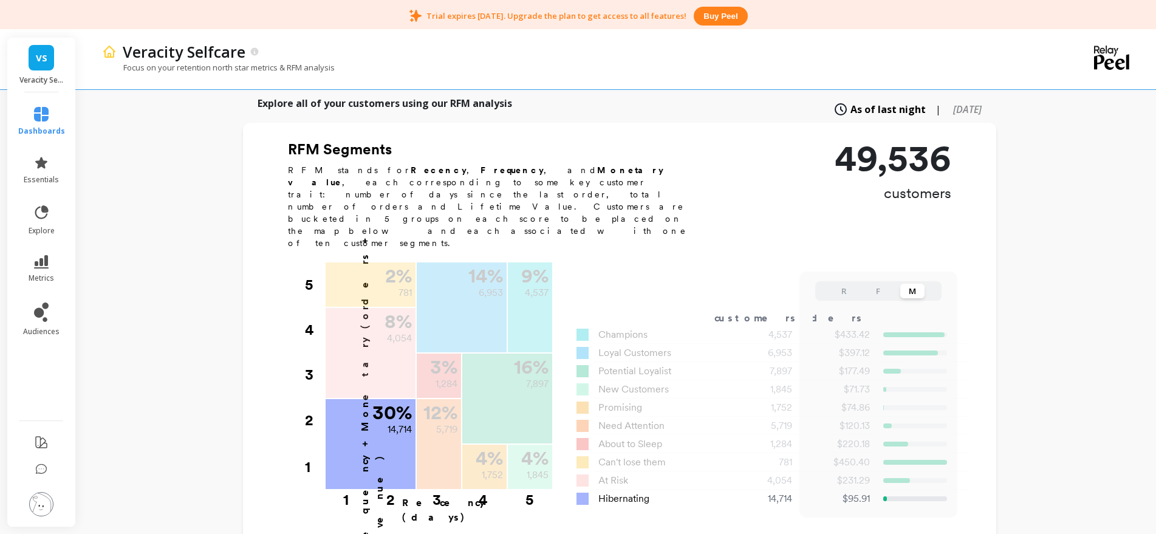
scroll to position [390, 0]
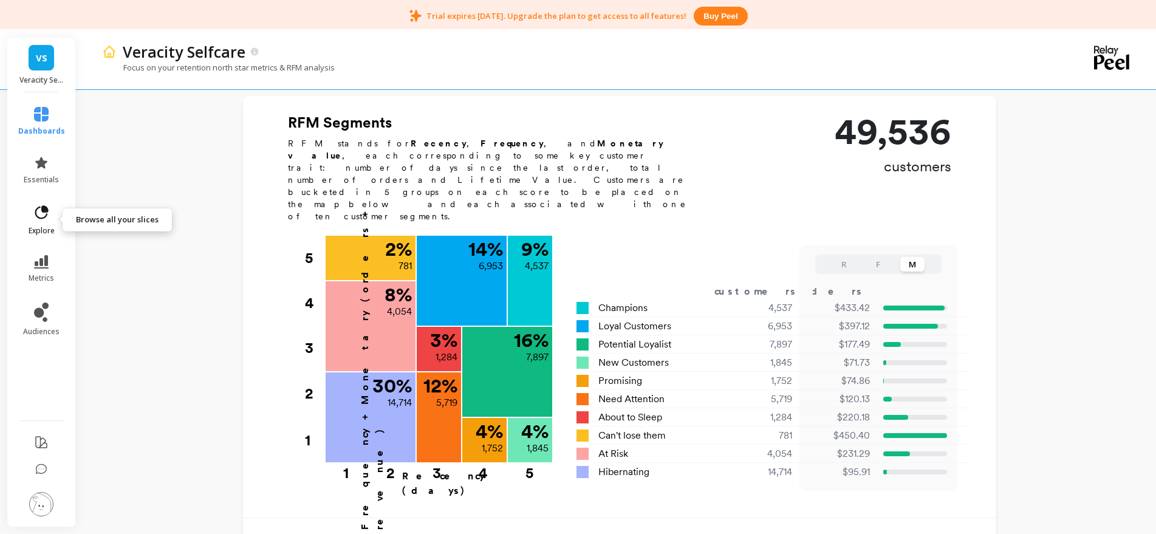
click at [39, 222] on link "explore" at bounding box center [41, 220] width 47 height 32
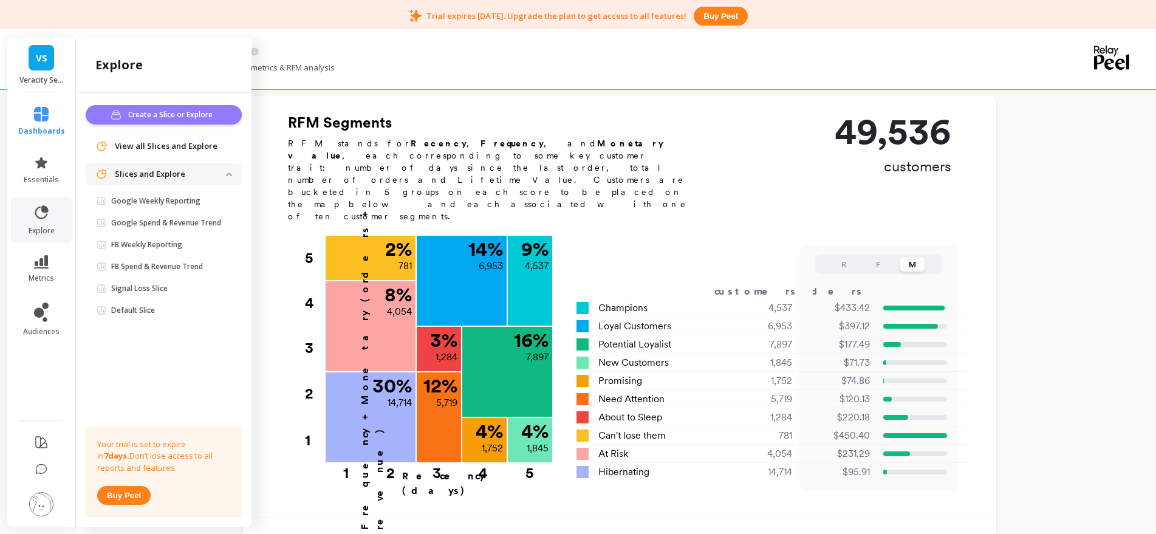
click at [175, 118] on span "Create a Slice or Explore" at bounding box center [172, 115] width 88 height 12
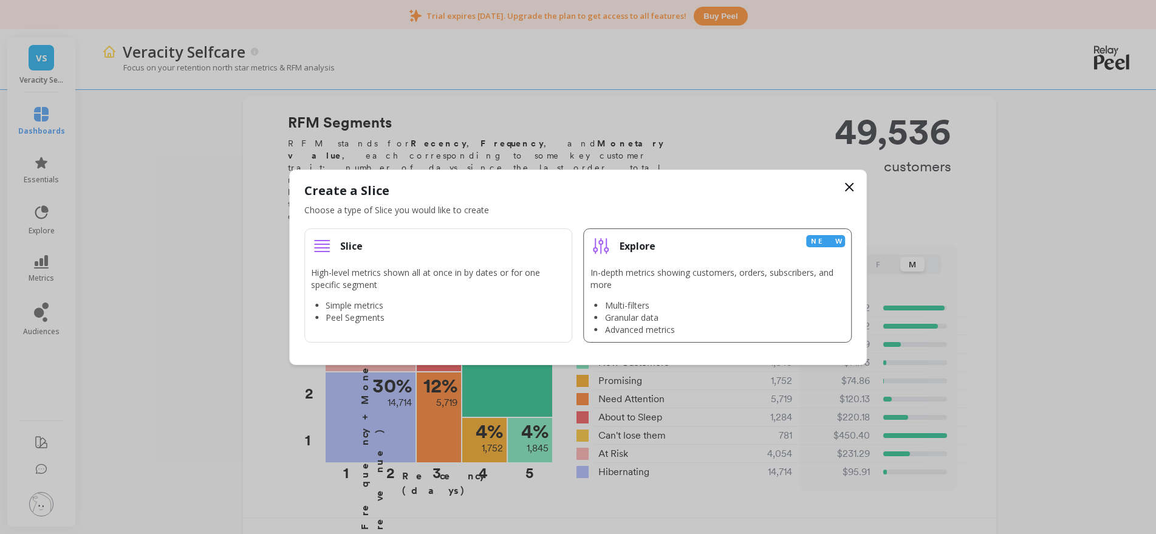
click at [695, 271] on p "In-depth metrics showing customers, orders, subscribers, and more" at bounding box center [718, 279] width 255 height 24
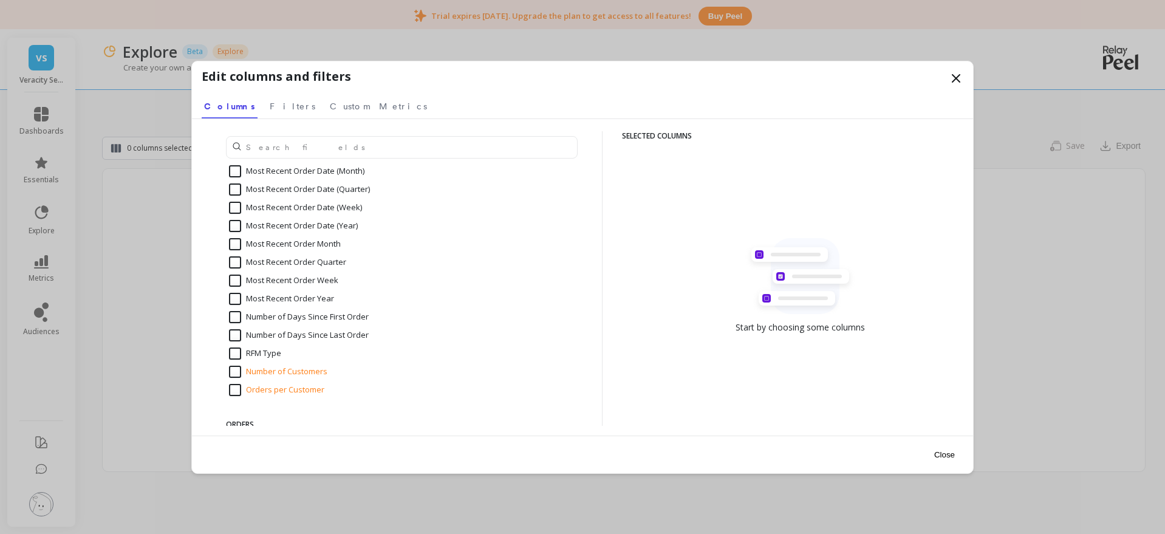
scroll to position [543, 0]
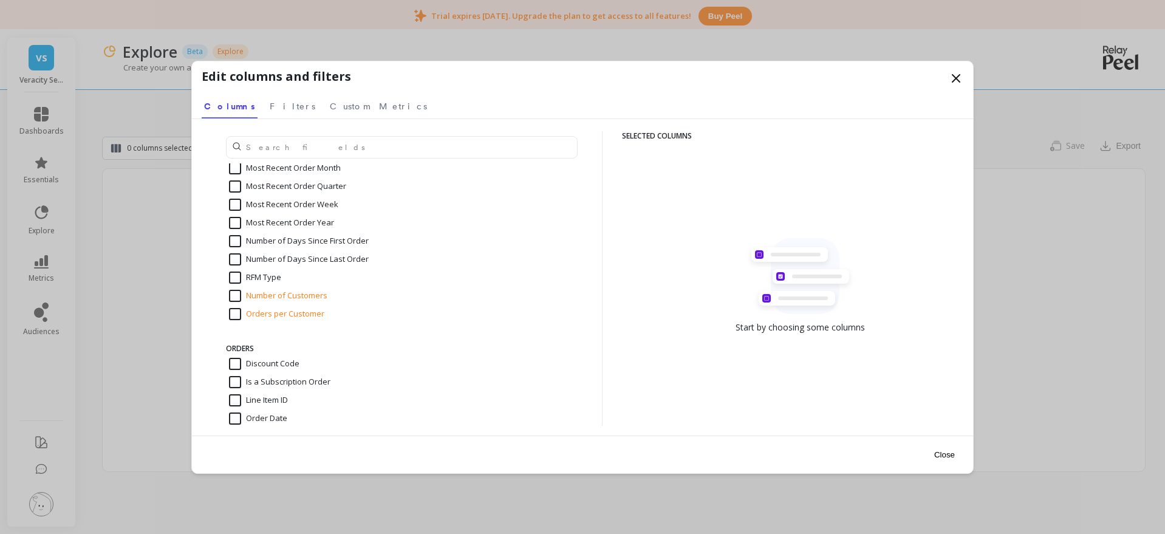
click at [293, 316] on input "Orders per Customer" at bounding box center [276, 314] width 95 height 12
checkbox input "true"
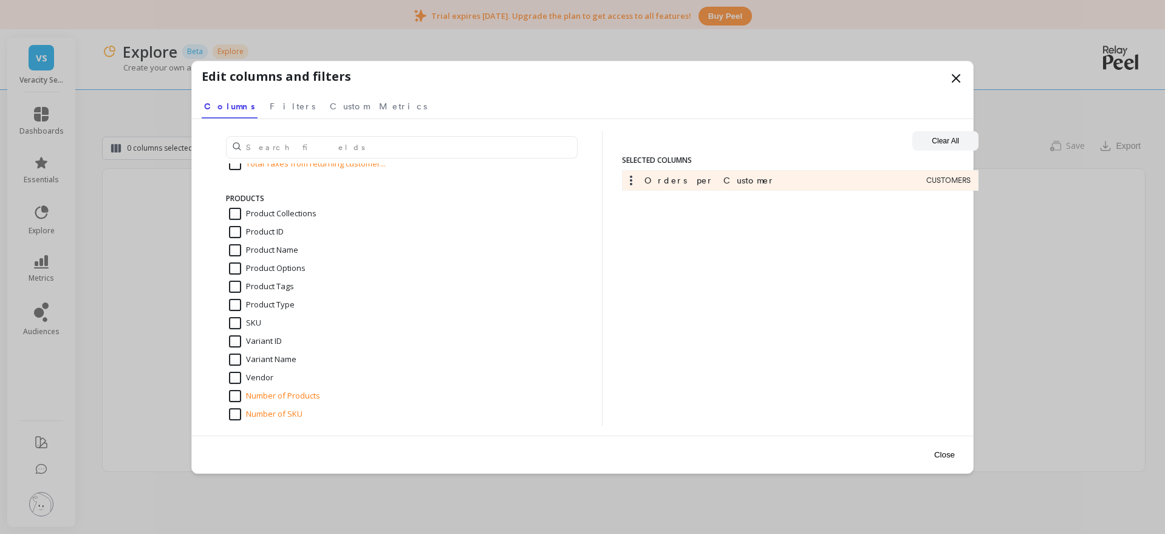
scroll to position [1601, 0]
click at [288, 380] on input "Number of Products" at bounding box center [274, 376] width 91 height 12
checkbox input "true"
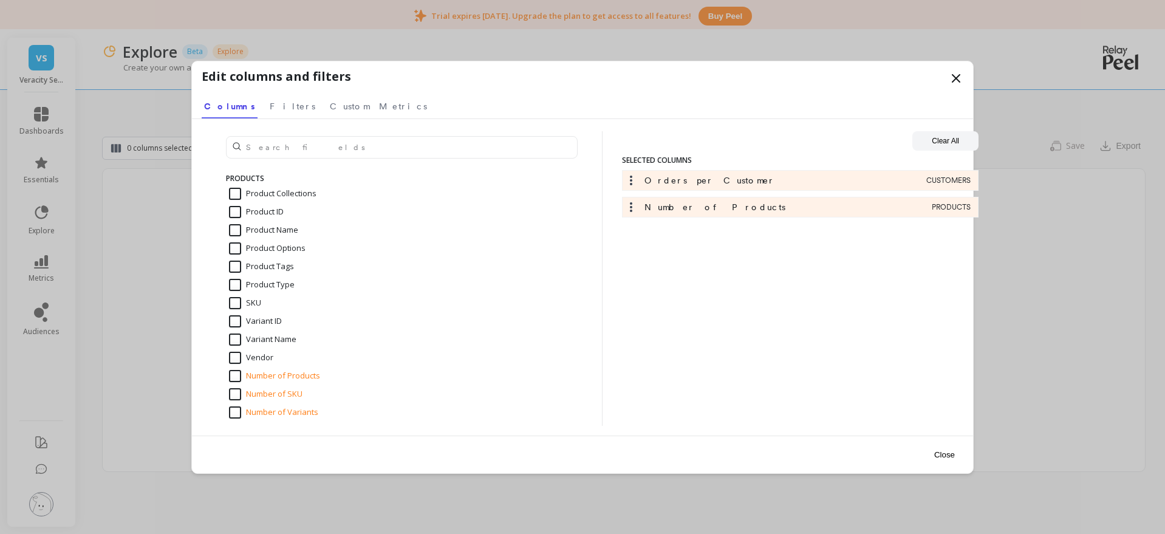
click at [946, 450] on button "Close" at bounding box center [945, 454] width 28 height 27
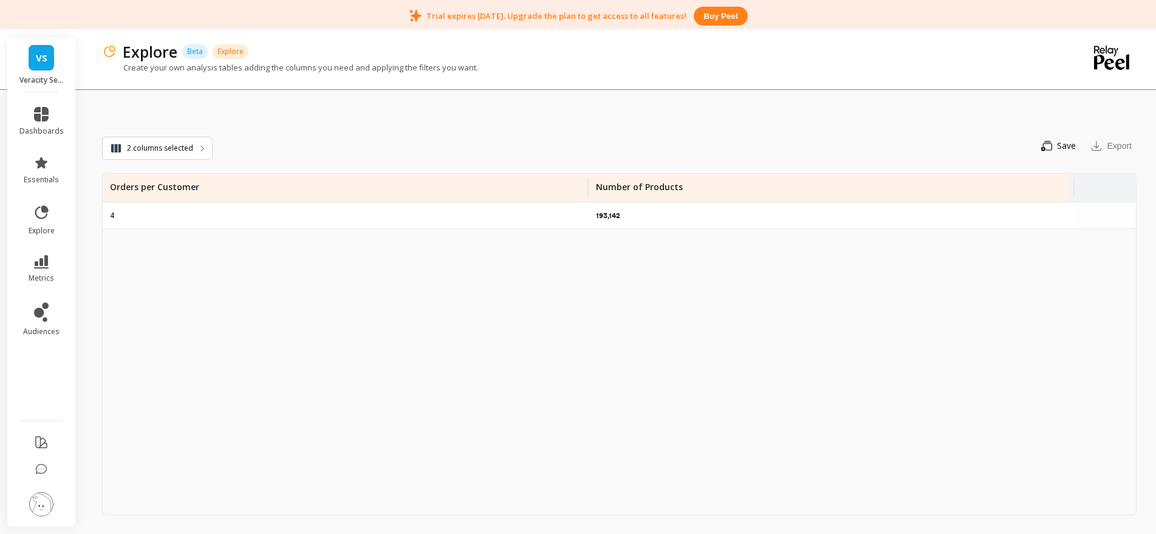
click at [619, 221] on div "193,142" at bounding box center [832, 215] width 486 height 26
click at [148, 149] on span "2 columns selected" at bounding box center [160, 148] width 66 height 12
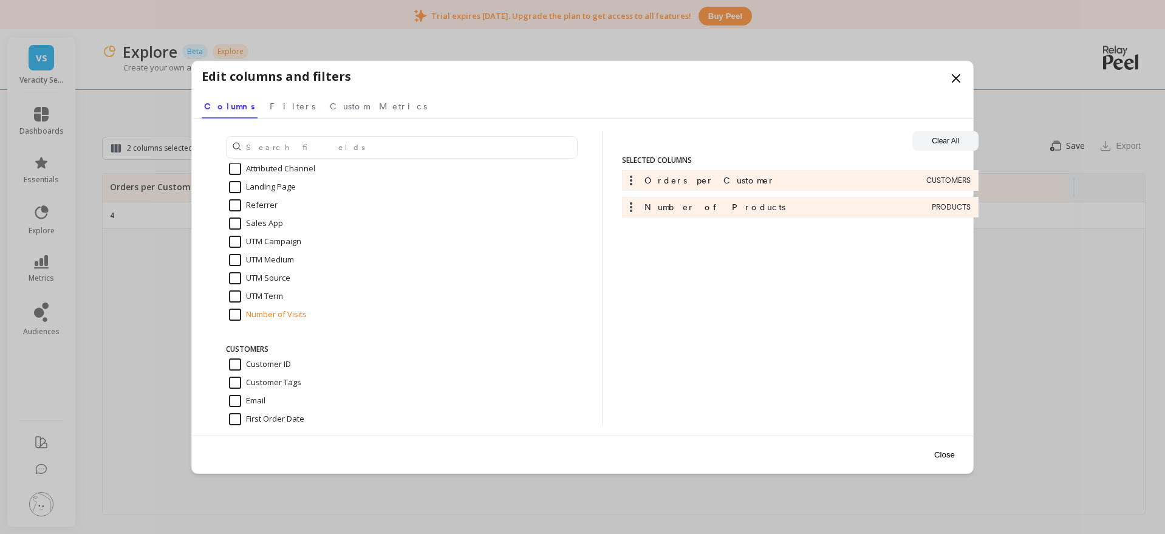
scroll to position [0, 0]
click at [283, 145] on input "text" at bounding box center [402, 147] width 352 height 22
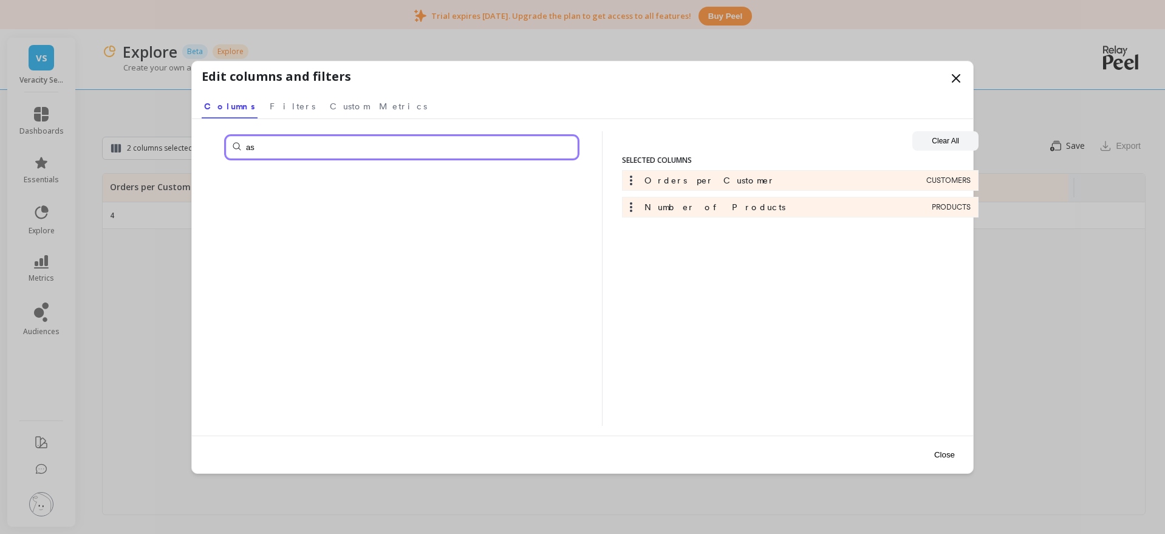
type input "a"
type input "subscri"
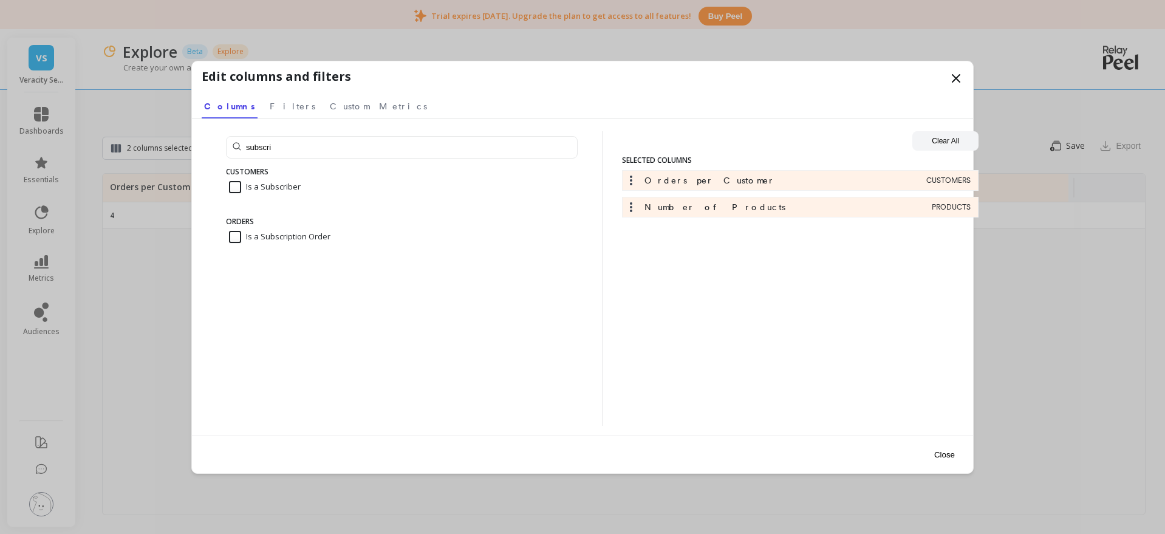
click at [236, 187] on input "Is a Subscriber" at bounding box center [265, 187] width 72 height 12
checkbox input "true"
click at [269, 145] on input "subscri" at bounding box center [402, 147] width 352 height 22
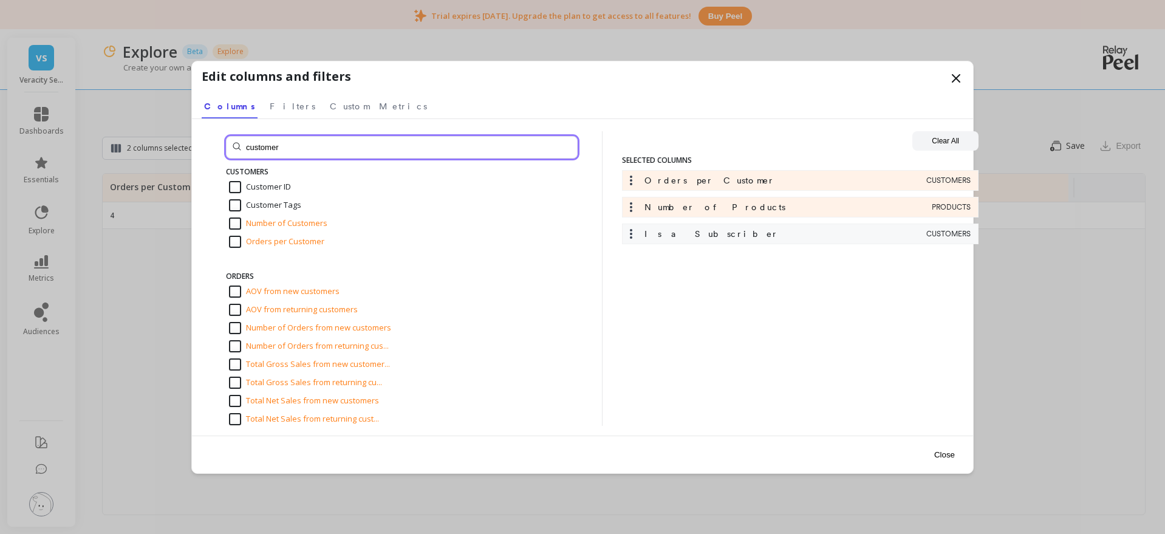
type input "customer"
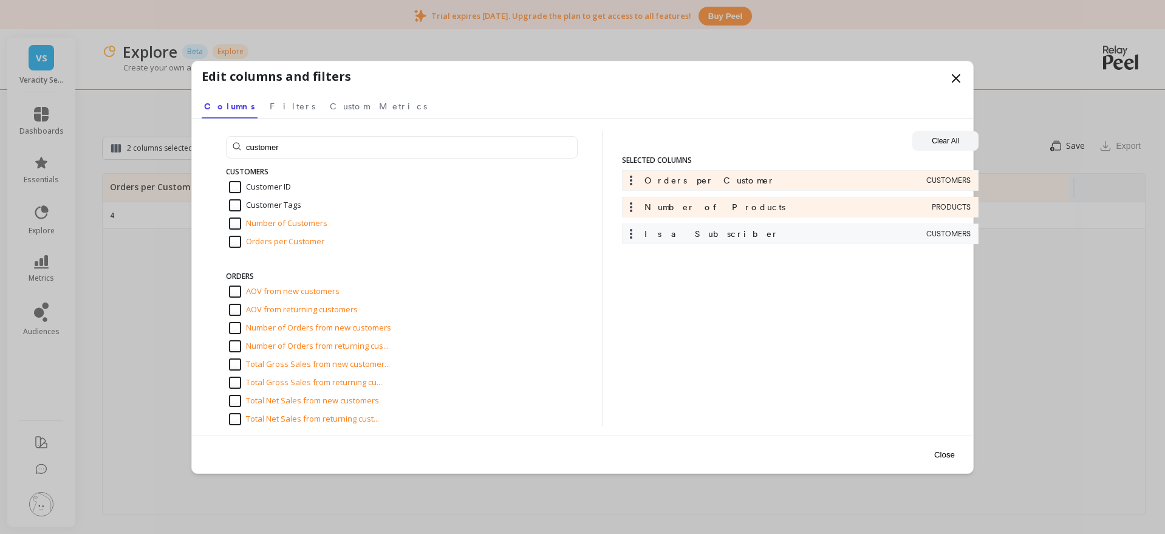
click at [284, 226] on input "Number of Customers" at bounding box center [278, 224] width 98 height 12
checkbox input "true"
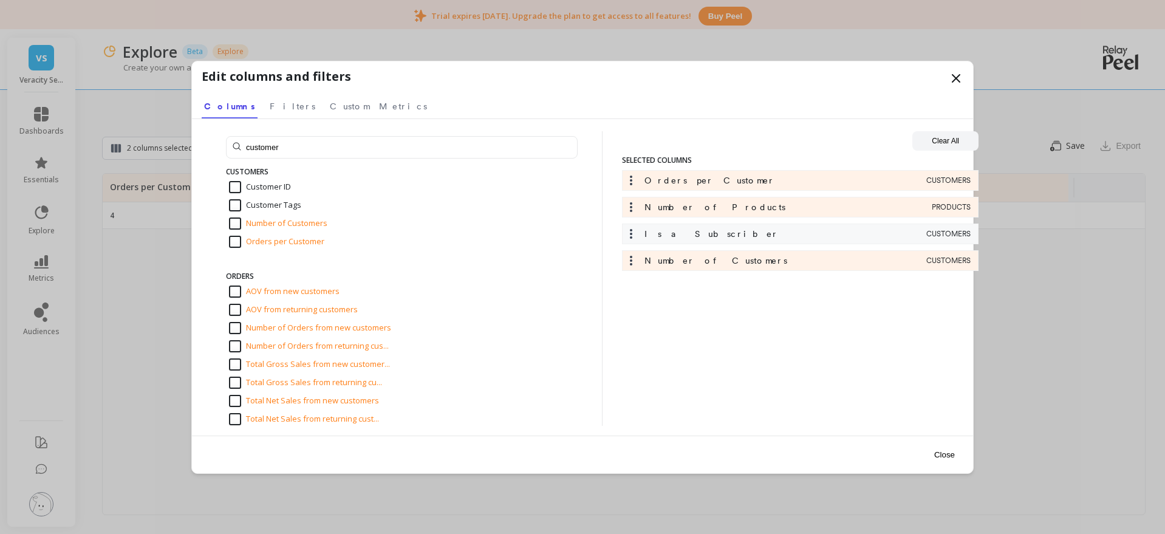
click at [948, 446] on button "Close" at bounding box center [945, 454] width 28 height 27
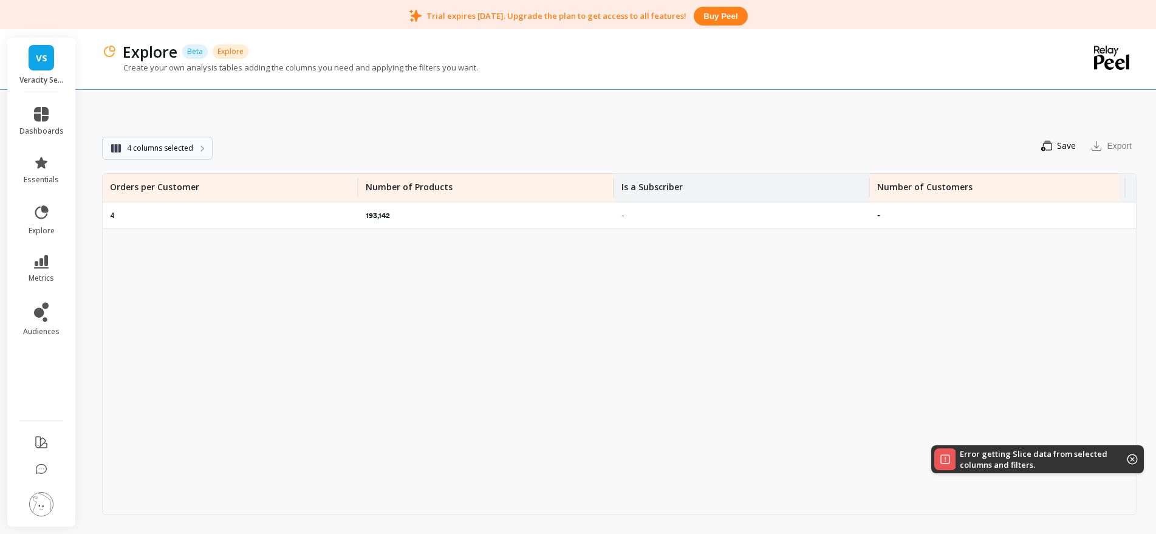
click at [187, 150] on span "4 columns selected" at bounding box center [160, 148] width 66 height 12
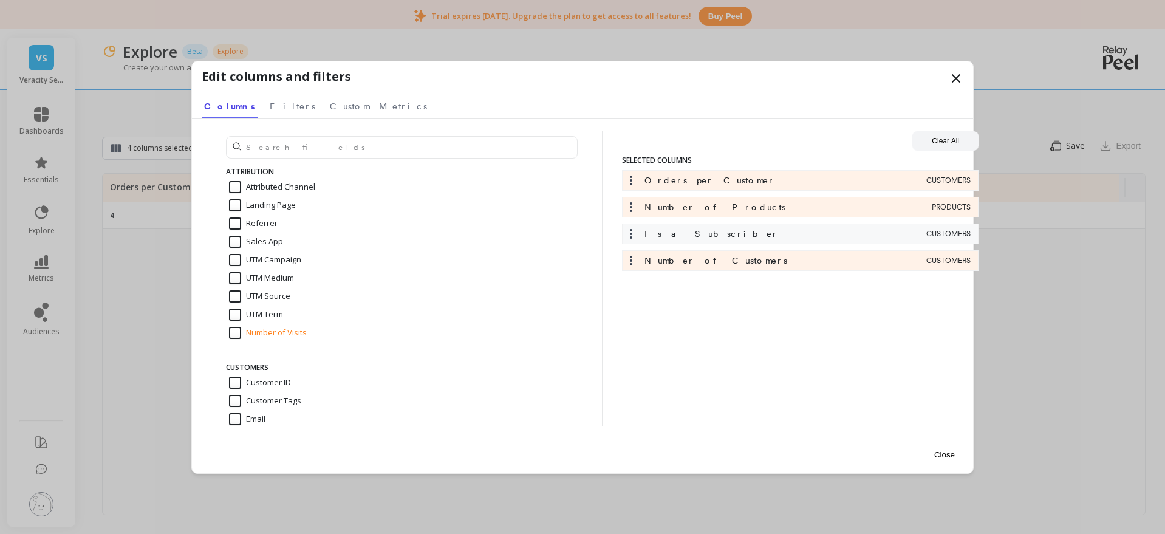
click at [635, 180] on icon at bounding box center [631, 180] width 12 height 12
click at [632, 233] on icon at bounding box center [631, 234] width 2 height 10
click at [873, 236] on div "Is a Subscriber" at bounding box center [774, 234] width 299 height 12
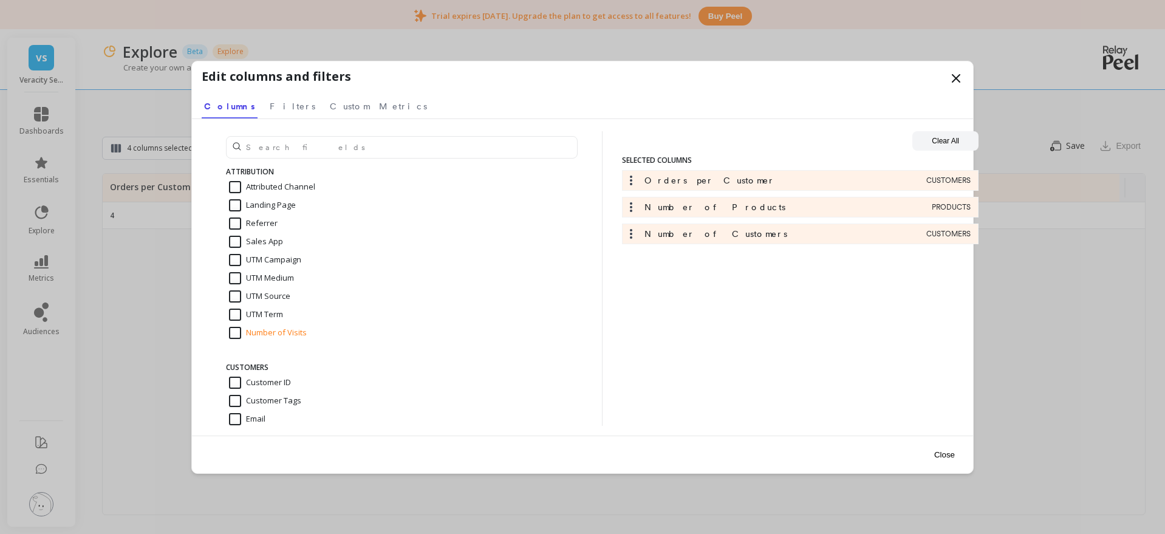
drag, startPoint x: 634, startPoint y: 233, endPoint x: 1138, endPoint y: 333, distance: 513.5
click at [1138, 333] on div "Edit columns and filters Select a tab Columns Filters Custom Metrics Columns Fi…" at bounding box center [582, 267] width 1165 height 534
drag, startPoint x: 884, startPoint y: 239, endPoint x: 413, endPoint y: 259, distance: 471.3
click at [395, 264] on div "ATTRIBUTION Attributed Channel Landing Page Referrer Sales App UTM Campaign UTM…" at bounding box center [583, 278] width 762 height 295
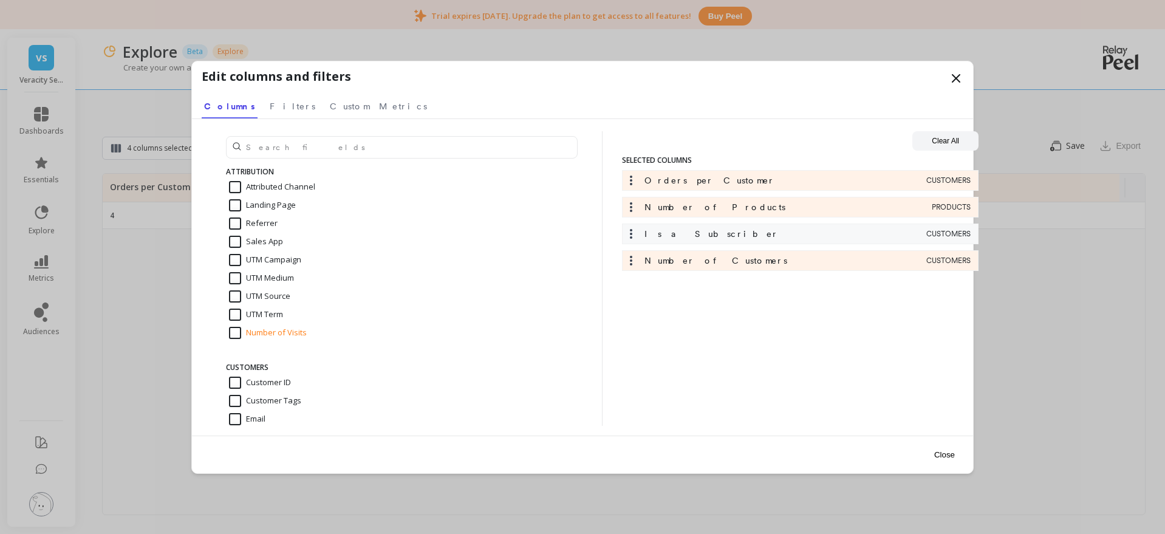
click at [628, 233] on icon at bounding box center [631, 234] width 12 height 12
click at [629, 233] on icon at bounding box center [631, 234] width 12 height 12
click at [630, 233] on icon at bounding box center [631, 234] width 2 height 10
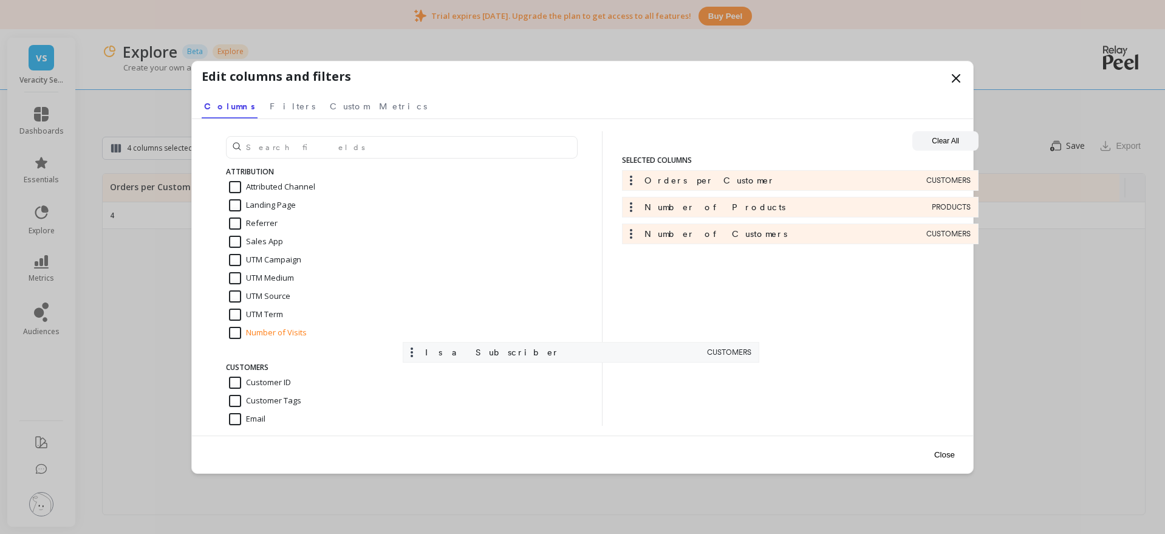
drag, startPoint x: 914, startPoint y: 230, endPoint x: 520, endPoint y: 327, distance: 406.2
click at [704, 348] on div "Orders per Customer CUSTOMERS Number of Products PRODUCTS Is a Subscriber CUSTO…" at bounding box center [800, 298] width 357 height 256
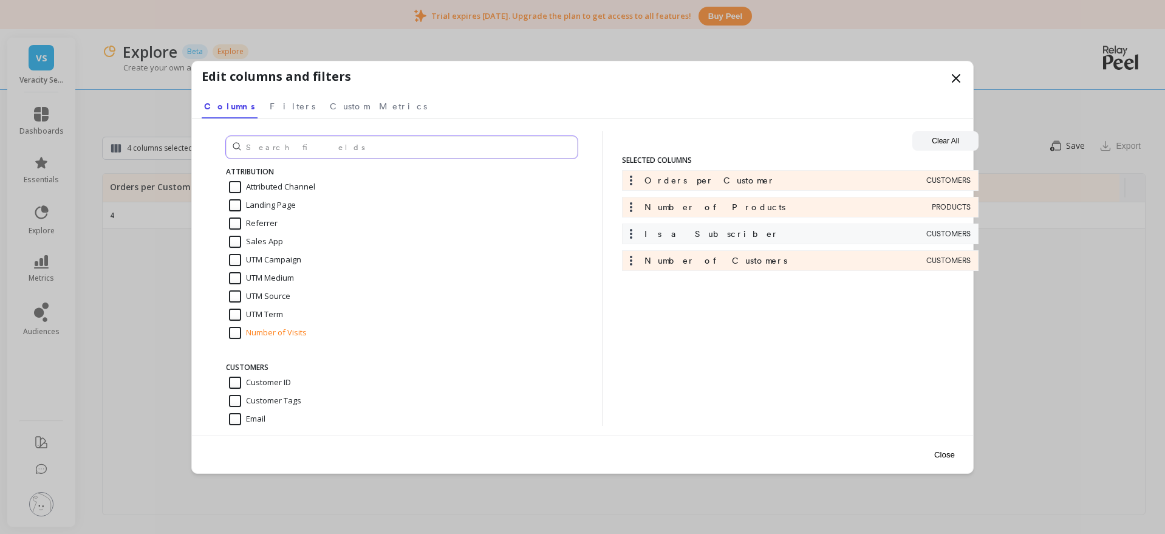
click at [340, 146] on input "text" at bounding box center [402, 147] width 352 height 22
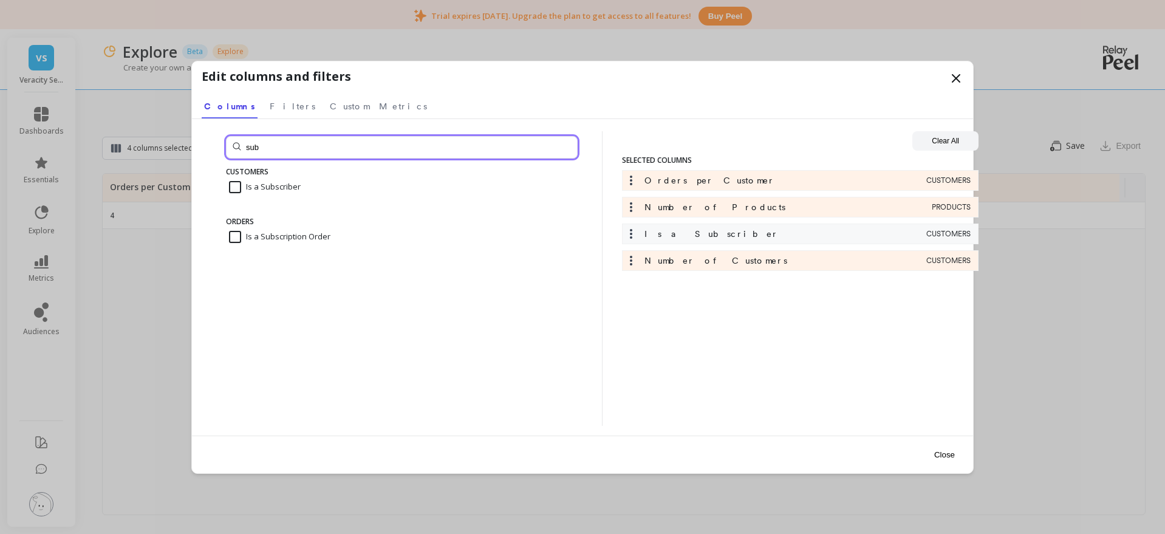
type input "sub"
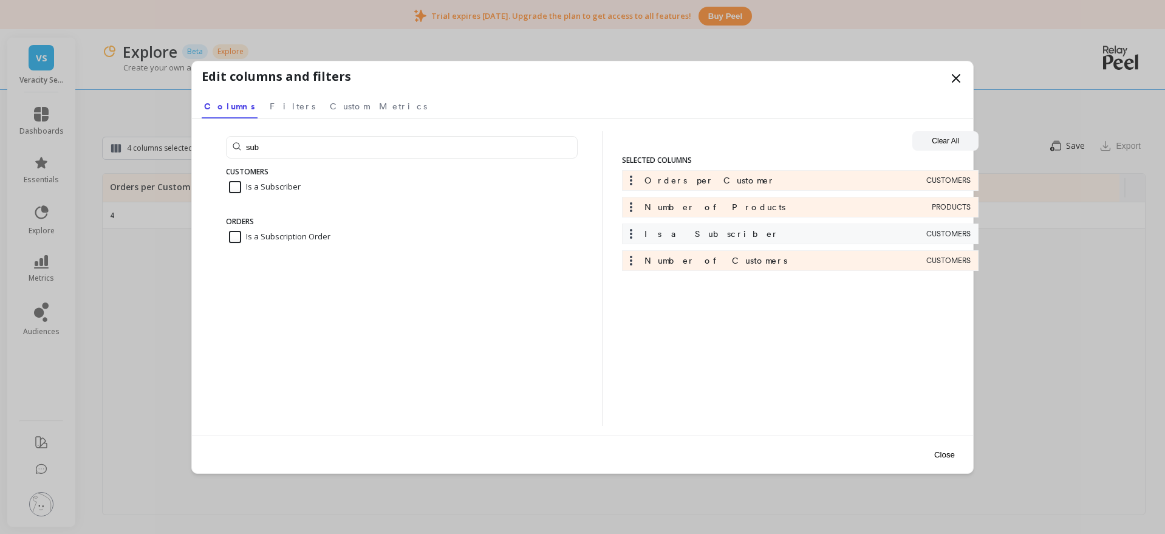
click at [232, 182] on input "Is a Subscriber" at bounding box center [265, 187] width 72 height 12
checkbox input "false"
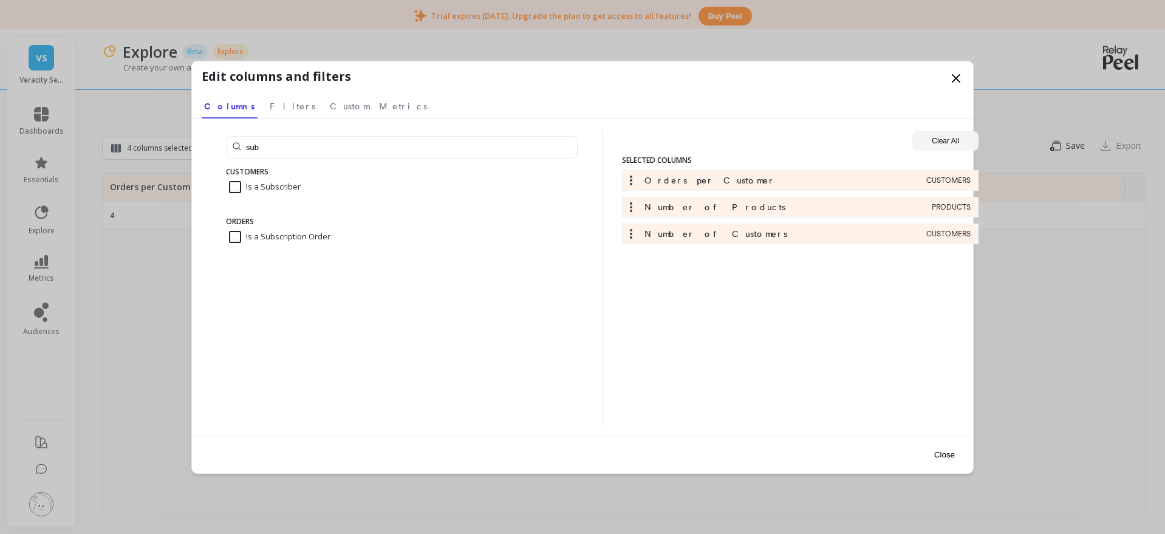
click at [938, 454] on button "Close" at bounding box center [945, 454] width 28 height 27
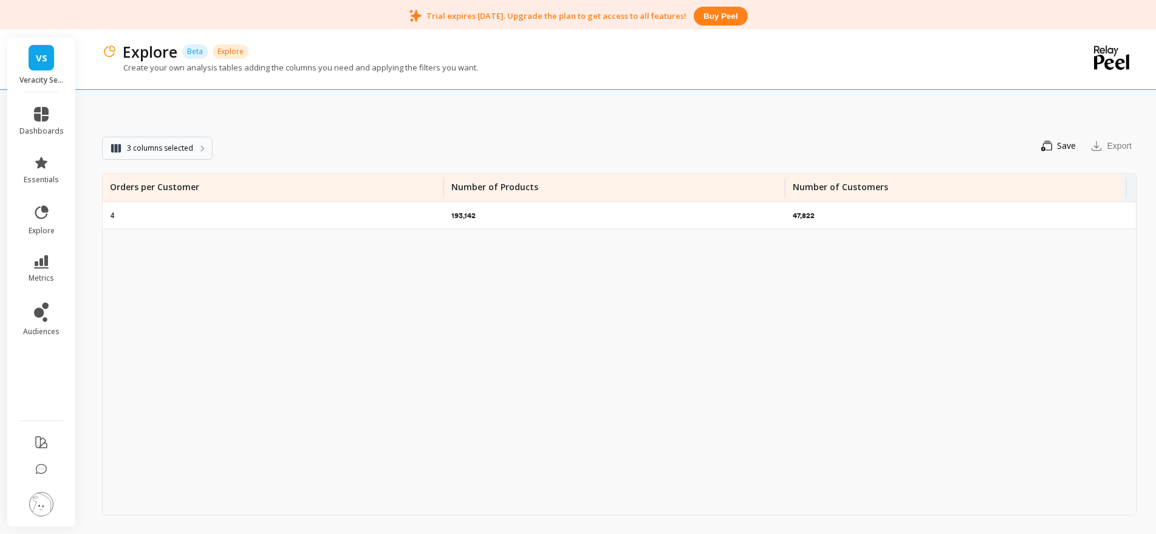
click at [198, 148] on button "3 columns selected" at bounding box center [157, 148] width 111 height 23
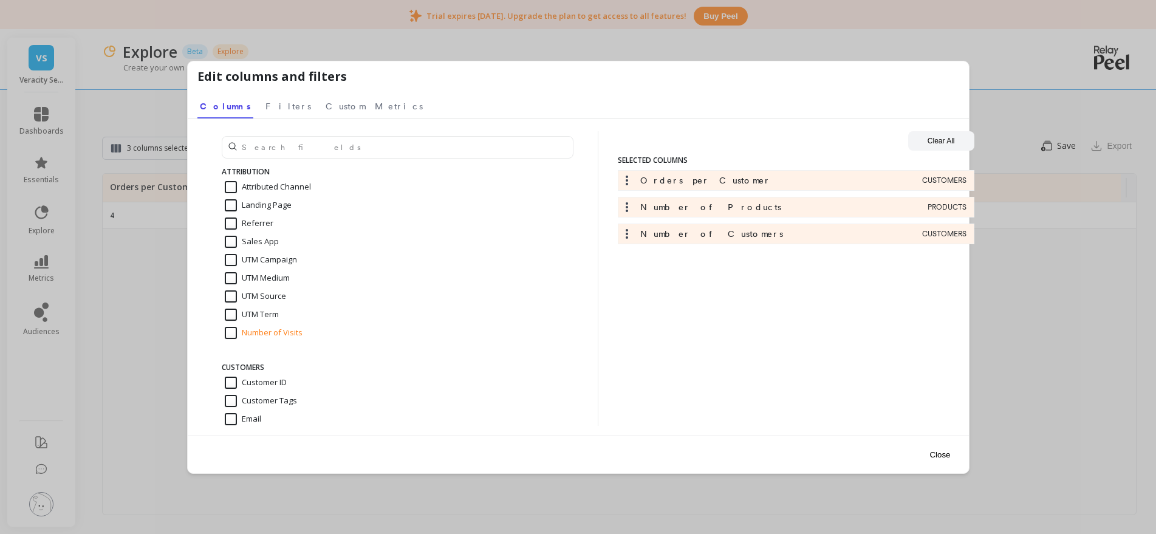
click at [199, 149] on div "ATTRIBUTION Attributed Channel Landing Page Referrer Sales App UTM Campaign UTM…" at bounding box center [578, 277] width 781 height 317
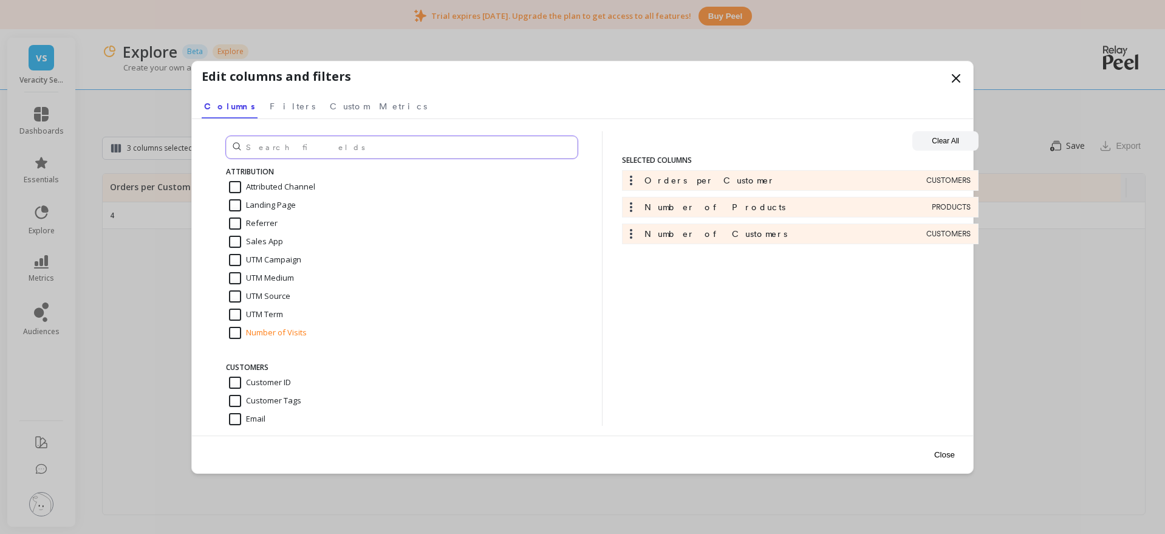
click at [310, 151] on input "text" at bounding box center [402, 147] width 352 height 22
click at [268, 113] on link "Filters" at bounding box center [292, 105] width 50 height 28
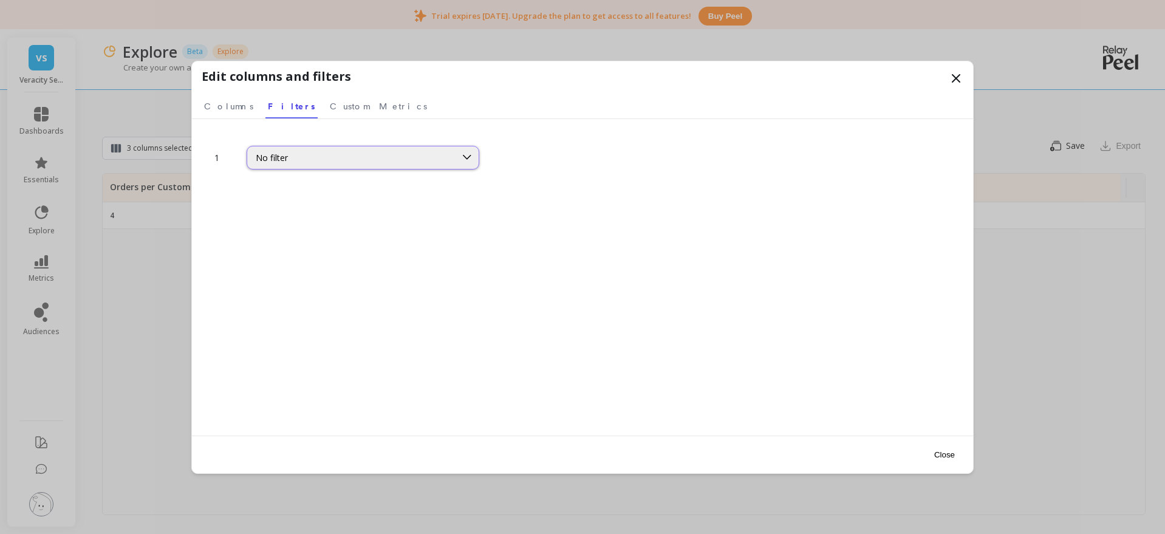
click at [292, 149] on div "No filter" at bounding box center [363, 158] width 233 height 24
click at [302, 161] on div "No filter" at bounding box center [351, 158] width 191 height 12
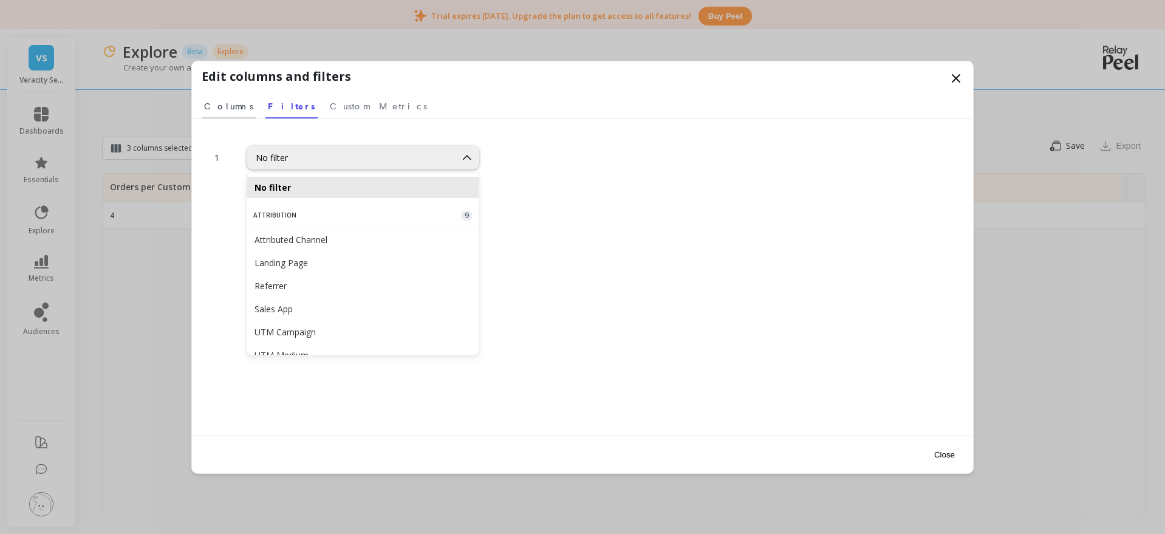
click at [233, 111] on span "Columns" at bounding box center [228, 106] width 49 height 12
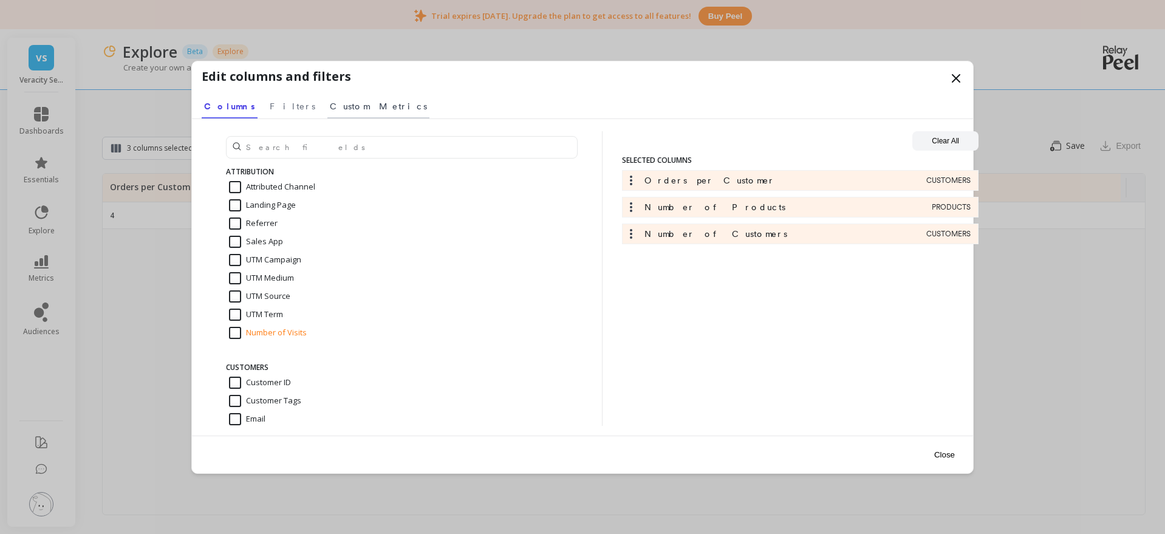
click at [330, 105] on span "Custom Metrics" at bounding box center [378, 106] width 97 height 12
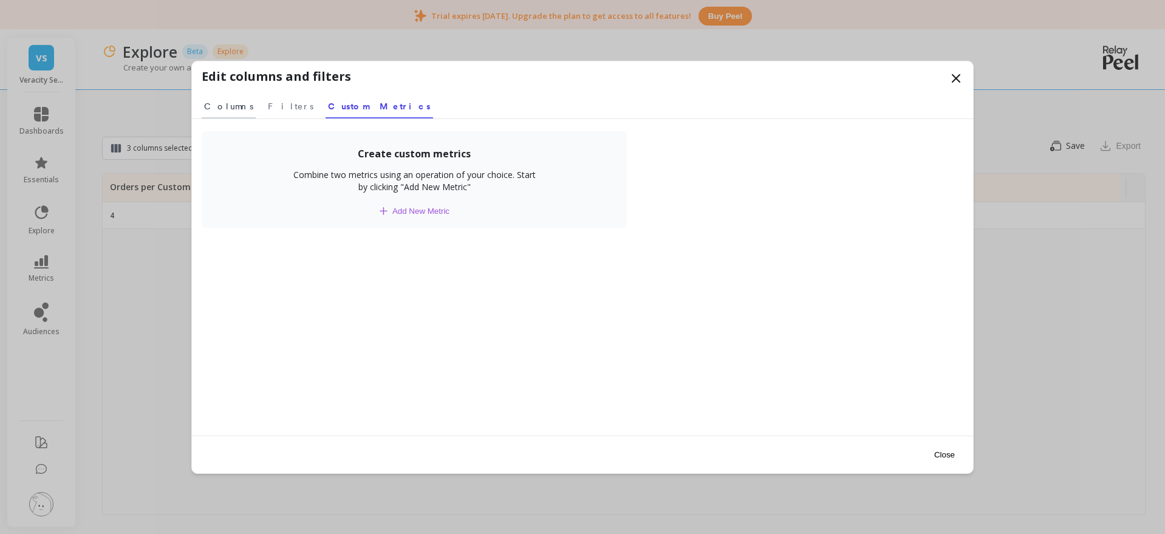
click at [223, 112] on link "Columns" at bounding box center [229, 105] width 54 height 28
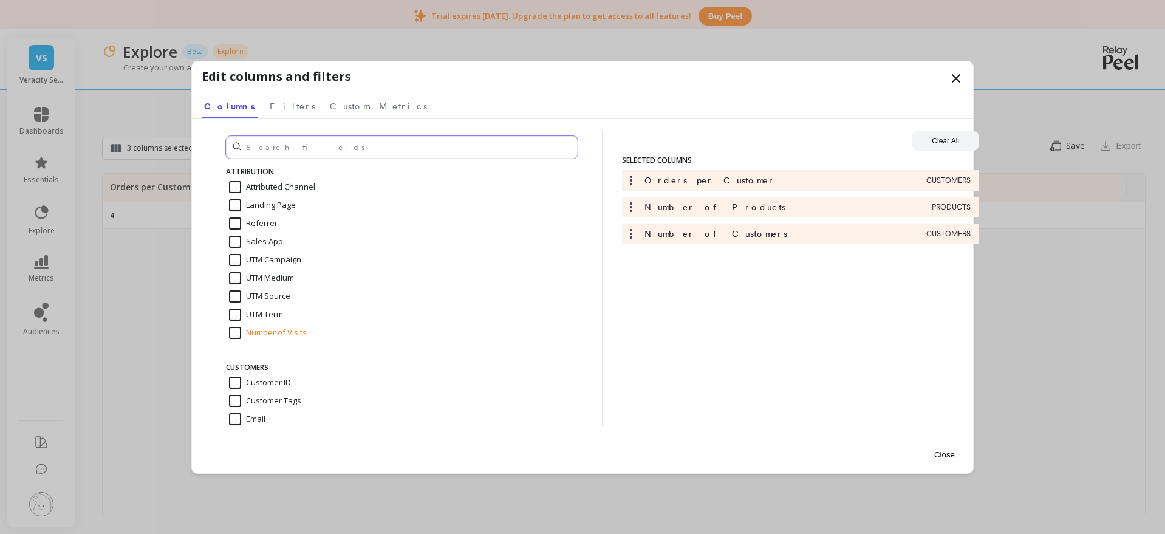
click at [302, 143] on input "text" at bounding box center [402, 147] width 352 height 22
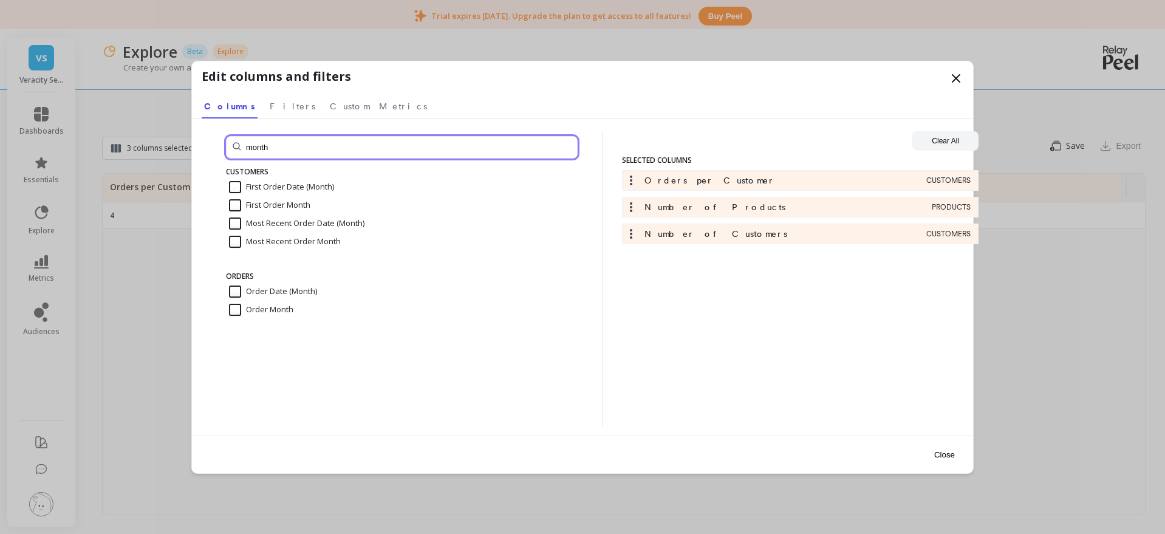
type input "month"
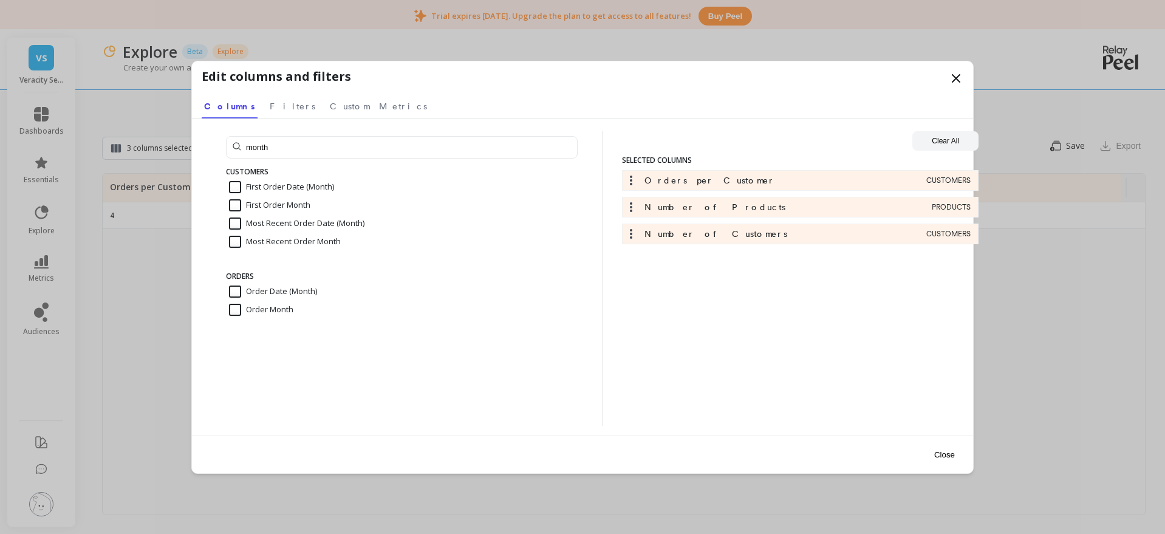
click at [277, 210] on input "First Order Month" at bounding box center [269, 205] width 81 height 12
checkbox input "true"
click at [934, 450] on button "Close" at bounding box center [945, 454] width 28 height 27
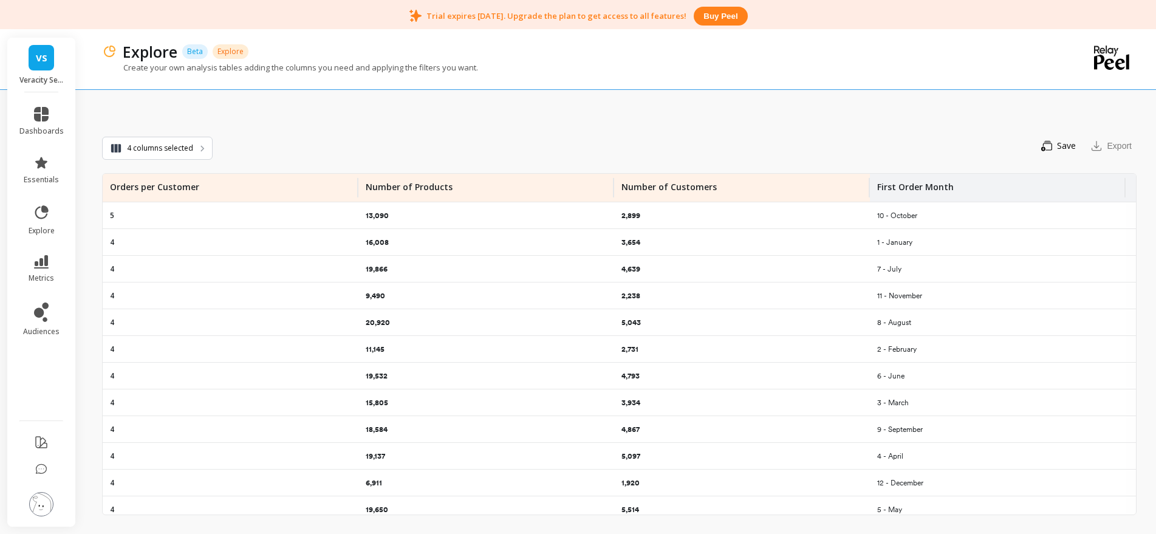
click at [913, 187] on p "First Order Month" at bounding box center [915, 183] width 77 height 19
click at [1007, 217] on span "Sort Ascending" at bounding box center [1034, 219] width 159 height 19
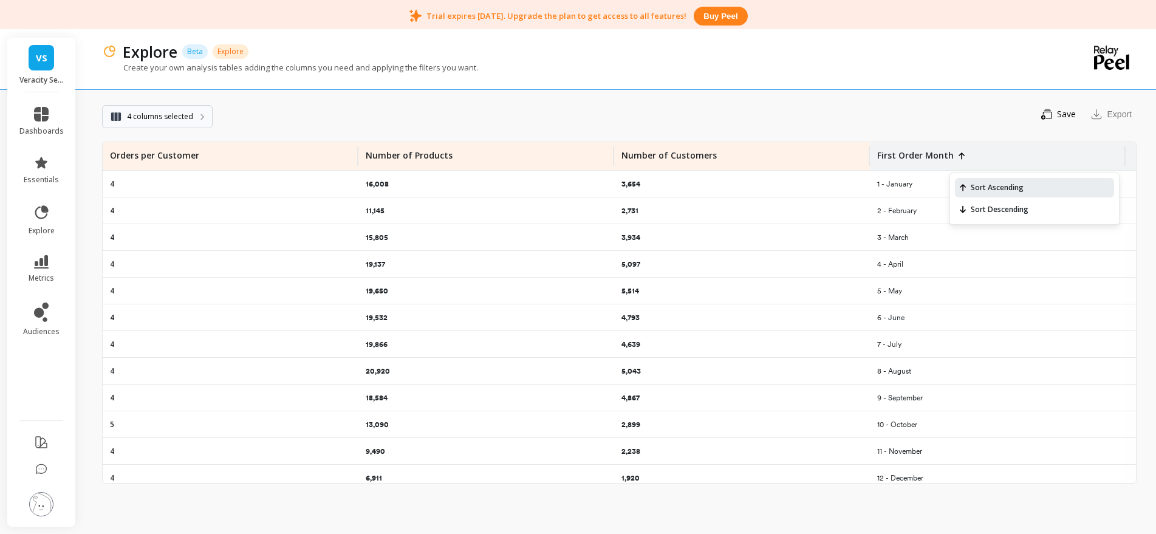
click at [195, 121] on button "4 columns selected" at bounding box center [157, 116] width 111 height 23
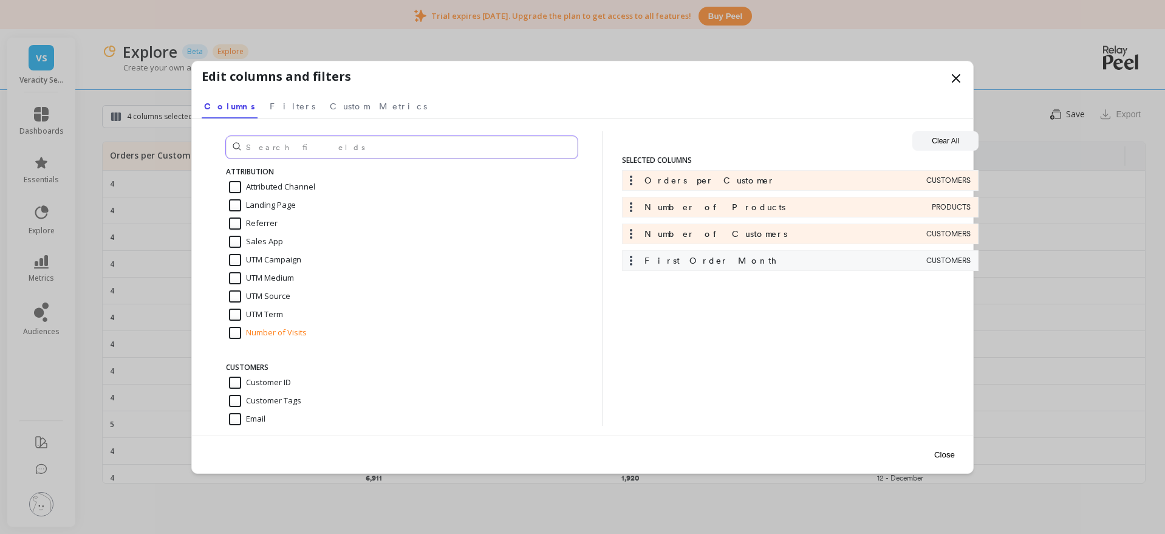
click at [297, 141] on input "text" at bounding box center [402, 147] width 352 height 22
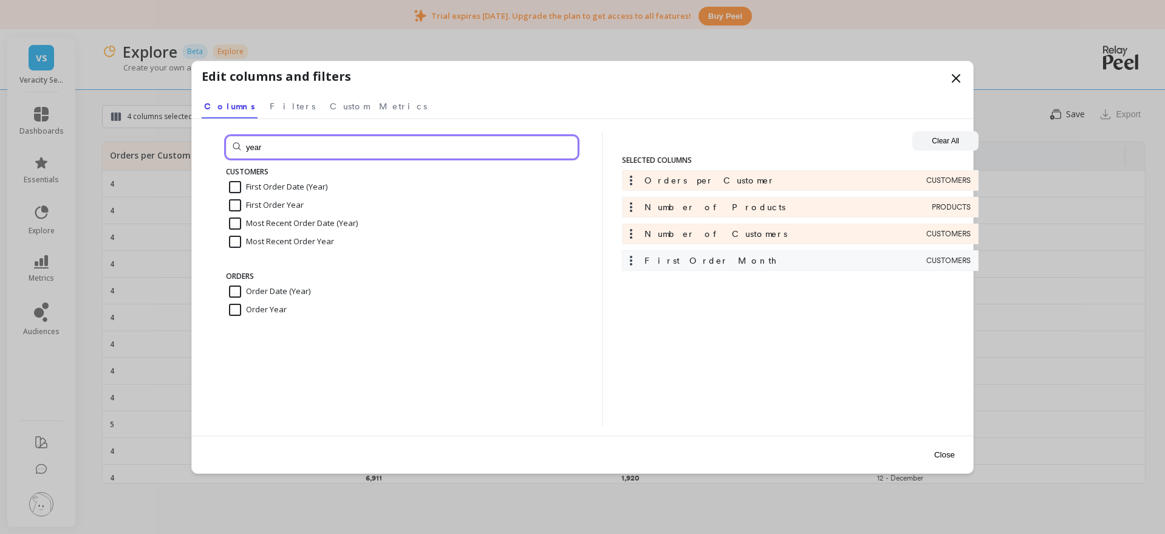
type input "year"
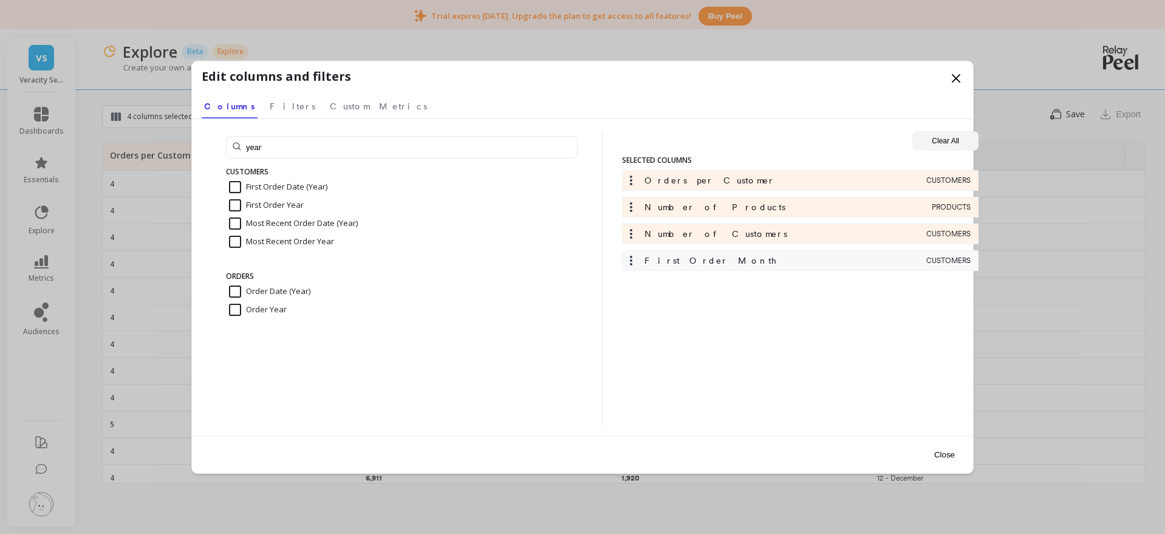
click at [303, 186] on input "First Order Date (Year)" at bounding box center [278, 187] width 98 height 12
checkbox input "true"
click at [941, 450] on button "Close" at bounding box center [945, 454] width 28 height 27
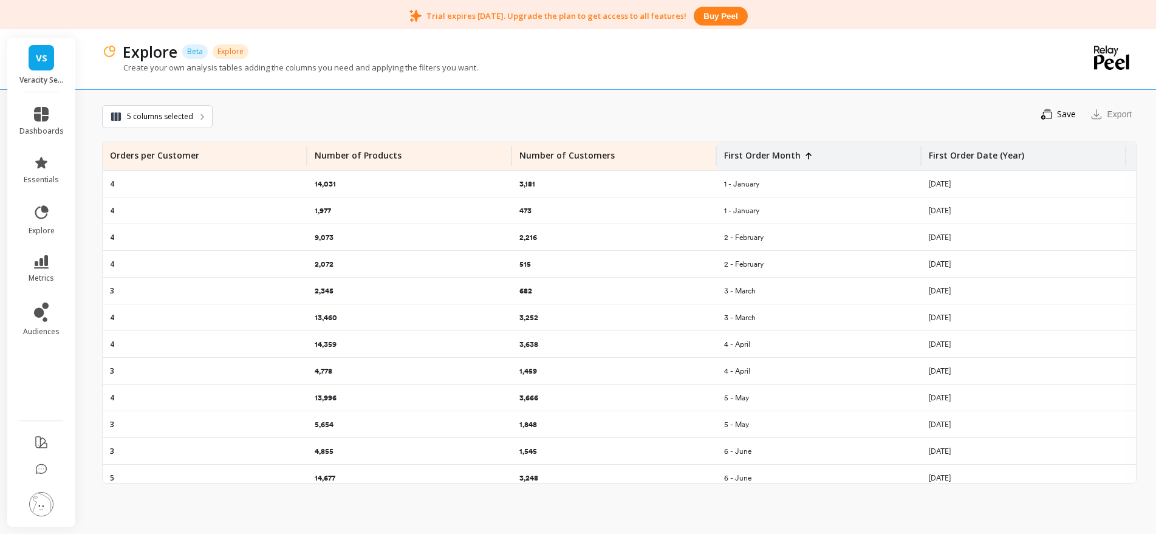
click at [987, 159] on p "First Order Date (Year)" at bounding box center [976, 151] width 95 height 19
click at [967, 197] on div "Sort Ascending Sort Descending" at bounding box center [1035, 199] width 169 height 52
click at [972, 191] on span "Sort Ascending" at bounding box center [1035, 187] width 159 height 19
click at [975, 187] on span "Sort Ascending" at bounding box center [1035, 187] width 159 height 19
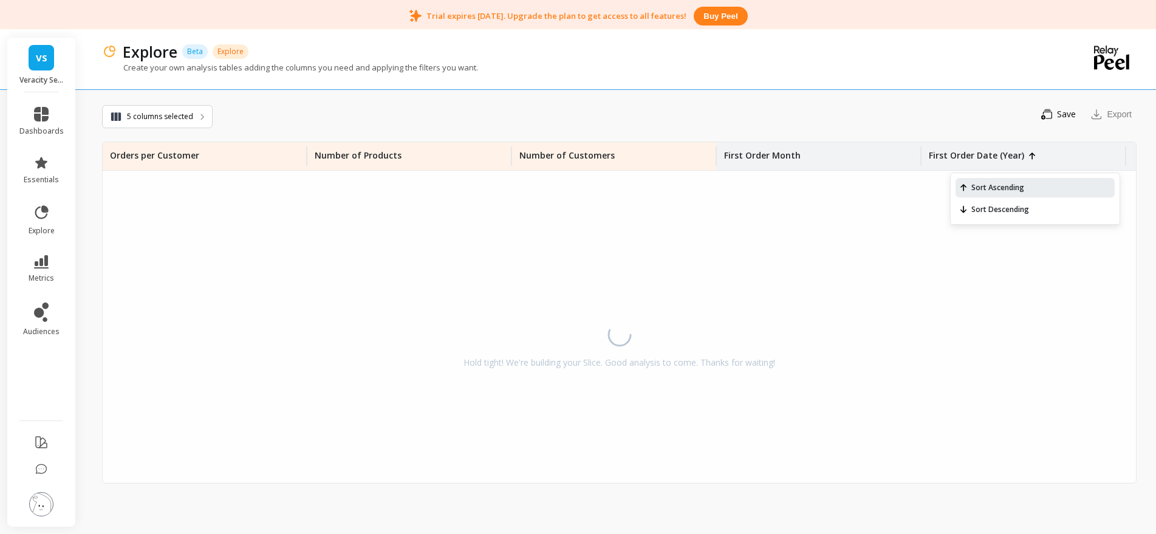
click at [873, 107] on div "Save You need to save the slice to export it Export" at bounding box center [675, 114] width 924 height 26
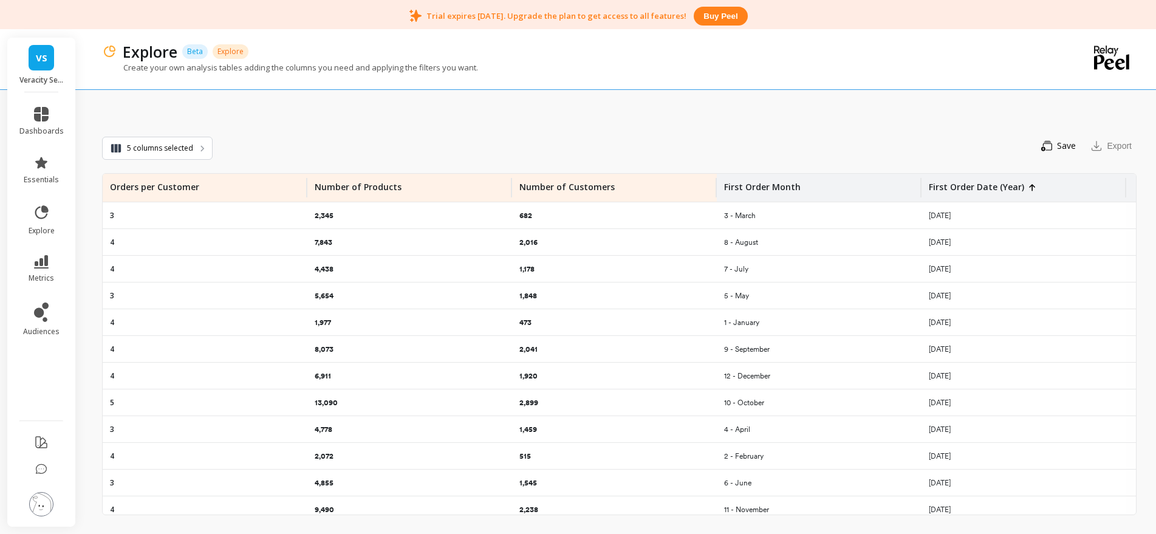
click at [808, 197] on div "First Order Month" at bounding box center [819, 188] width 190 height 28
click at [798, 218] on span "Sort Ascending" at bounding box center [836, 219] width 159 height 19
click at [985, 191] on p "First Order Date (Year)" at bounding box center [976, 183] width 95 height 19
click at [1001, 241] on span "Sort Descending" at bounding box center [1035, 241] width 159 height 19
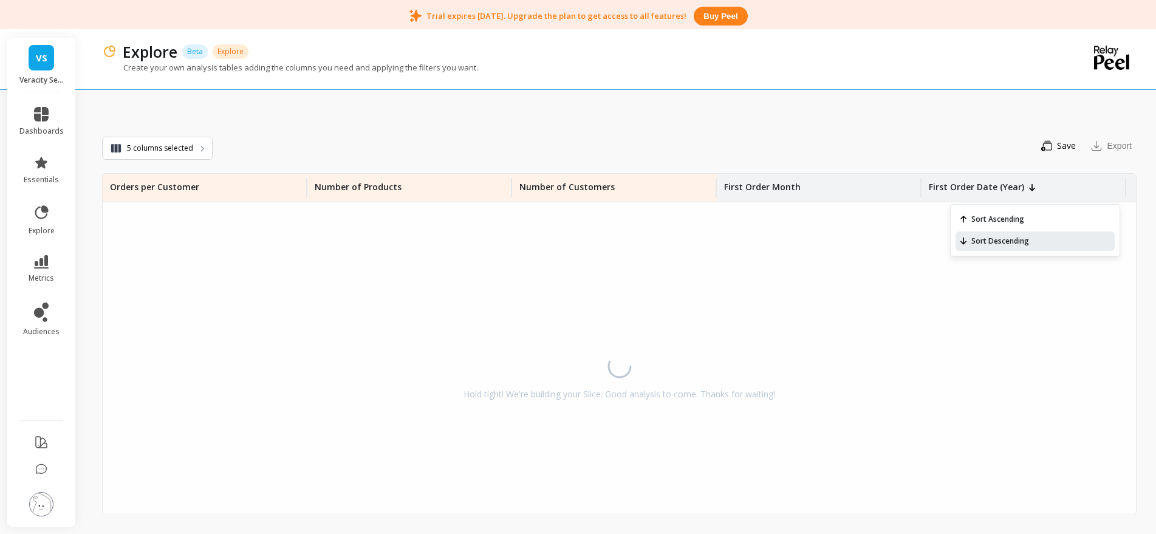
click at [938, 140] on div "Save You need to save the slice to export it Export" at bounding box center [675, 146] width 924 height 26
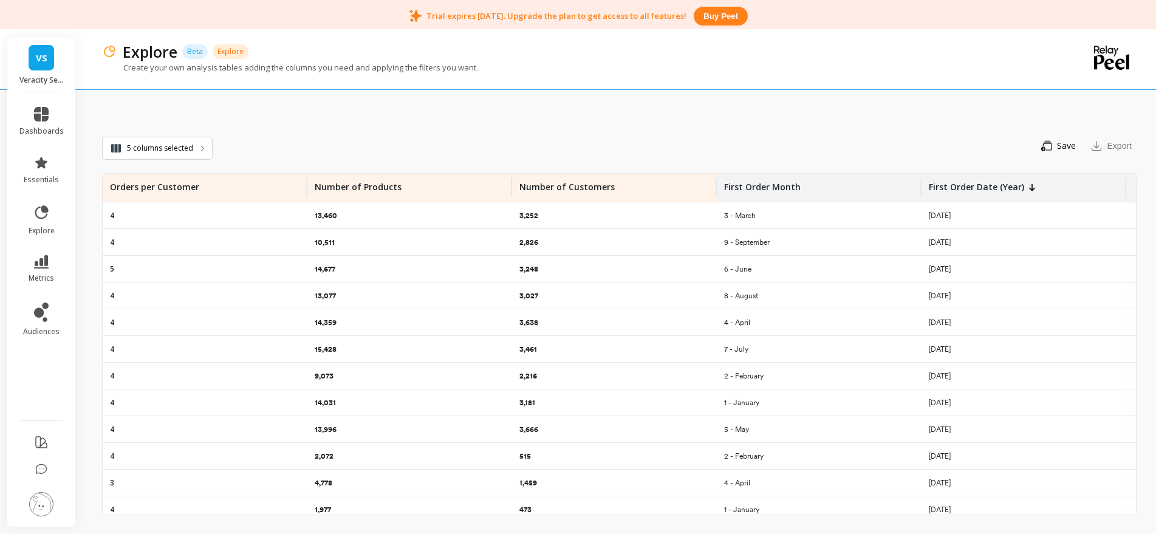
click at [1102, 144] on div "Export" at bounding box center [1111, 145] width 51 height 19
drag, startPoint x: 966, startPoint y: 154, endPoint x: 945, endPoint y: 154, distance: 20.1
click at [965, 154] on div "Save You need to save the slice to export it Export" at bounding box center [675, 146] width 924 height 26
click at [1049, 148] on icon "button" at bounding box center [1046, 146] width 11 height 12
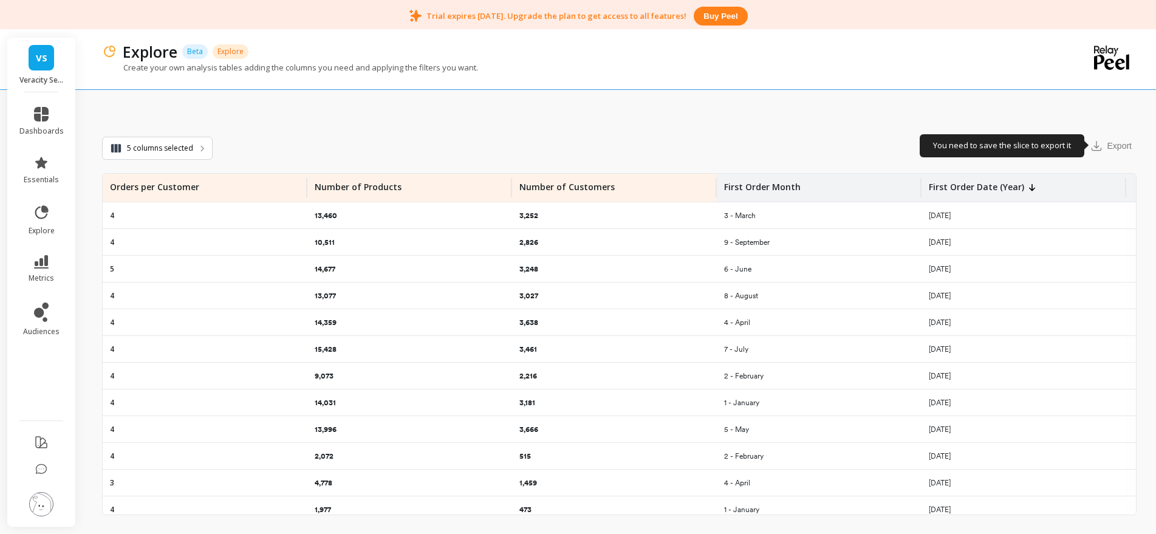
click at [945, 154] on div "Save You need to save the slice to export it Export" at bounding box center [675, 146] width 924 height 26
click at [1050, 148] on icon "button" at bounding box center [1046, 146] width 11 height 12
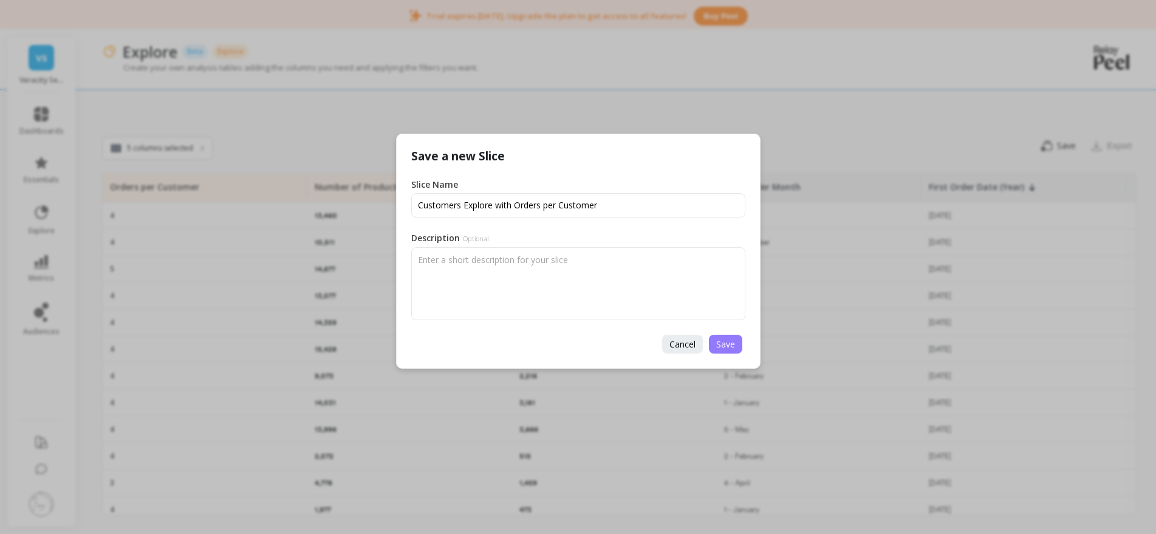
click at [716, 343] on span "Save" at bounding box center [725, 344] width 19 height 12
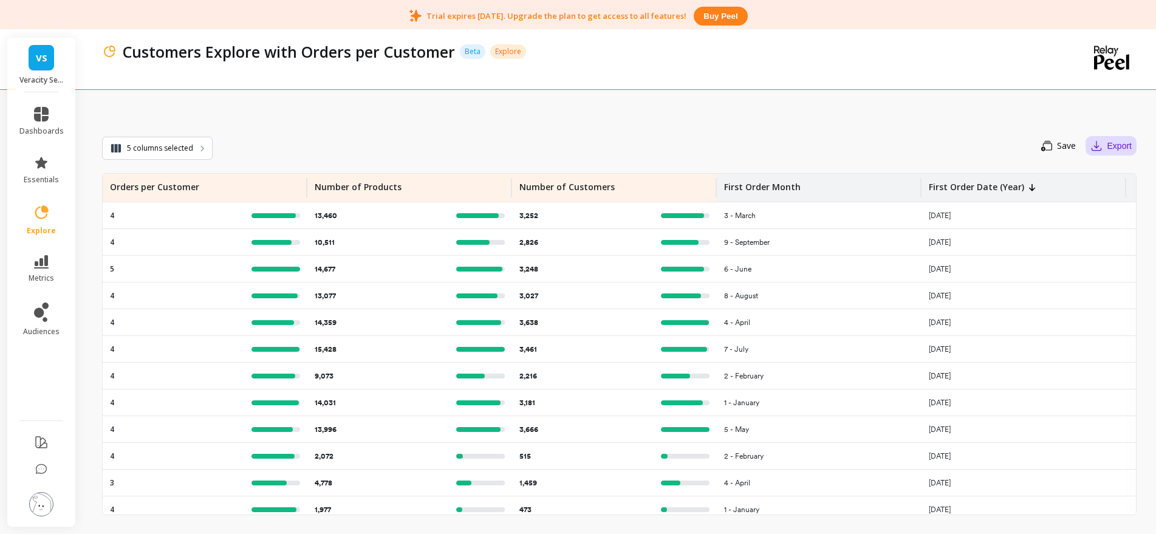
click at [1102, 149] on icon "button" at bounding box center [1097, 146] width 12 height 12
click at [464, 230] on div "10,511 68.13%" at bounding box center [409, 242] width 205 height 26
click at [472, 211] on div "13,460 87.24%" at bounding box center [409, 215] width 205 height 26
click at [1106, 146] on button "Export" at bounding box center [1111, 145] width 51 height 19
click at [1078, 185] on button "CSV" at bounding box center [1082, 179] width 108 height 22
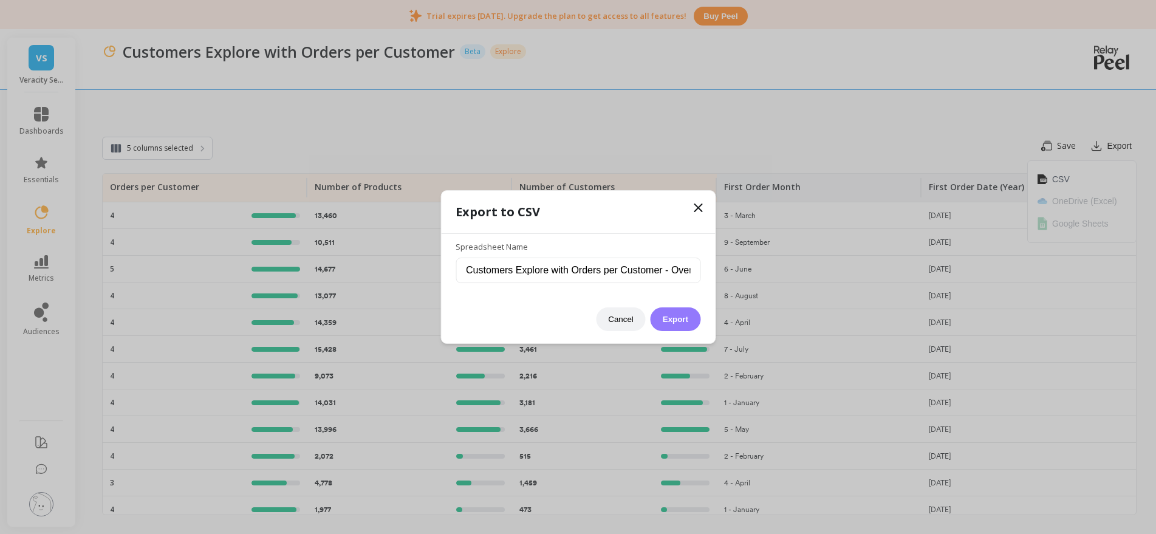
click at [691, 320] on button "Export" at bounding box center [676, 319] width 50 height 24
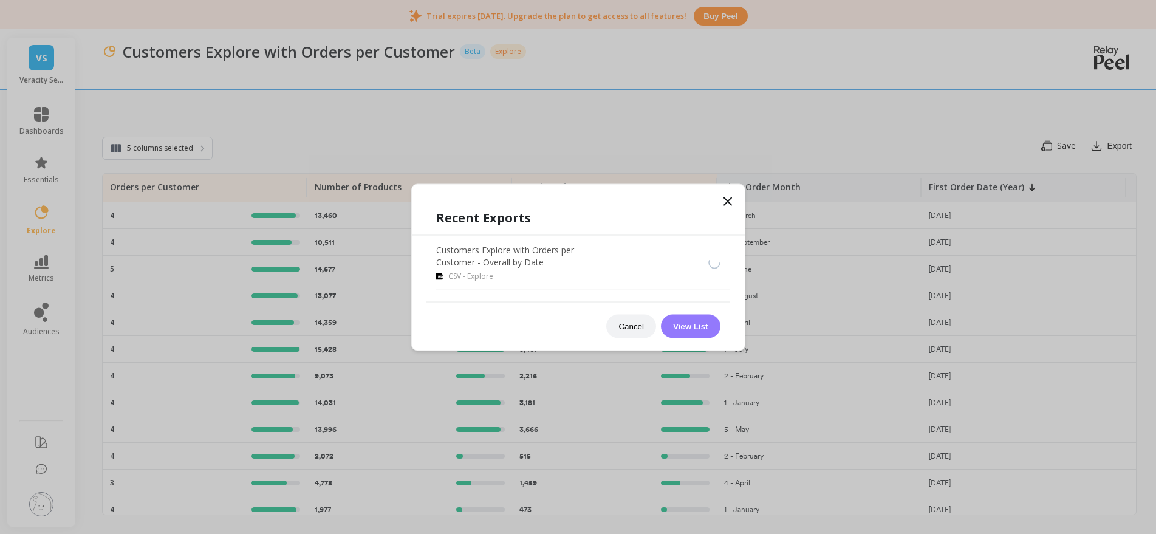
click at [688, 322] on button "View List" at bounding box center [691, 326] width 60 height 24
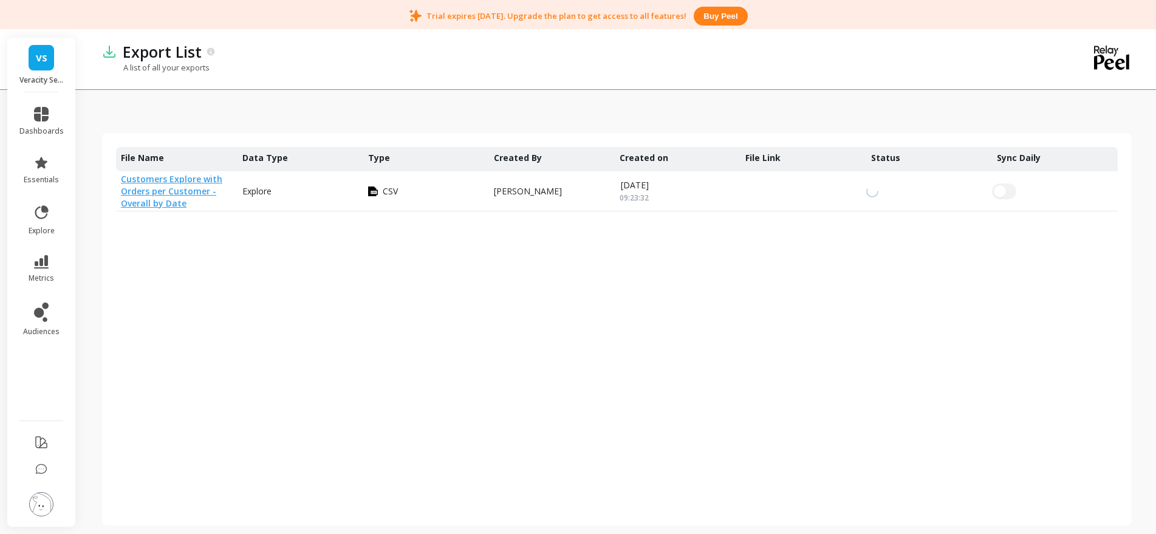
click at [195, 191] on link "Customers Explore with Orders per Customer - Overall by Date" at bounding box center [171, 191] width 101 height 36
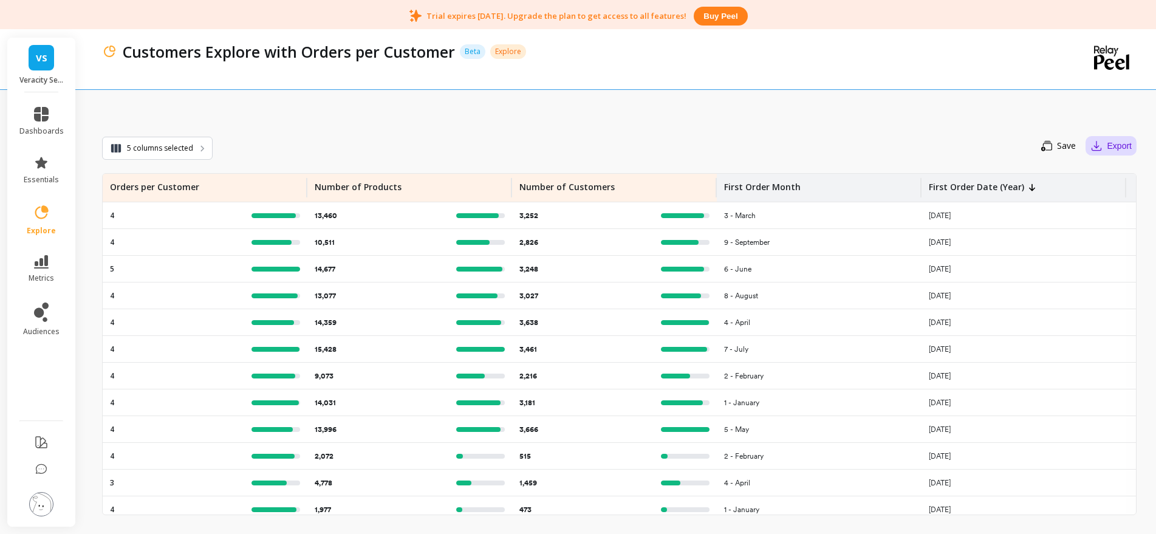
click at [1117, 145] on button "Export" at bounding box center [1111, 145] width 51 height 19
click at [1067, 179] on span "CSV" at bounding box center [1061, 179] width 18 height 12
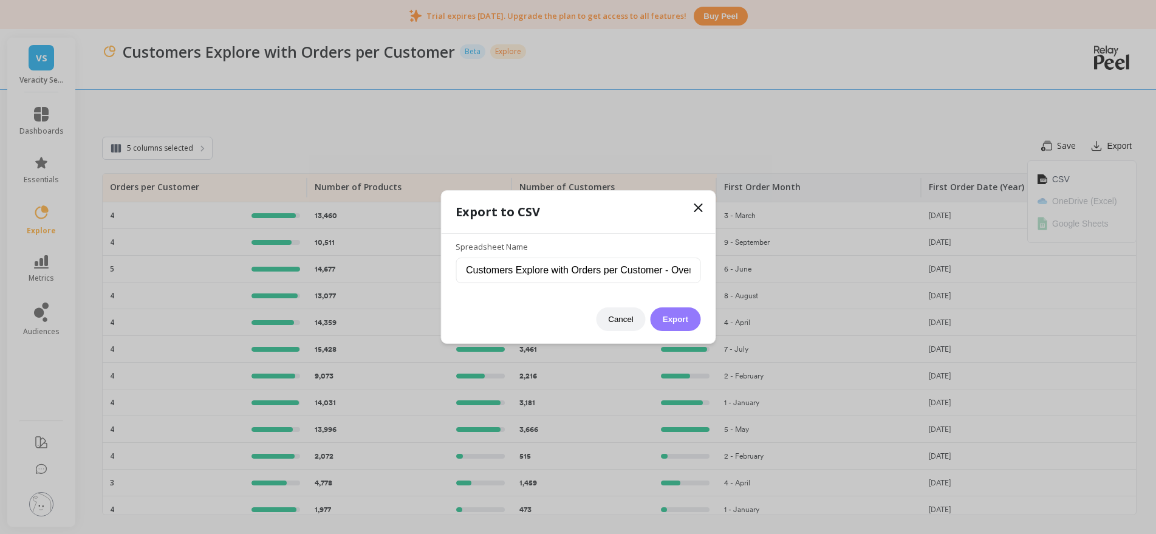
click at [673, 318] on button "Export" at bounding box center [676, 319] width 50 height 24
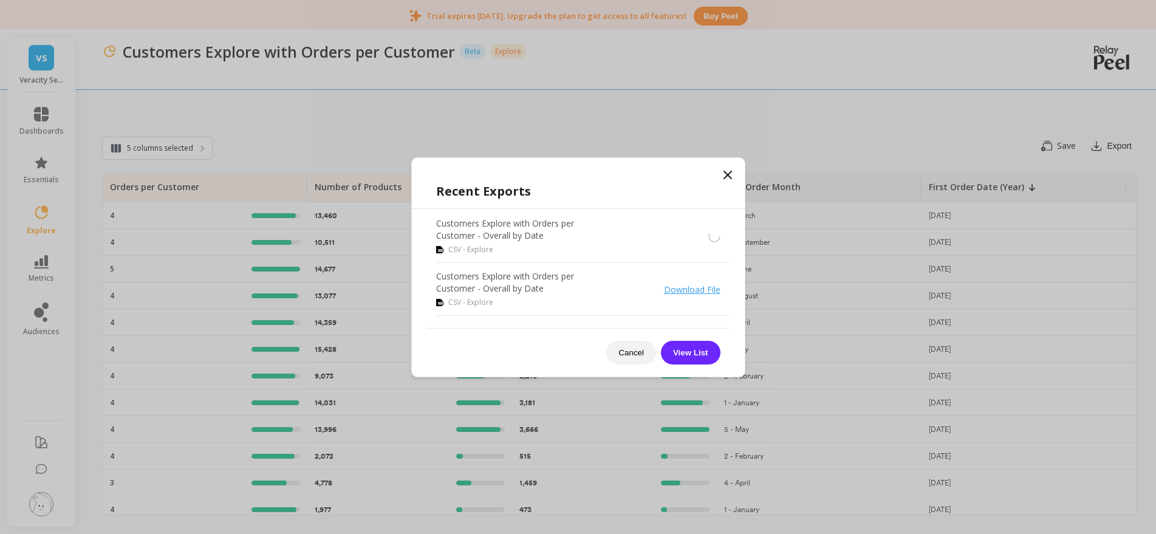
click at [696, 289] on link "Download File" at bounding box center [692, 290] width 57 height 12
